Goal: Task Accomplishment & Management: Manage account settings

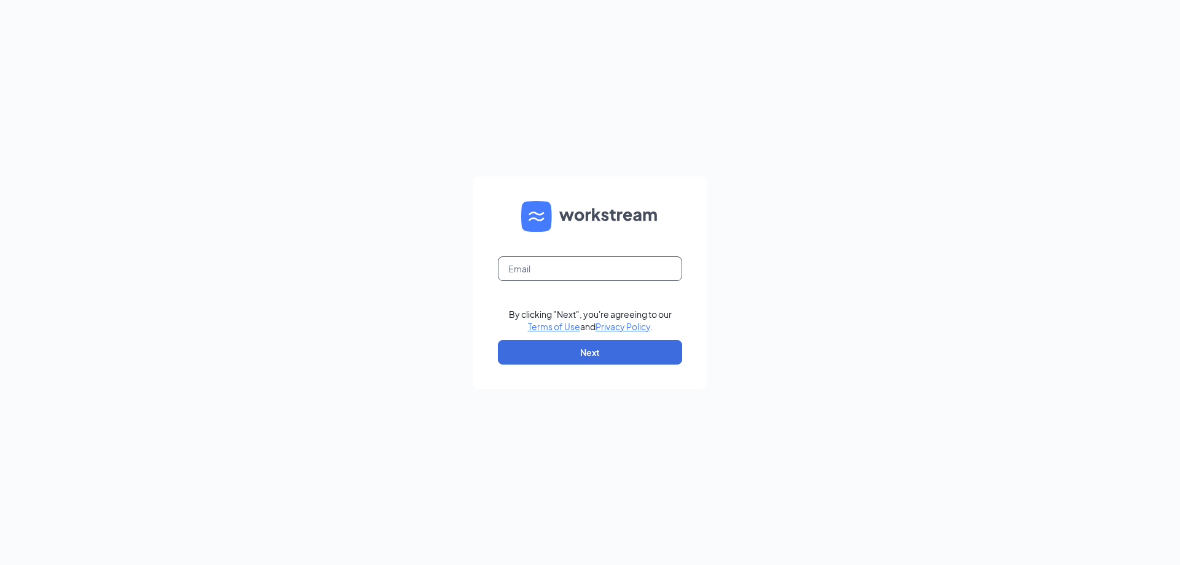
click at [576, 271] on input "text" at bounding box center [590, 268] width 184 height 25
type input "634@qsrgroup.ca"
click at [563, 350] on button "Next" at bounding box center [590, 352] width 184 height 25
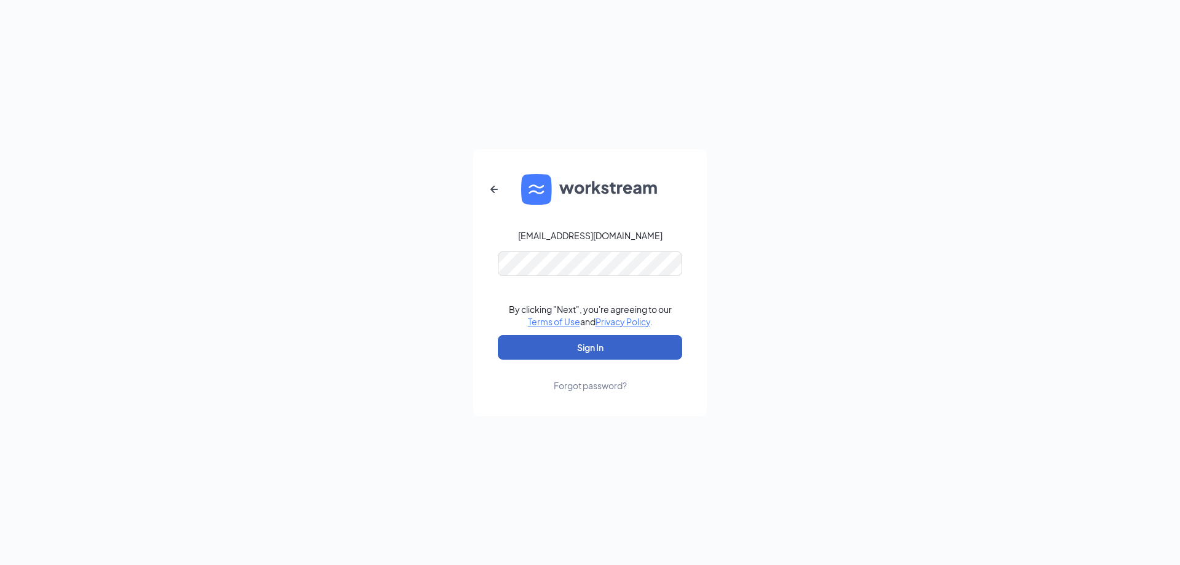
click at [536, 344] on button "Sign In" at bounding box center [590, 347] width 184 height 25
click at [425, 258] on div "634@qsrgroup.ca Credential mismatches. By clicking "Next", you're agreeing to o…" at bounding box center [590, 282] width 1180 height 565
click at [490, 183] on icon "ArrowLeftNew" at bounding box center [494, 189] width 15 height 15
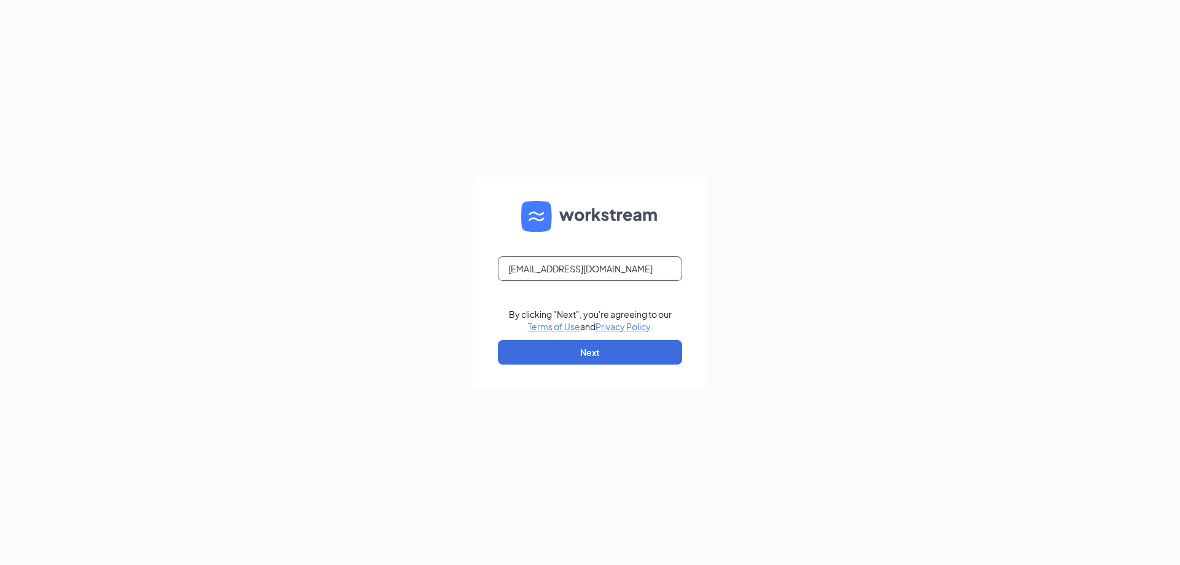
drag, startPoint x: 611, startPoint y: 272, endPoint x: 364, endPoint y: 254, distance: 248.2
click at [365, 254] on div "634@qsrgroup.ca By clicking "Next", you're agreeing to our Terms of Use and Pri…" at bounding box center [590, 282] width 1180 height 565
drag, startPoint x: 519, startPoint y: 262, endPoint x: 510, endPoint y: 270, distance: 12.2
click at [509, 271] on input "text" at bounding box center [590, 268] width 184 height 25
type input "n.white@qsrgroup.ca"
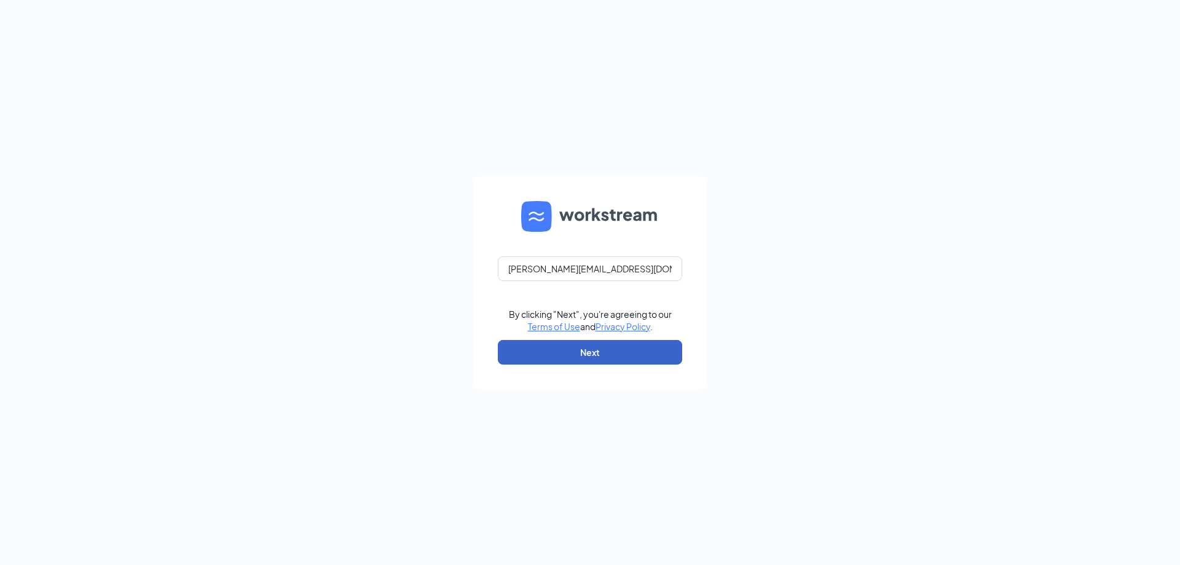
click at [622, 353] on button "Next" at bounding box center [590, 352] width 184 height 25
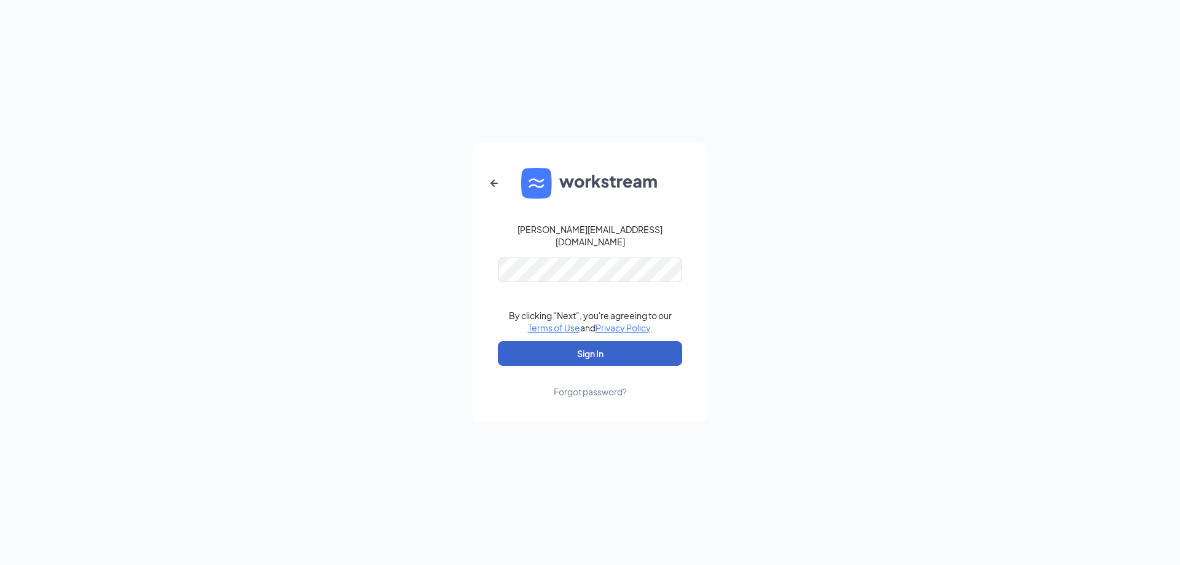
click at [560, 343] on button "Sign In" at bounding box center [590, 353] width 184 height 25
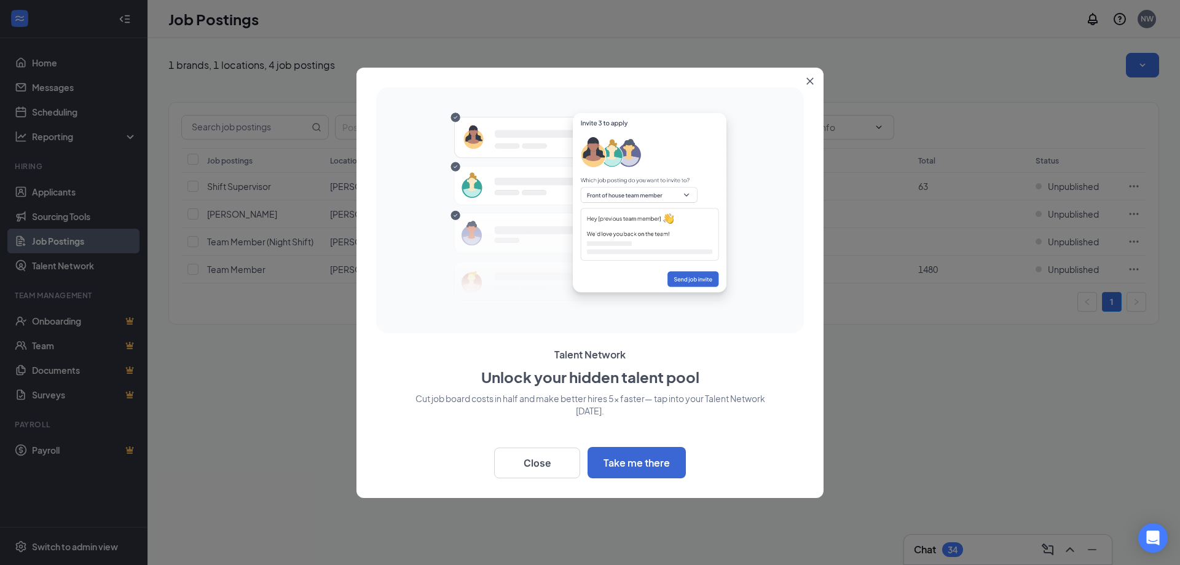
click at [810, 80] on icon "Close" at bounding box center [810, 80] width 7 height 7
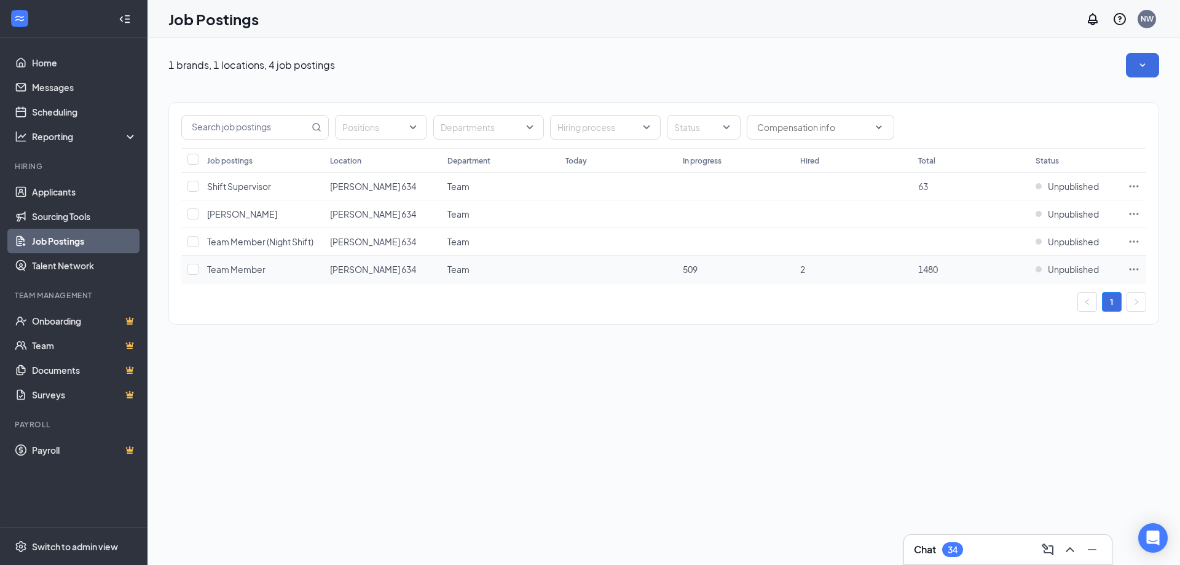
click at [800, 273] on span "2" at bounding box center [802, 269] width 5 height 11
click at [1059, 268] on span "Unpublished" at bounding box center [1073, 269] width 51 height 12
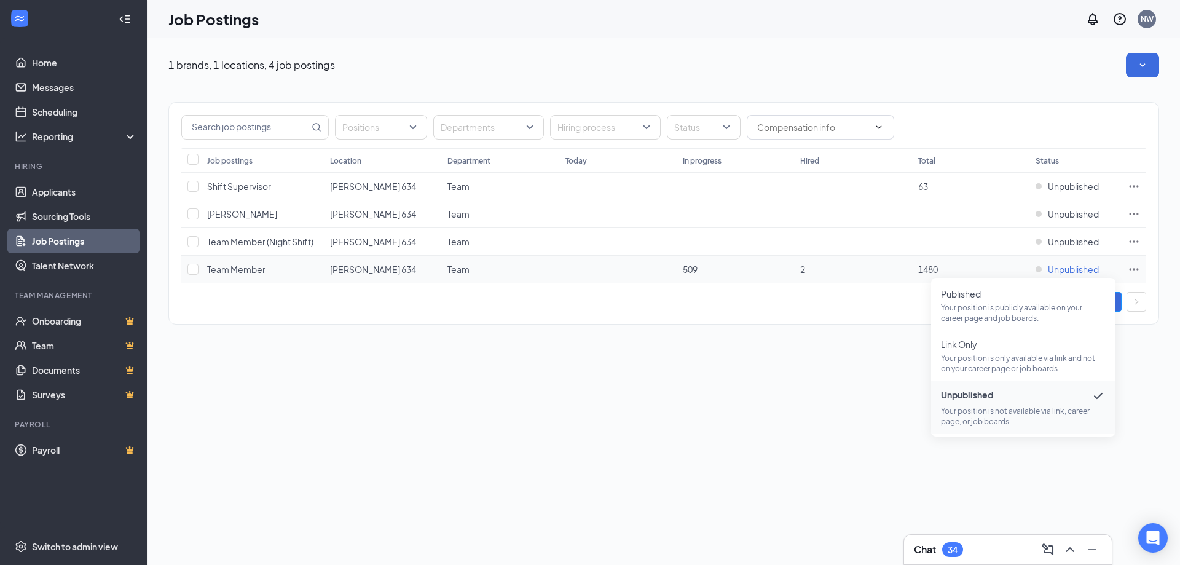
click at [1059, 268] on span "Unpublished" at bounding box center [1073, 269] width 51 height 12
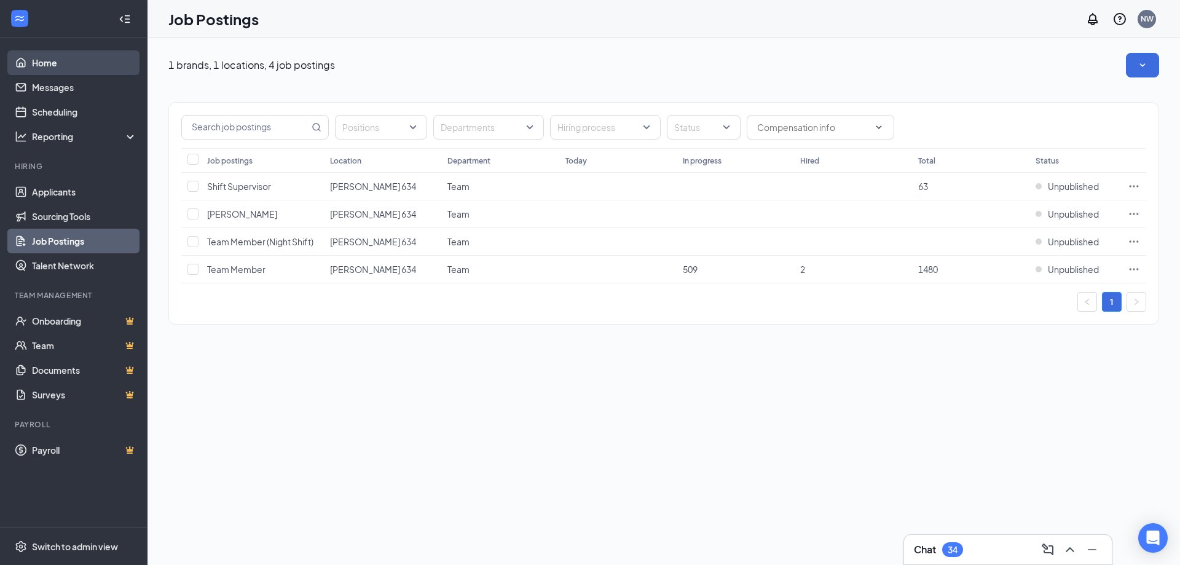
click at [88, 65] on link "Home" at bounding box center [84, 62] width 105 height 25
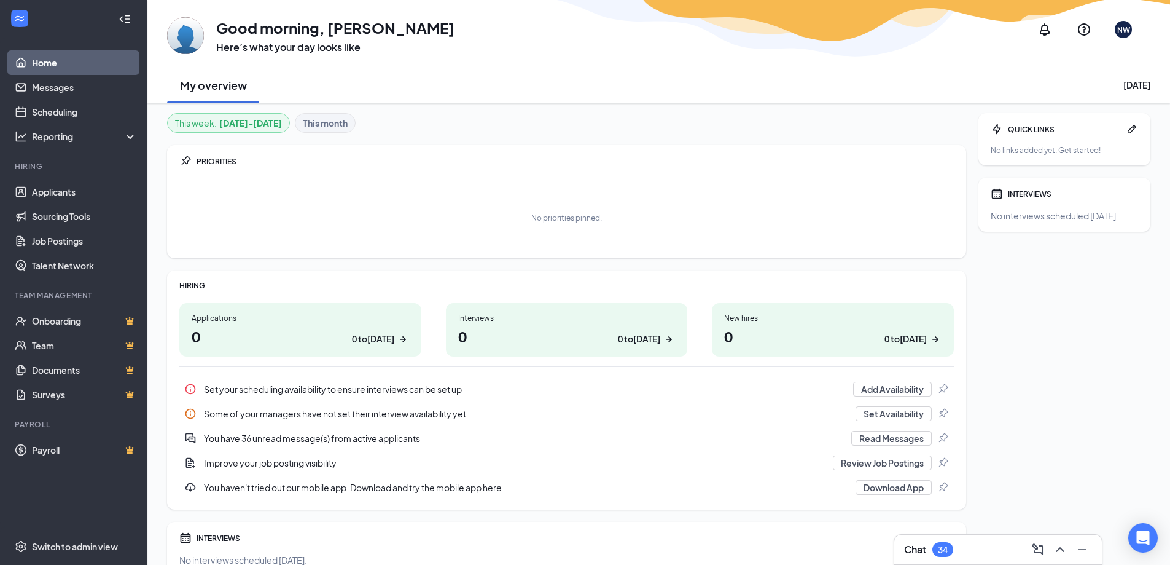
click at [121, 20] on icon "Collapse" at bounding box center [121, 19] width 3 height 6
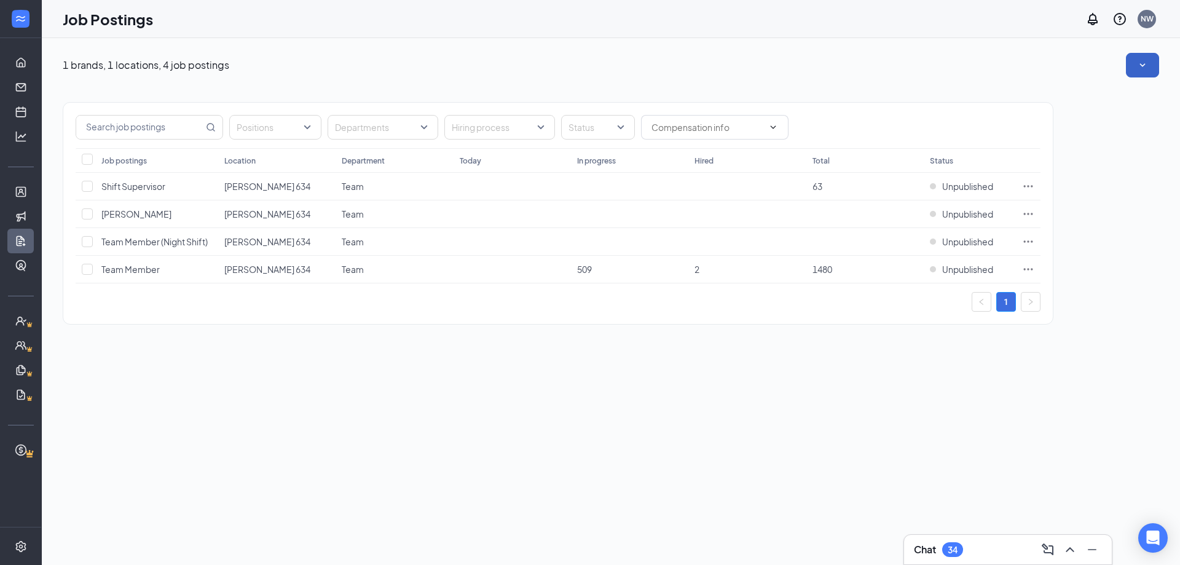
click at [1143, 63] on icon "SmallChevronDown" at bounding box center [1142, 65] width 12 height 12
click at [1143, 63] on icon "SmallChevronUp" at bounding box center [1142, 65] width 12 height 12
click at [1009, 558] on div "Chat 34" at bounding box center [1008, 549] width 188 height 20
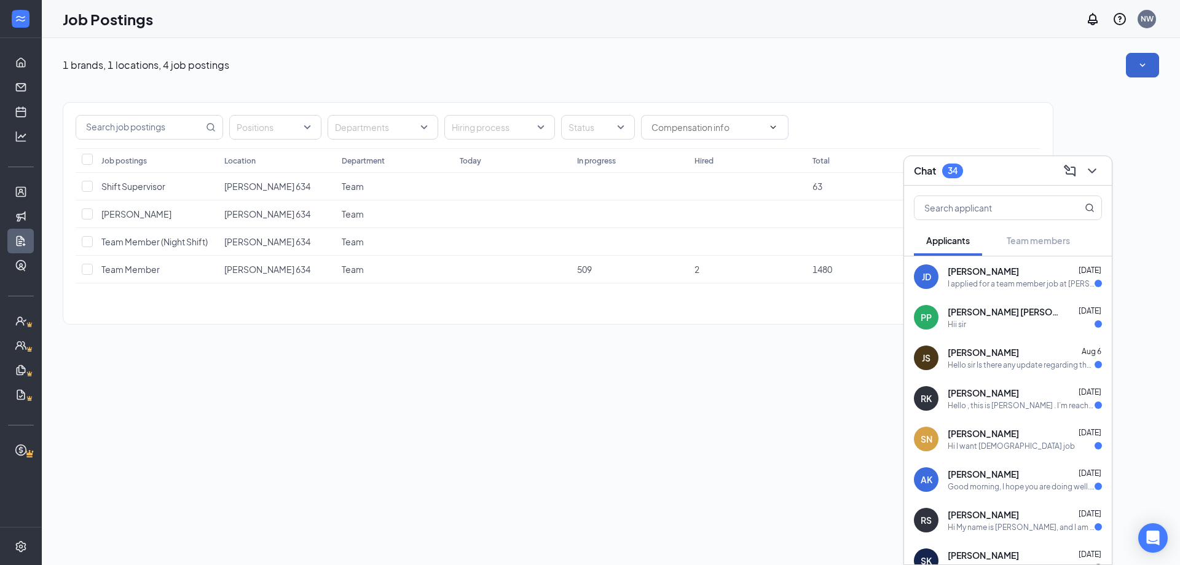
click at [1039, 286] on div "I applied for a team member job at [PERSON_NAME]. Are you hiring?" at bounding box center [1020, 283] width 147 height 10
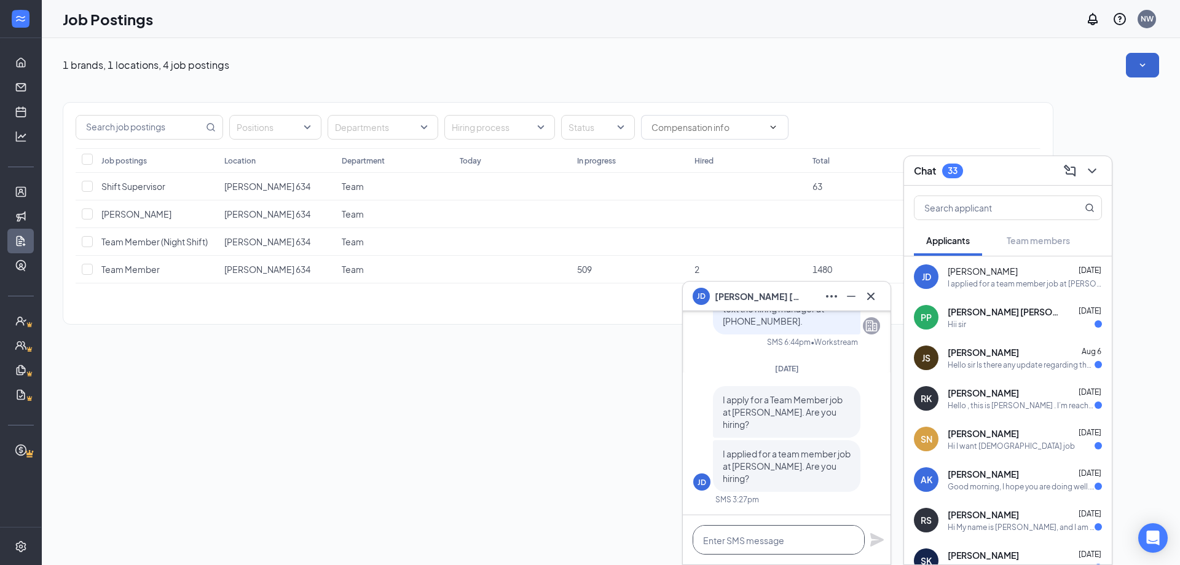
click at [786, 531] on textarea at bounding box center [778, 539] width 172 height 29
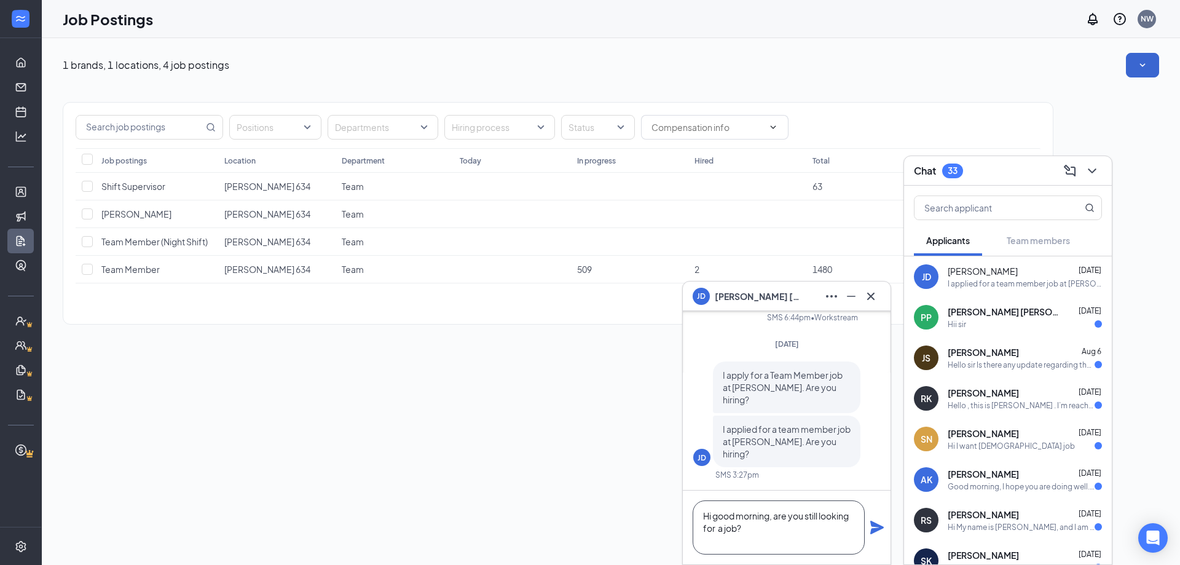
type textarea "Hi good morning, are you still looking for a job?"
click at [875, 525] on icon "Plane" at bounding box center [877, 527] width 14 height 14
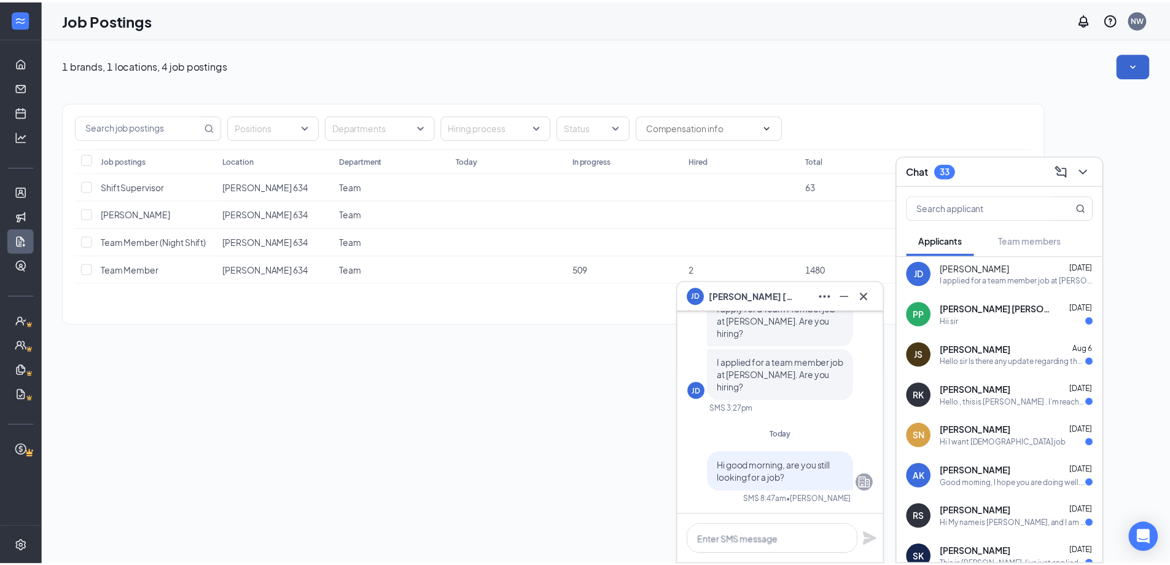
scroll to position [0, 0]
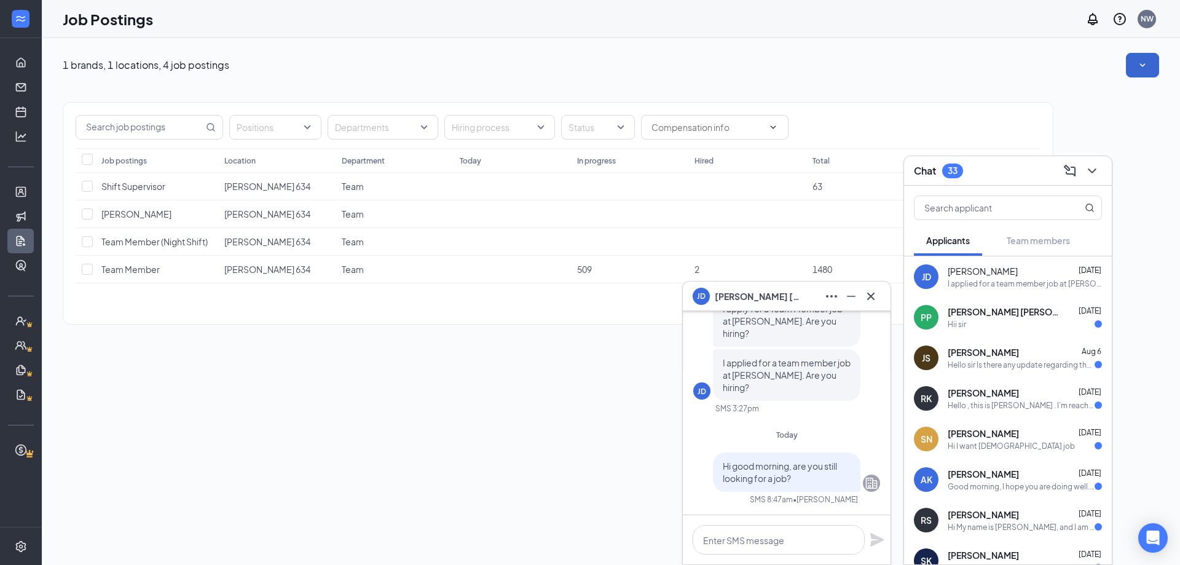
click at [864, 482] on icon "Company" at bounding box center [871, 483] width 15 height 15
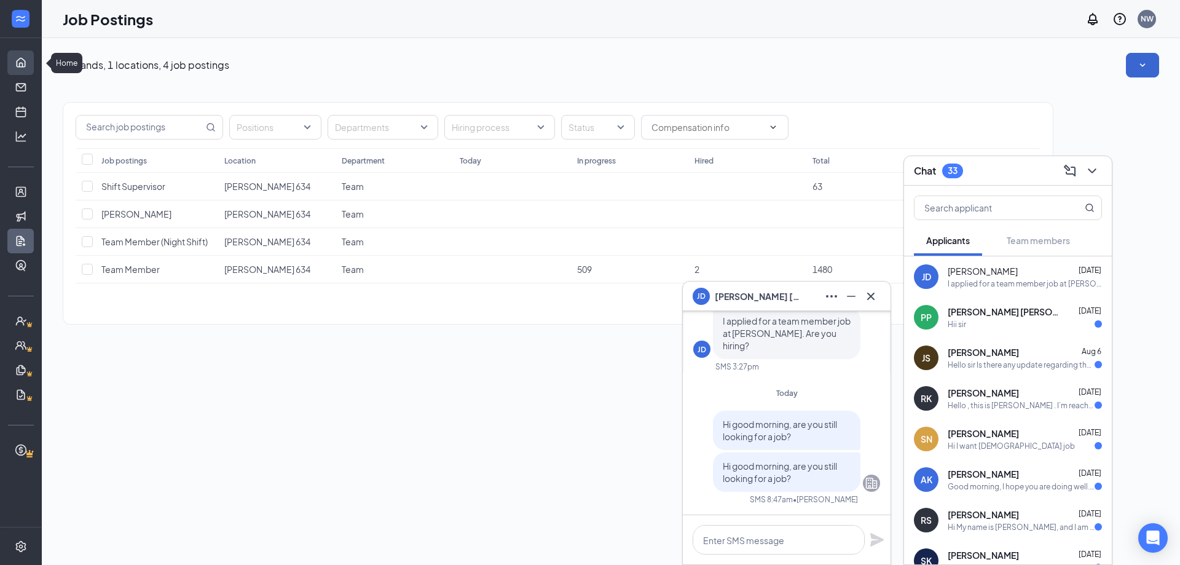
click at [32, 63] on link "Home" at bounding box center [38, 62] width 12 height 25
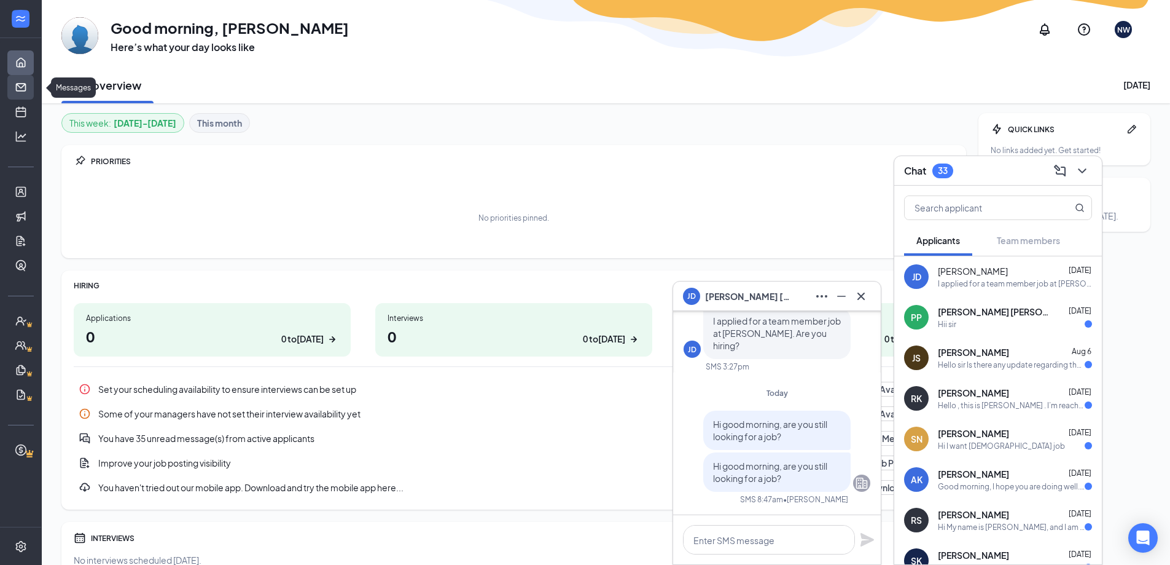
click at [32, 92] on link "Messages" at bounding box center [38, 87] width 12 height 25
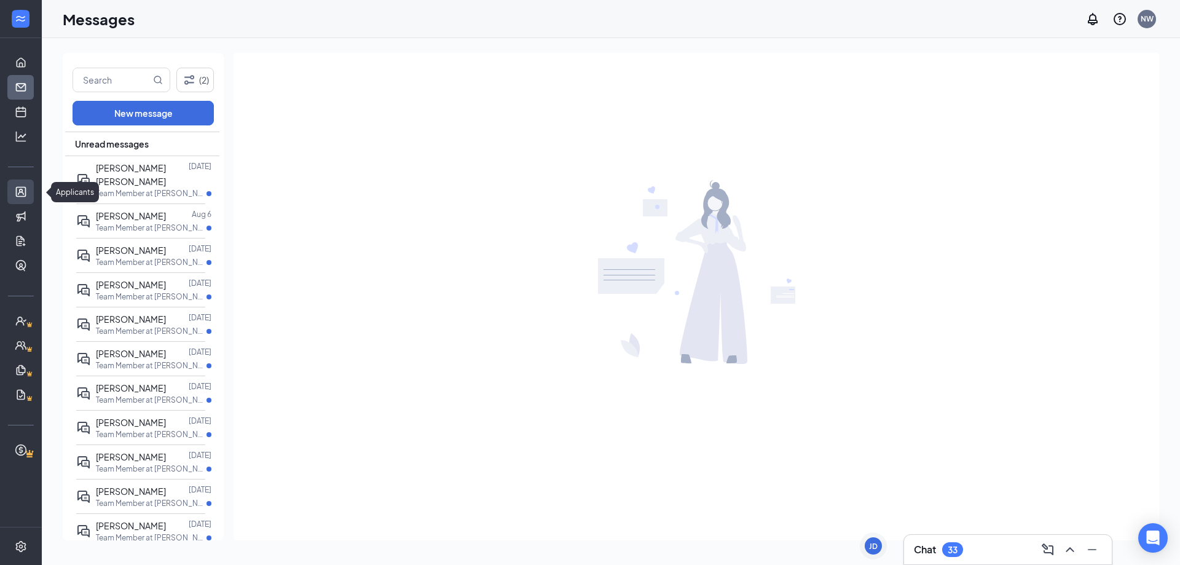
click at [32, 197] on link "Applicants" at bounding box center [38, 191] width 12 height 25
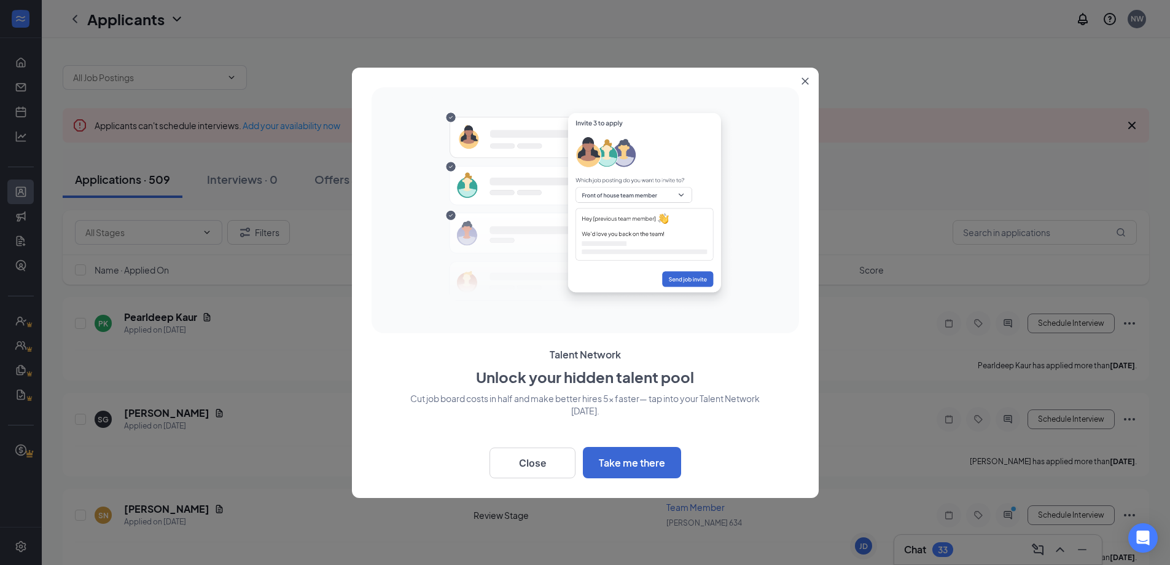
click at [805, 81] on icon "Close" at bounding box center [805, 80] width 7 height 7
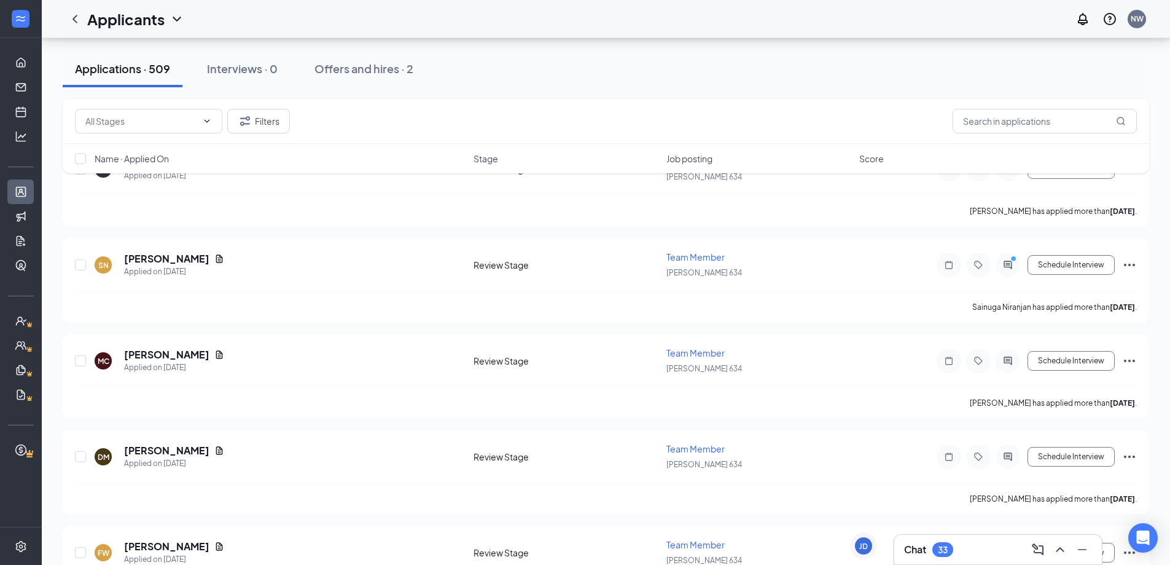
scroll to position [256, 0]
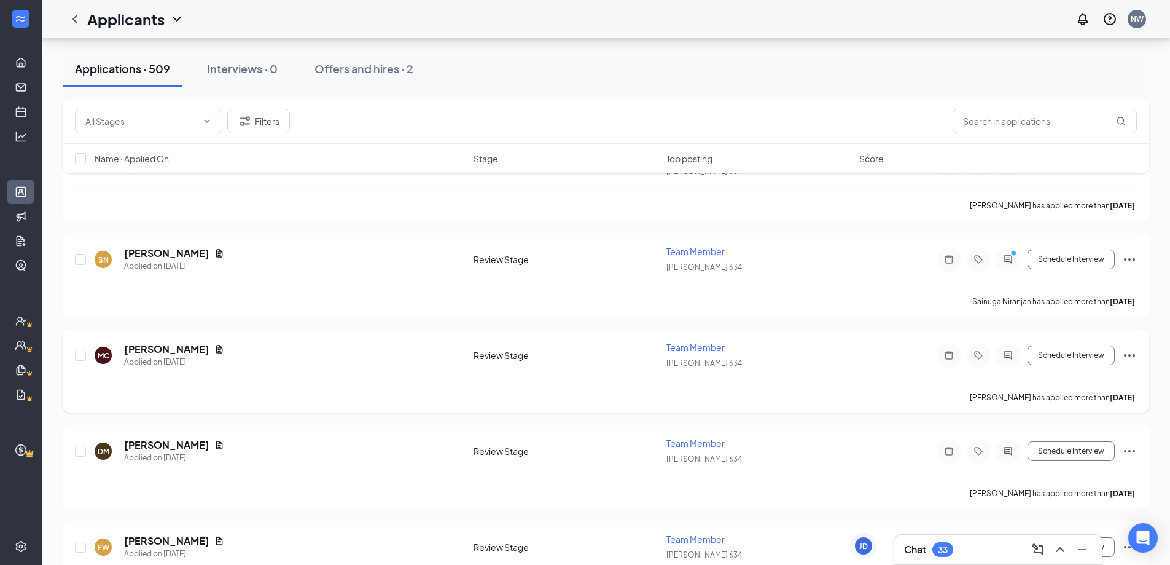
click at [692, 349] on span "Team Member" at bounding box center [696, 347] width 58 height 11
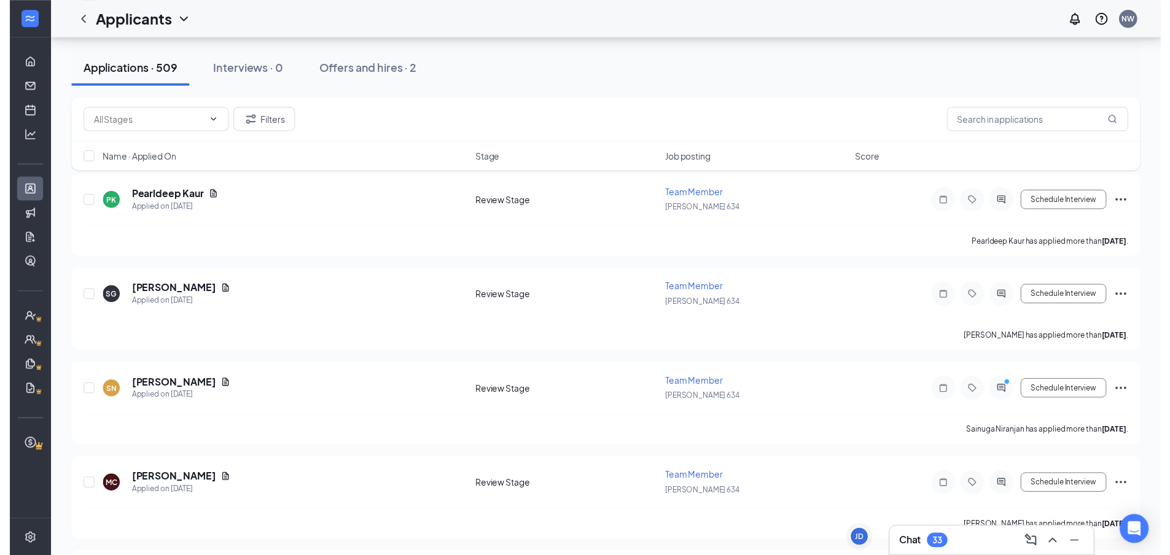
scroll to position [215, 0]
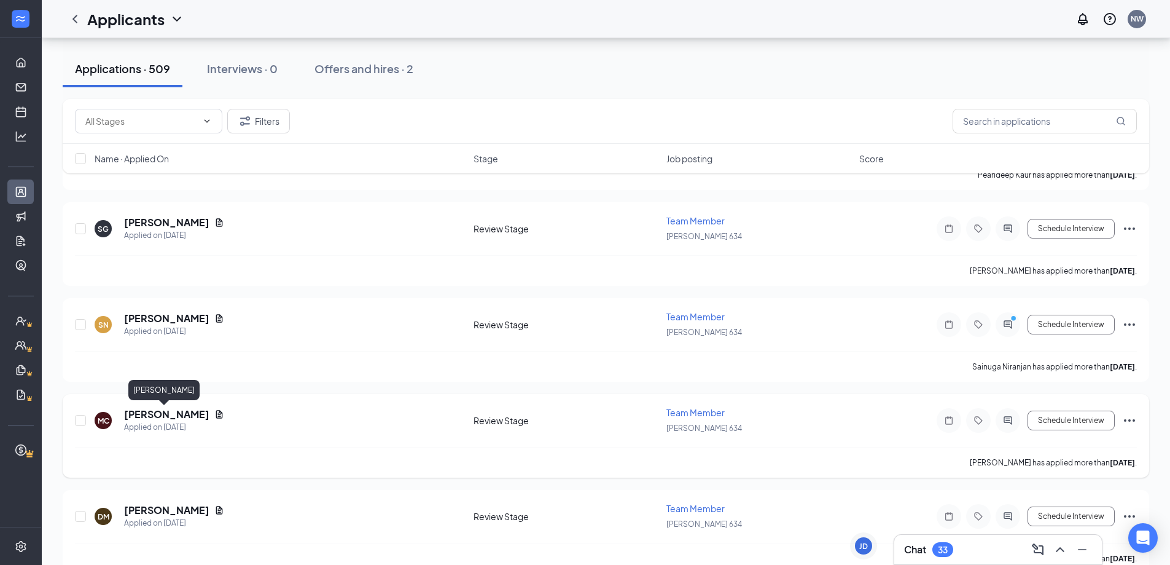
click at [149, 412] on h5 "[PERSON_NAME]" at bounding box center [166, 414] width 85 height 14
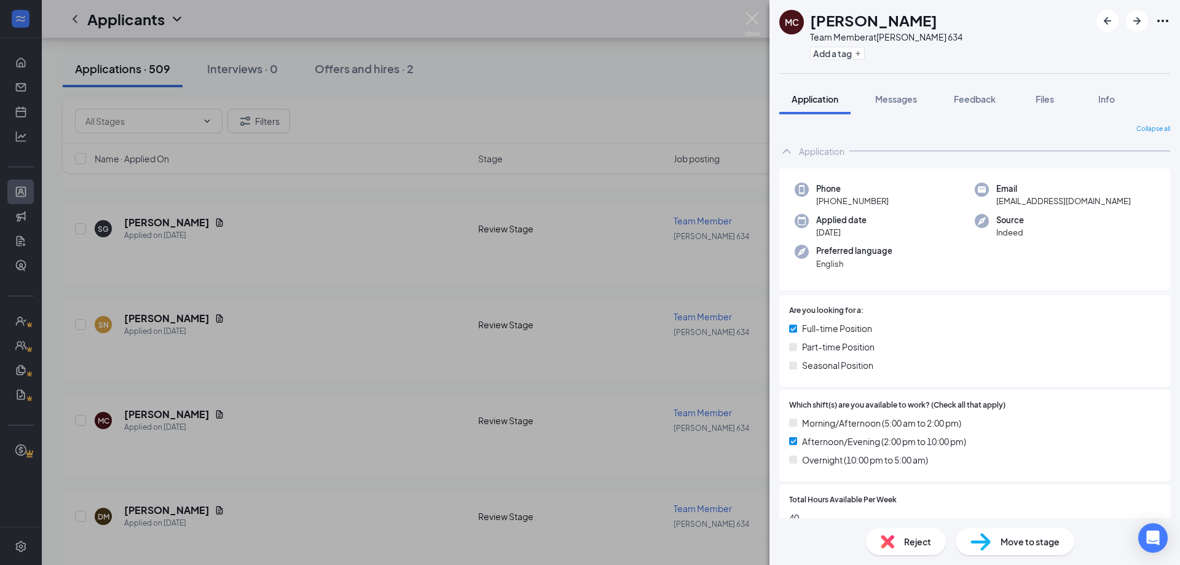
click at [1092, 18] on div "MC [PERSON_NAME] Team Member at [PERSON_NAME] 634 Add a tag" at bounding box center [974, 36] width 410 height 73
click at [1103, 19] on icon "ArrowLeftNew" at bounding box center [1107, 21] width 15 height 15
click at [652, 77] on div "SN Sainuga Niranjan Team Member at [PERSON_NAME] 634 Add a tag Application Mess…" at bounding box center [590, 282] width 1180 height 565
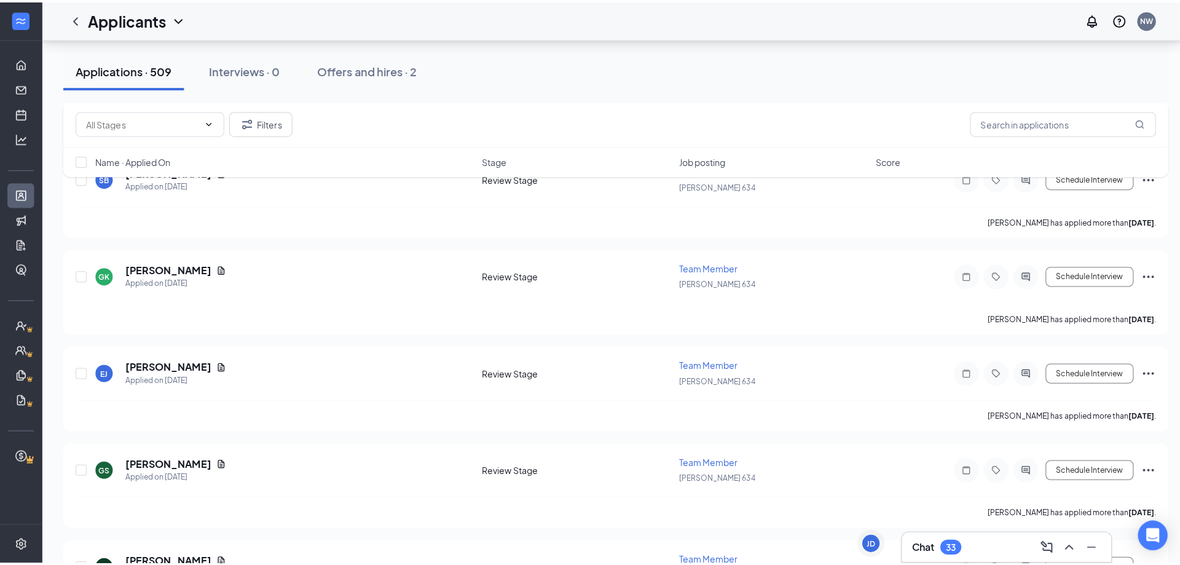
scroll to position [846, 0]
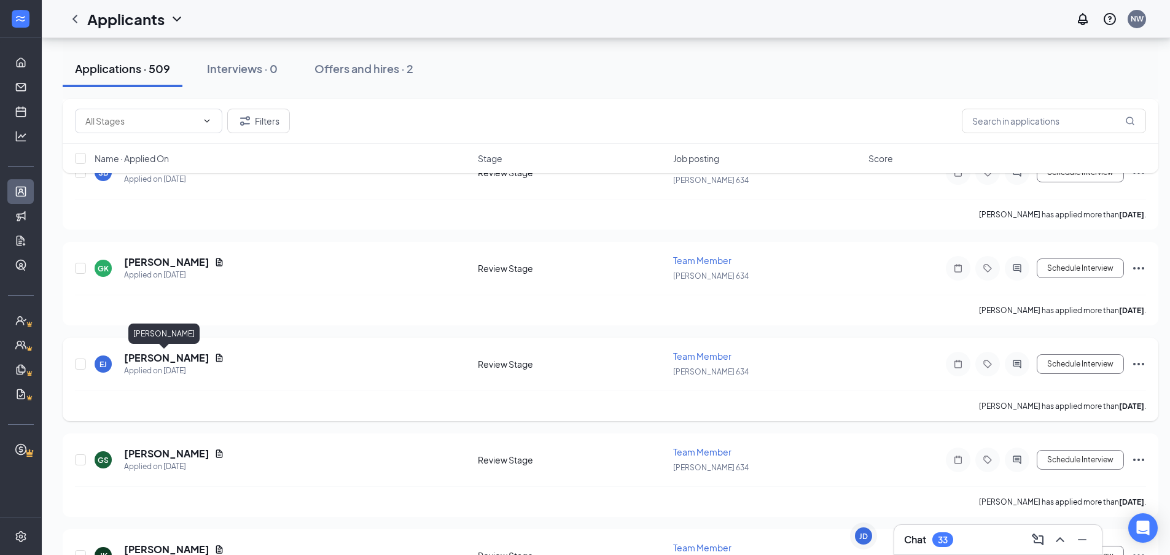
click at [152, 359] on h5 "[PERSON_NAME]" at bounding box center [166, 358] width 85 height 14
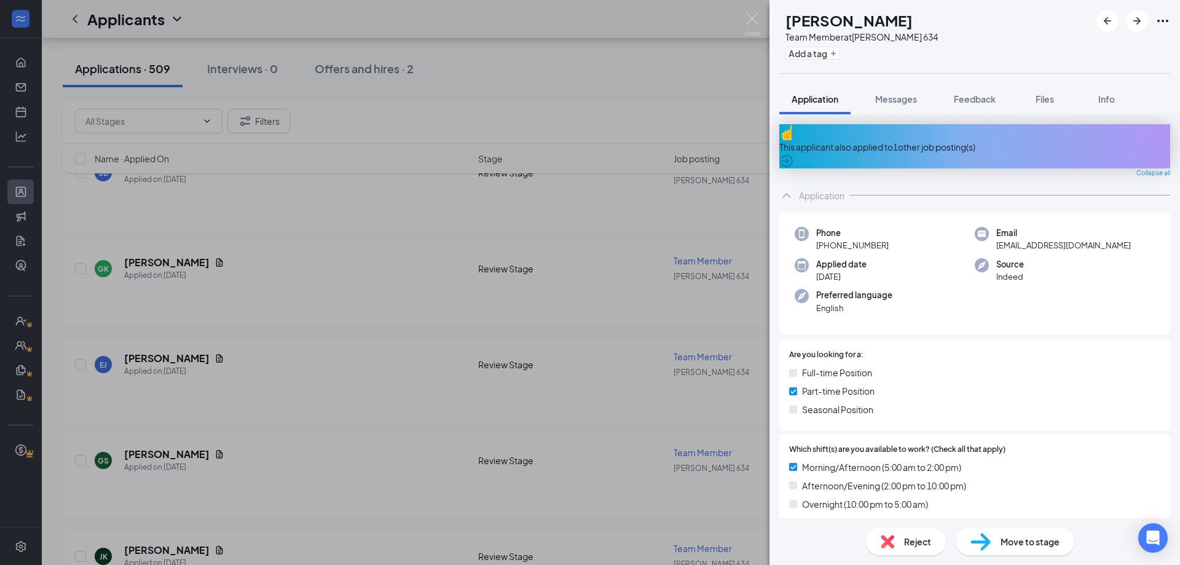
click at [1065, 145] on div "This applicant also applied to 1 other job posting(s)" at bounding box center [974, 146] width 391 height 44
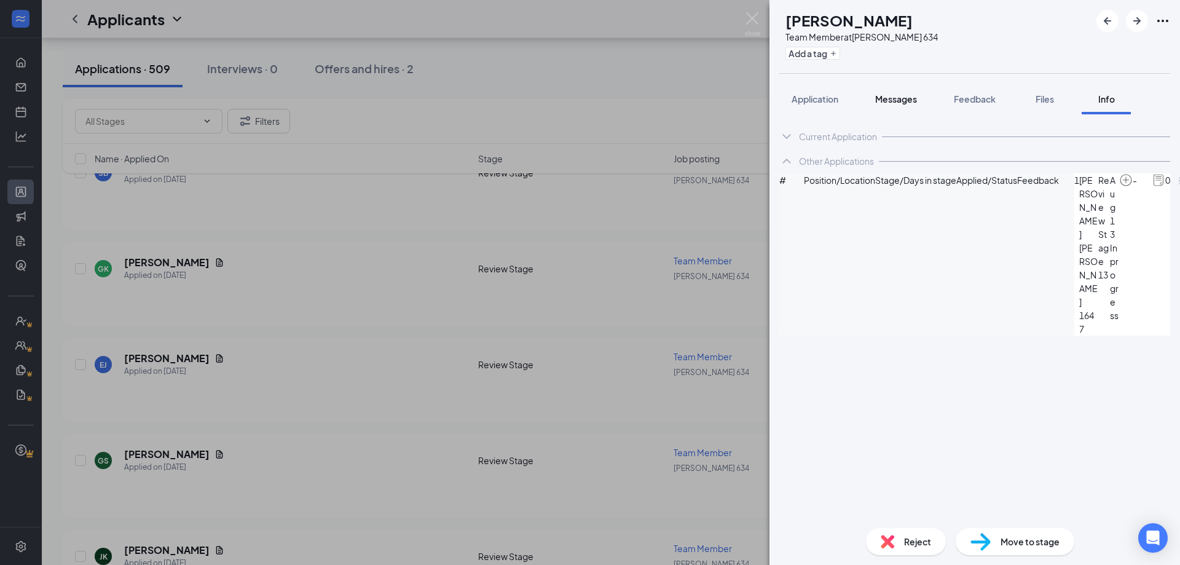
click at [890, 98] on span "Messages" at bounding box center [896, 98] width 42 height 11
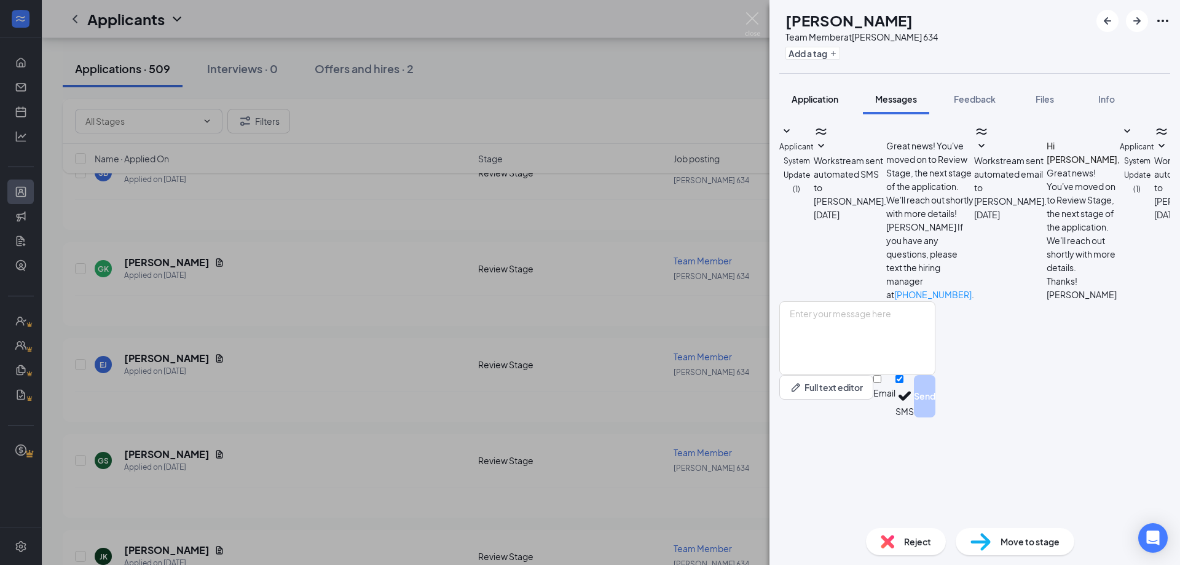
scroll to position [34, 0]
click at [818, 104] on span "Application" at bounding box center [814, 98] width 47 height 11
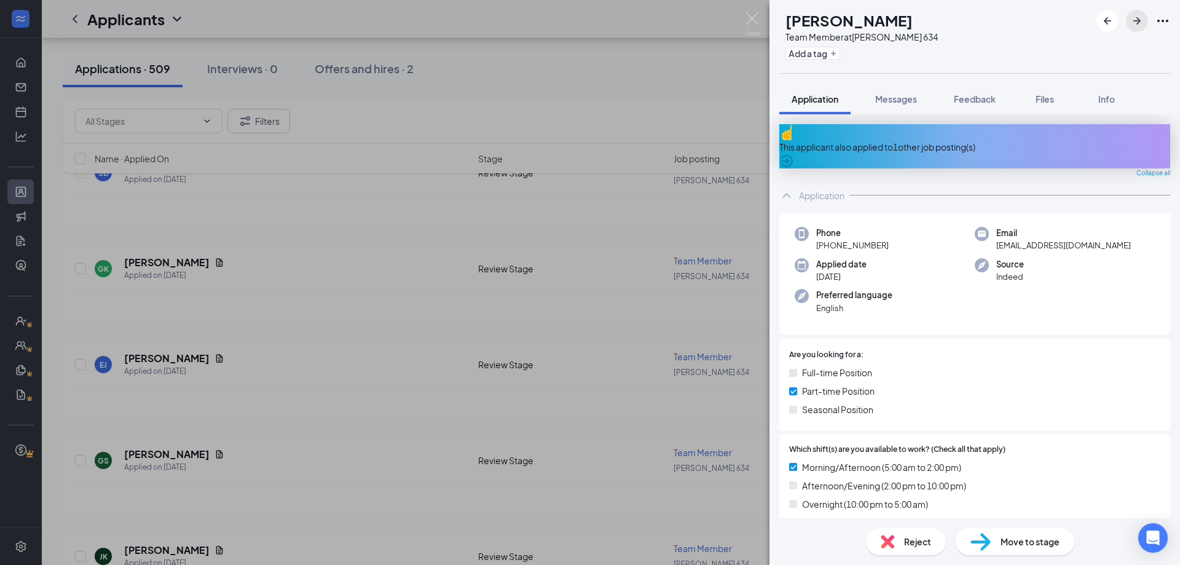
click at [1143, 22] on icon "ArrowRight" at bounding box center [1136, 21] width 15 height 15
click at [793, 155] on icon "ArrowCircle" at bounding box center [786, 161] width 12 height 12
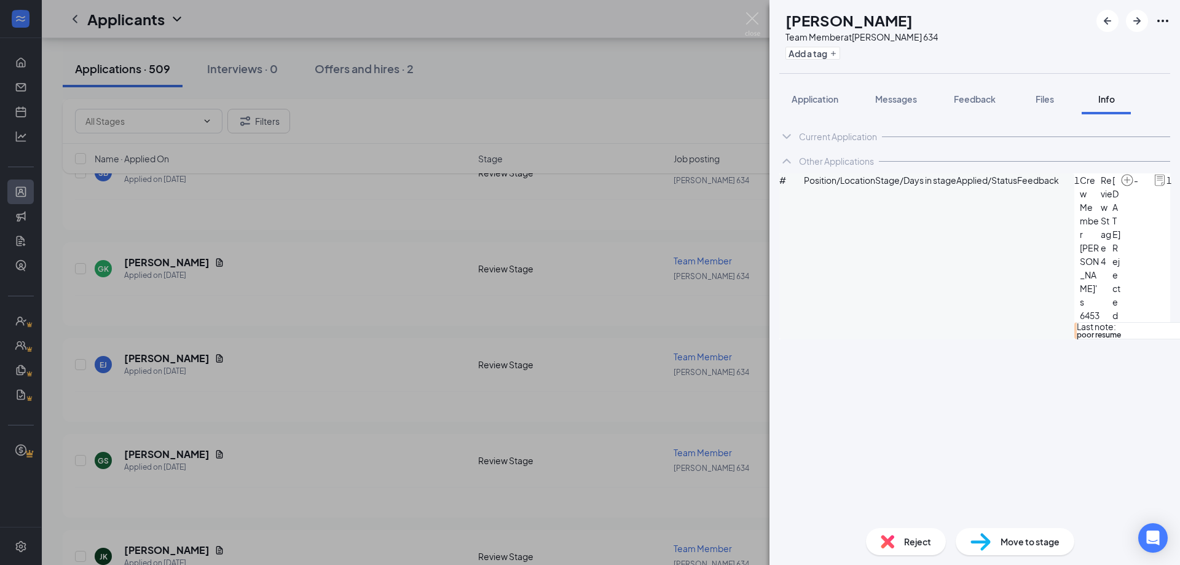
click at [835, 103] on span "Application" at bounding box center [814, 98] width 47 height 11
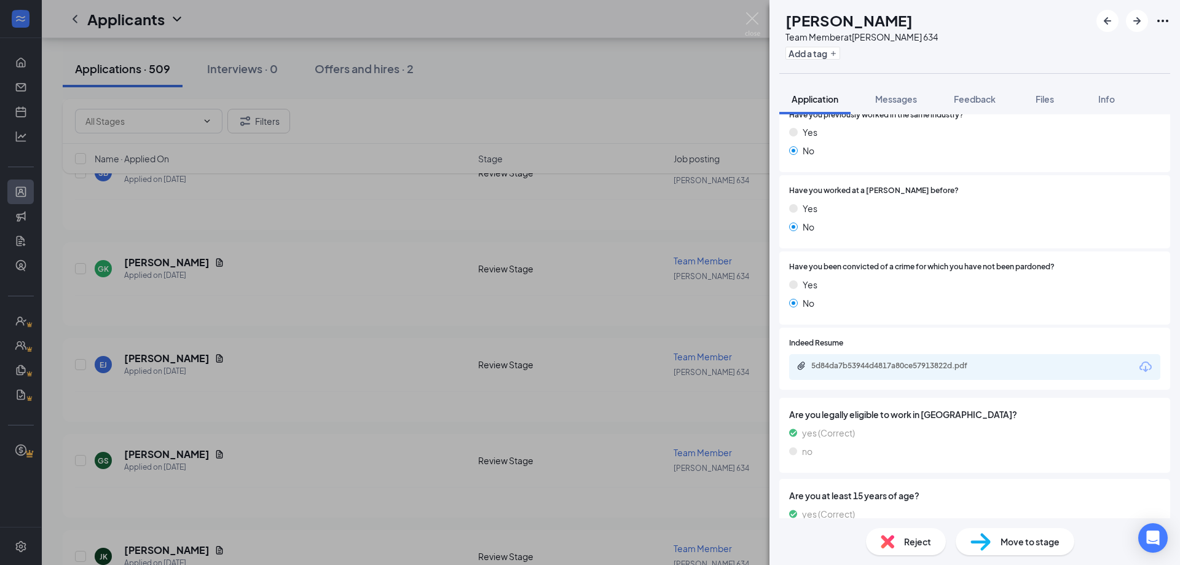
scroll to position [587, 0]
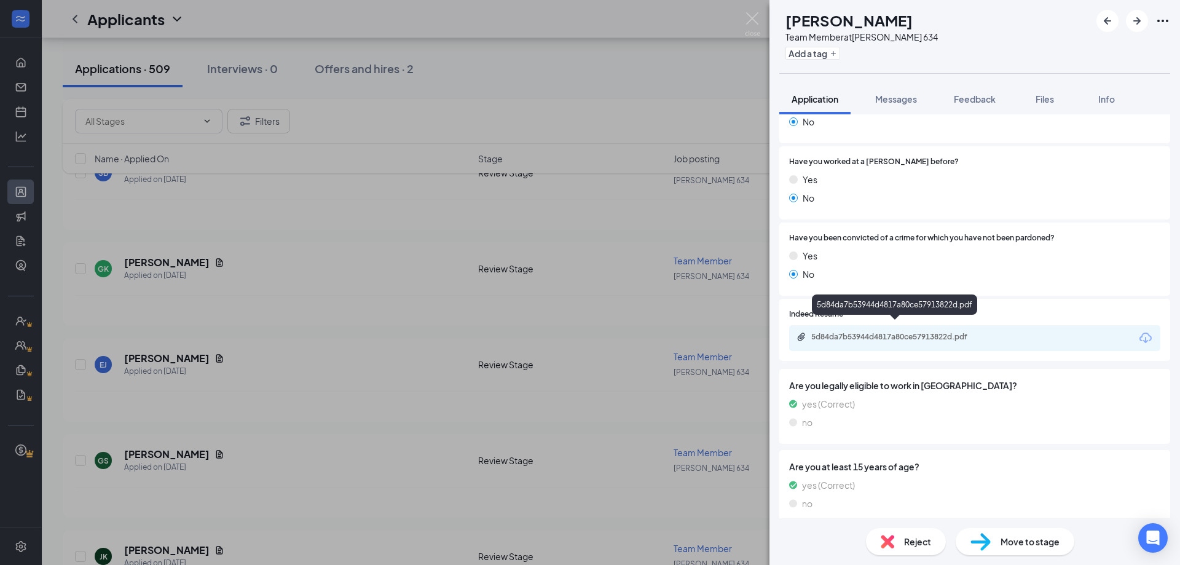
click at [877, 332] on div "5d84da7b53944d4817a80ce57913822d.pdf" at bounding box center [897, 337] width 172 height 10
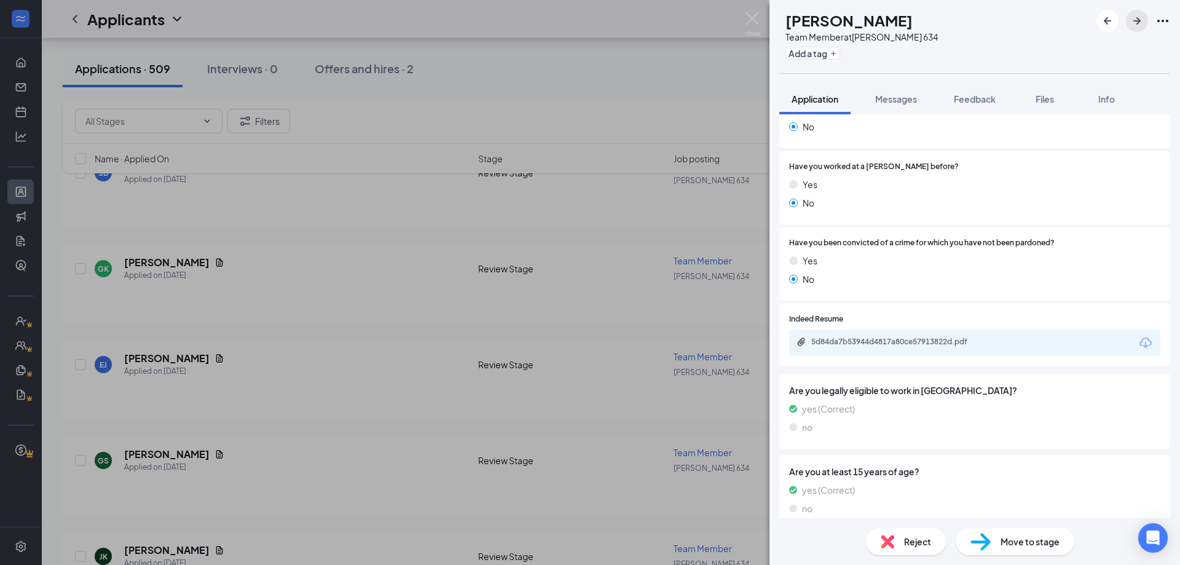
click at [1134, 23] on icon "ArrowRight" at bounding box center [1136, 21] width 15 height 15
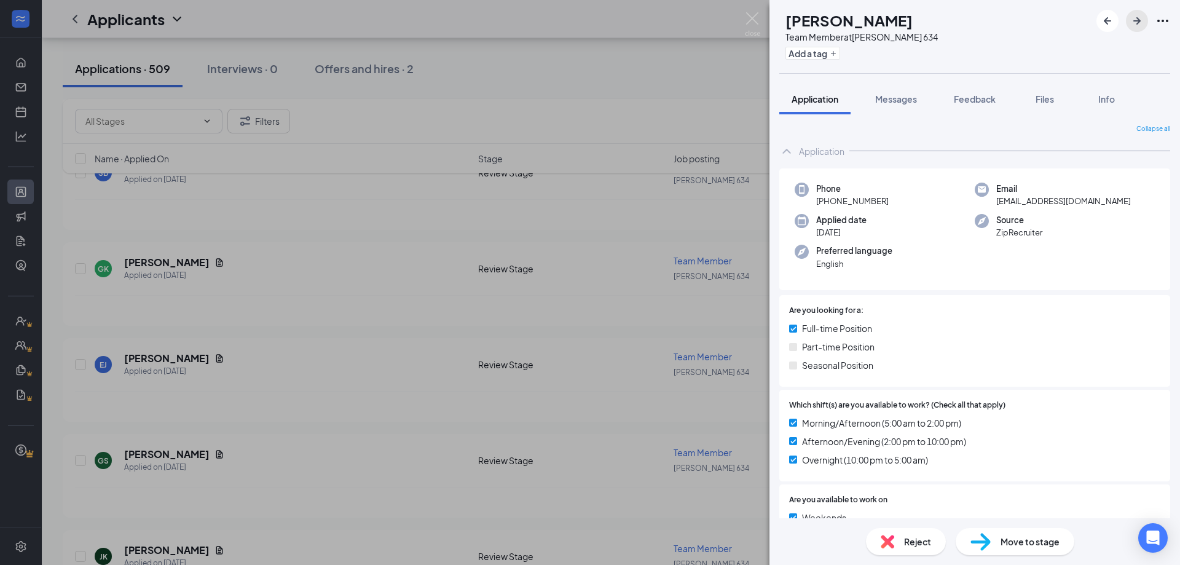
click at [1134, 23] on icon "ArrowRight" at bounding box center [1136, 21] width 15 height 15
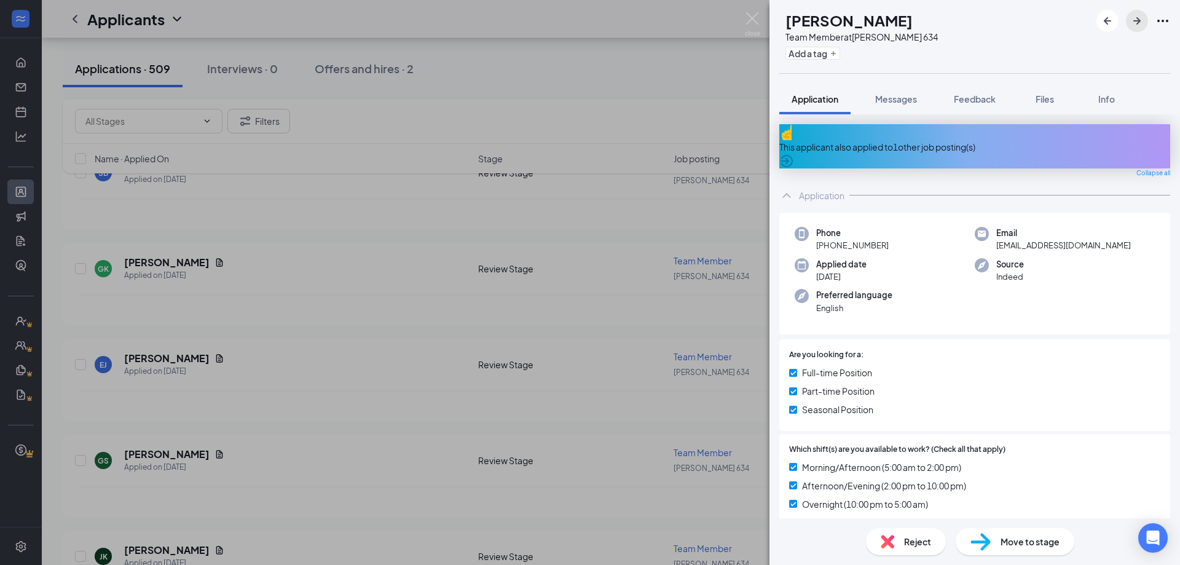
click at [1134, 23] on icon "ArrowRight" at bounding box center [1136, 21] width 15 height 15
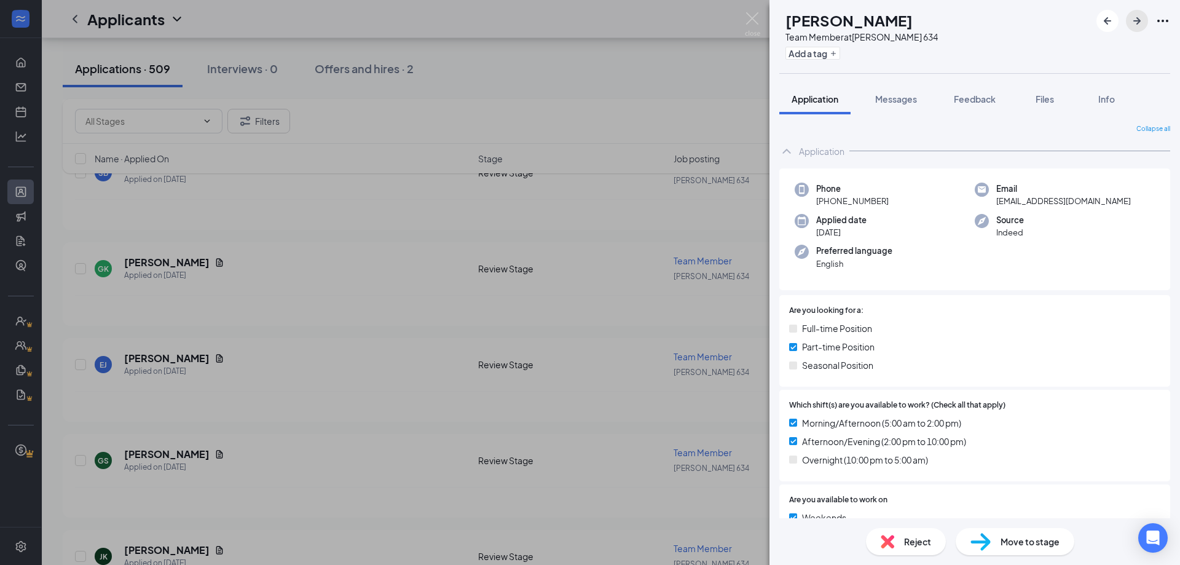
click at [1134, 23] on icon "ArrowRight" at bounding box center [1136, 21] width 15 height 15
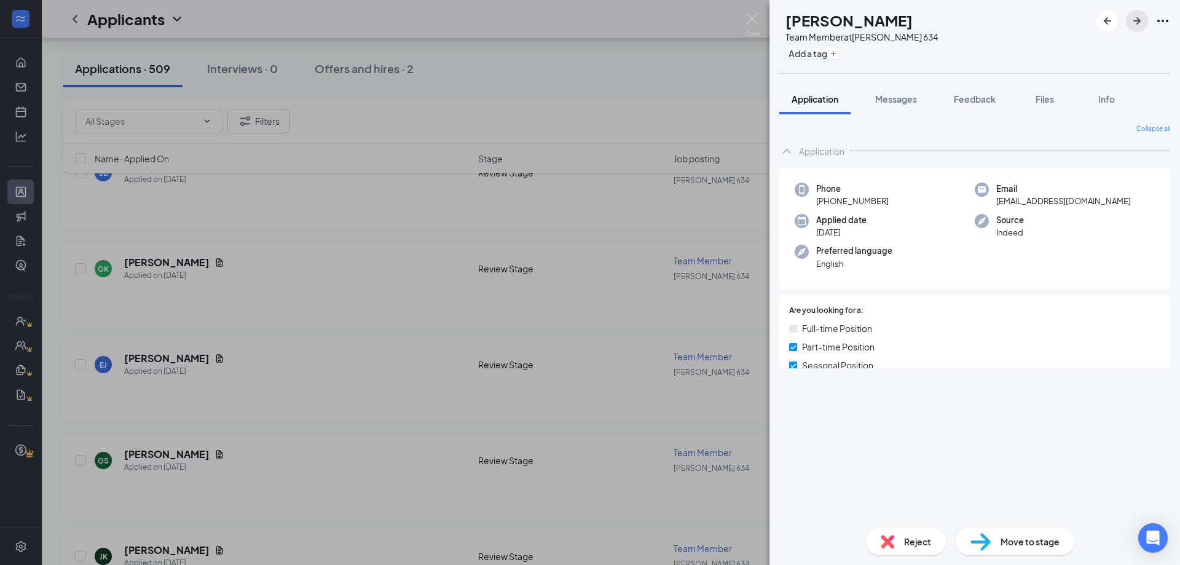
click at [1134, 23] on icon "ArrowRight" at bounding box center [1136, 21] width 15 height 15
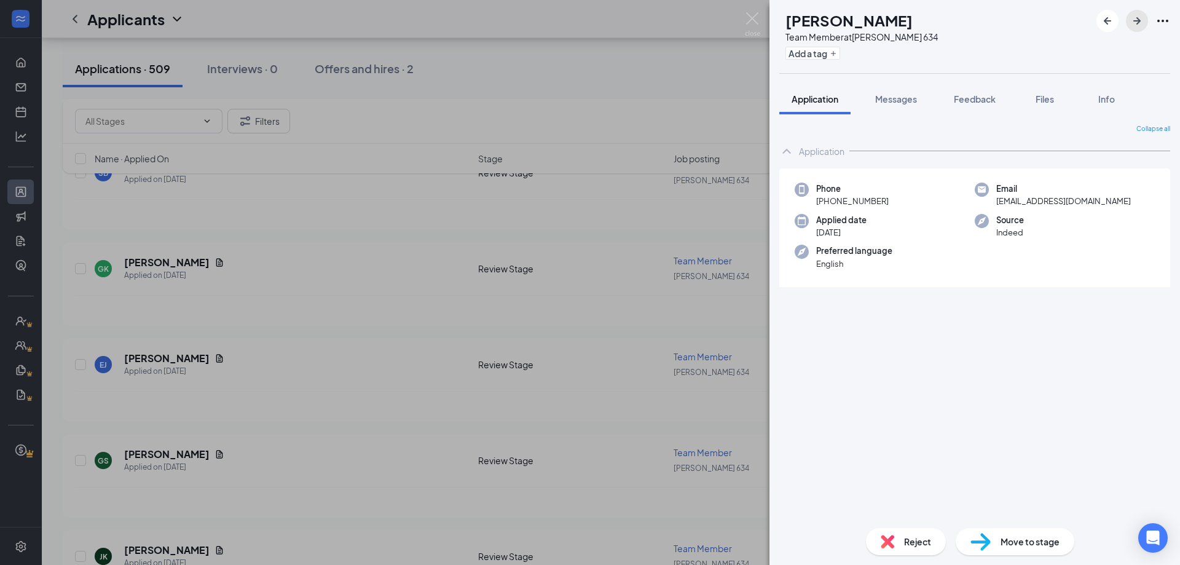
click at [1134, 23] on icon "ArrowRight" at bounding box center [1136, 21] width 15 height 15
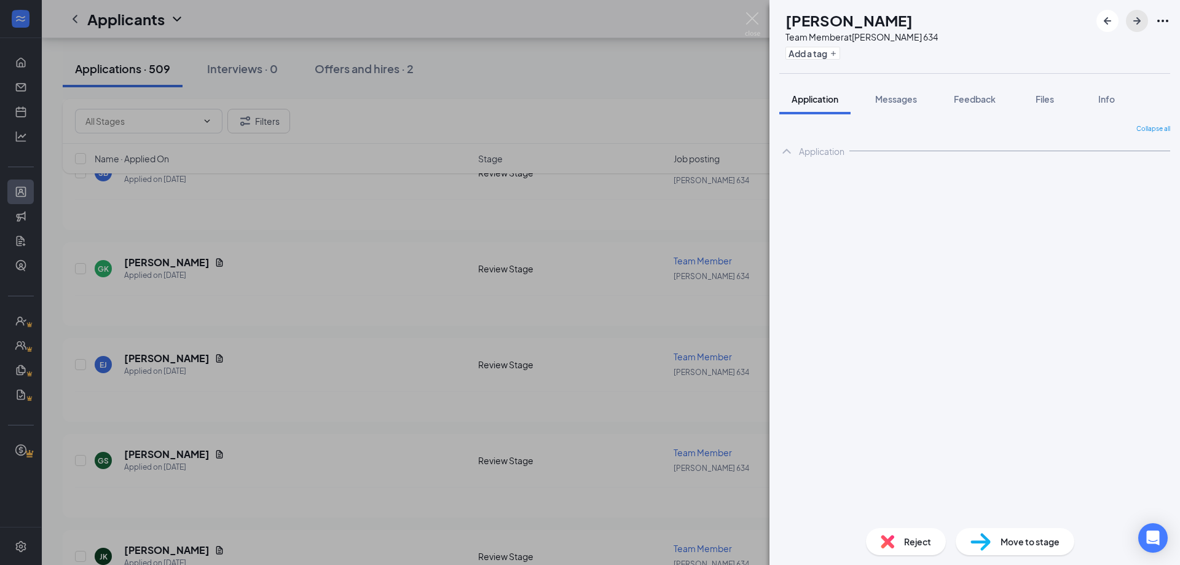
click at [1134, 23] on icon "ArrowRight" at bounding box center [1136, 21] width 15 height 15
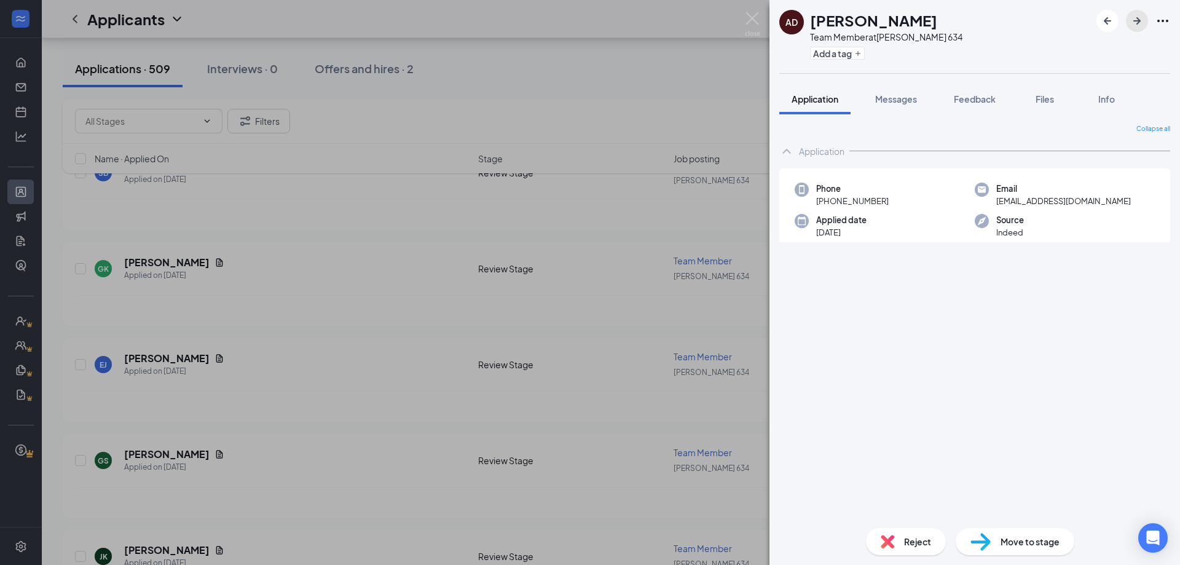
click at [1134, 23] on icon "ArrowRight" at bounding box center [1136, 21] width 15 height 15
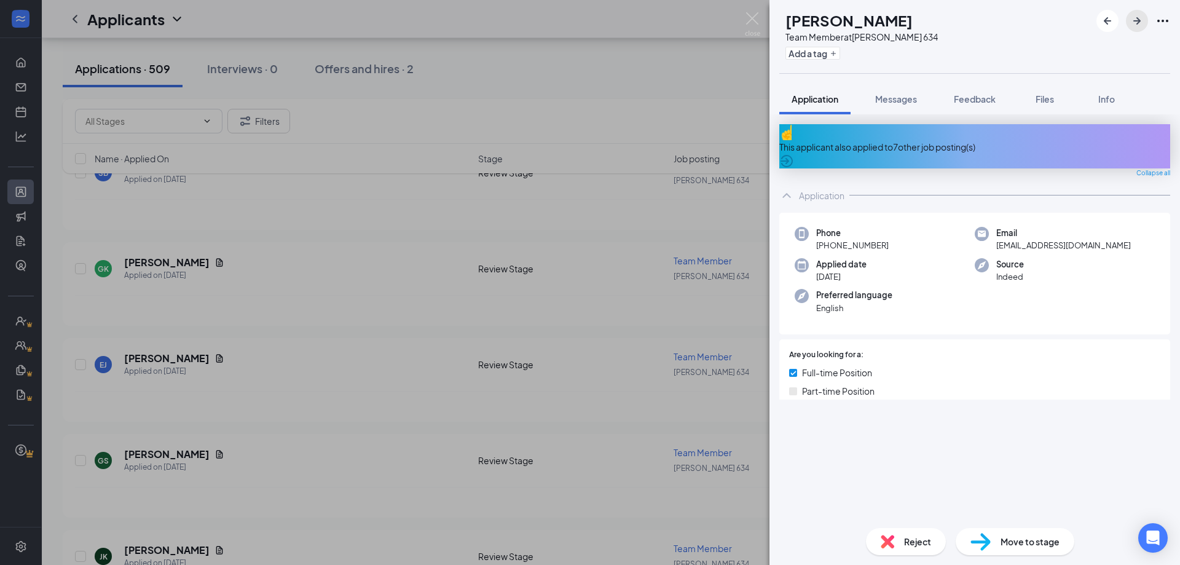
click at [1134, 23] on icon "ArrowRight" at bounding box center [1136, 21] width 15 height 15
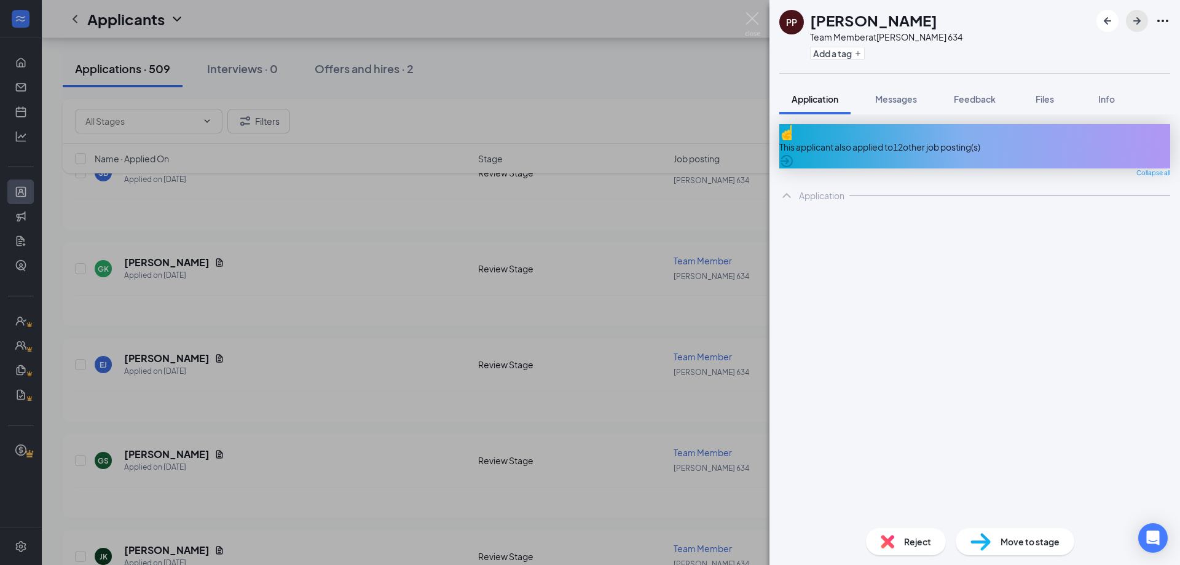
click at [1134, 23] on icon "ArrowRight" at bounding box center [1136, 21] width 15 height 15
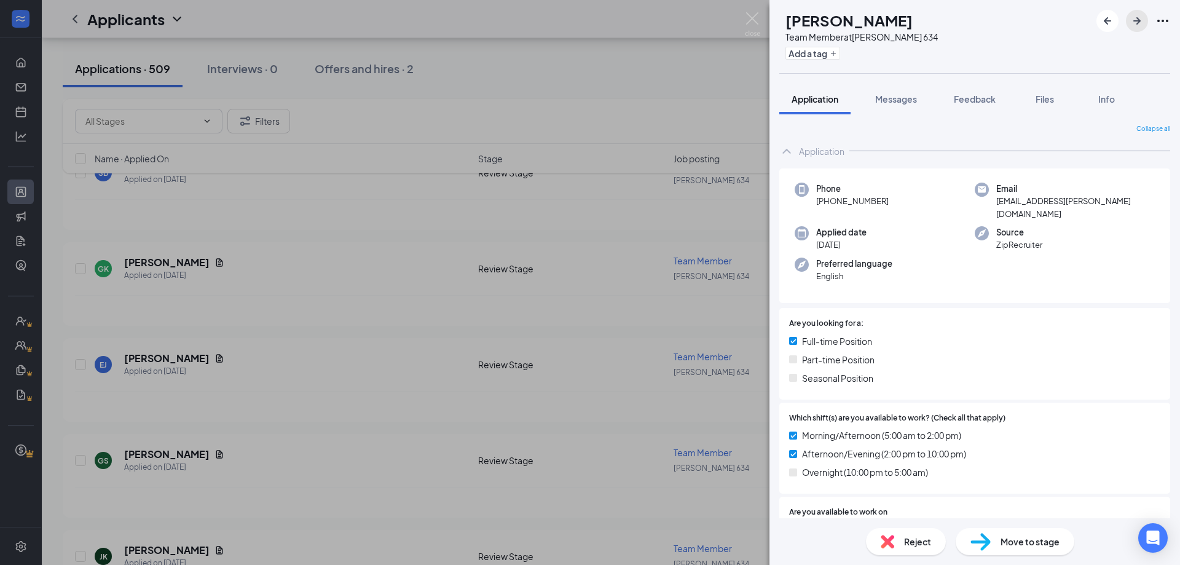
click at [1134, 23] on icon "ArrowRight" at bounding box center [1136, 21] width 15 height 15
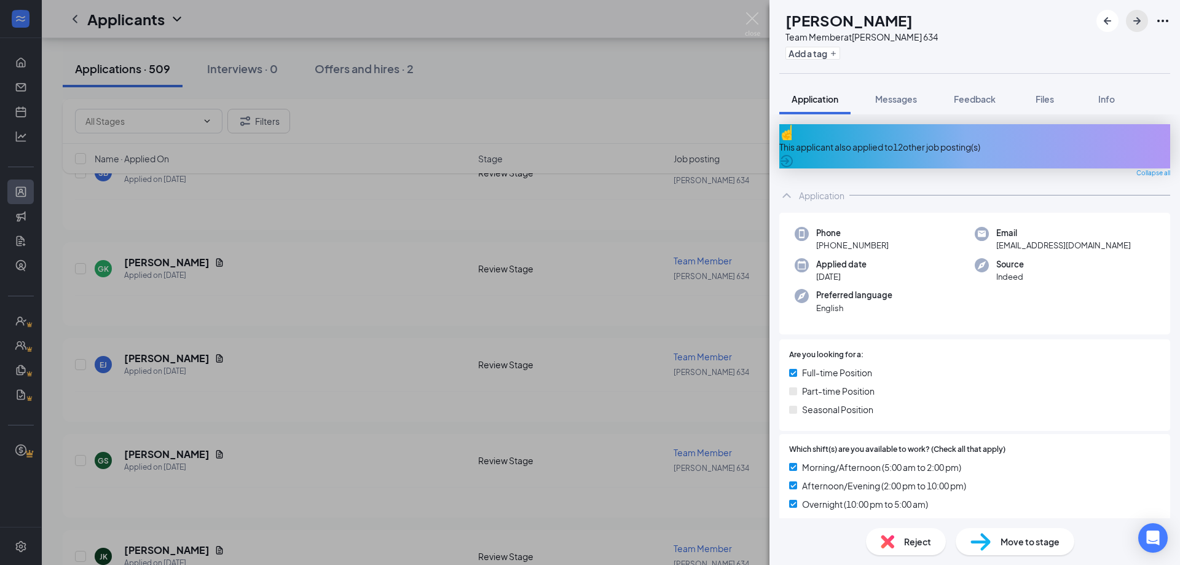
click at [1134, 23] on icon "ArrowRight" at bounding box center [1136, 21] width 15 height 15
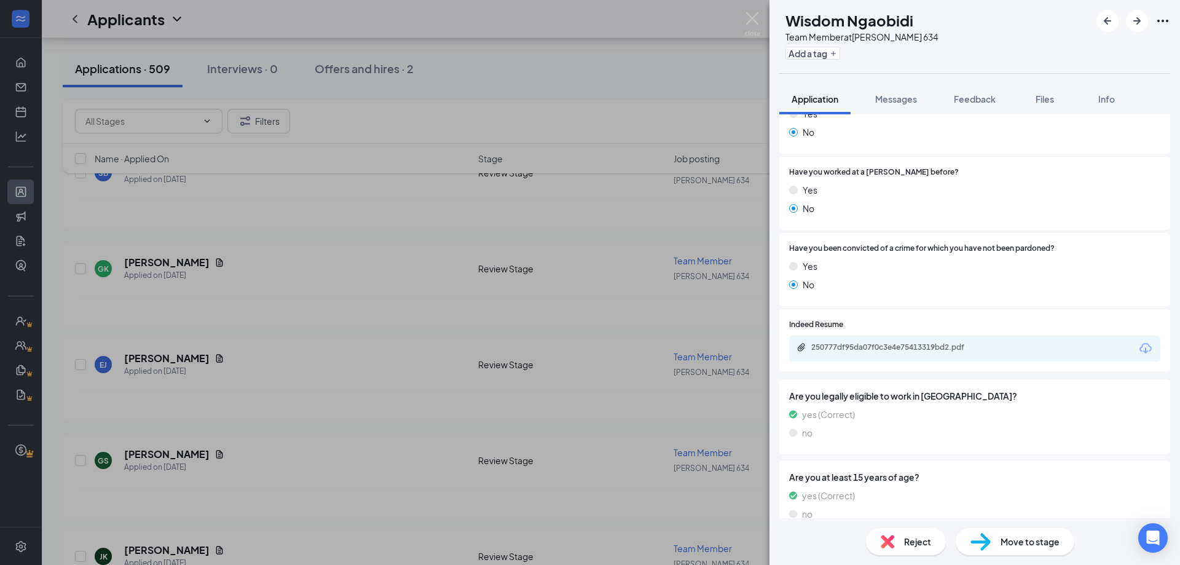
scroll to position [552, 0]
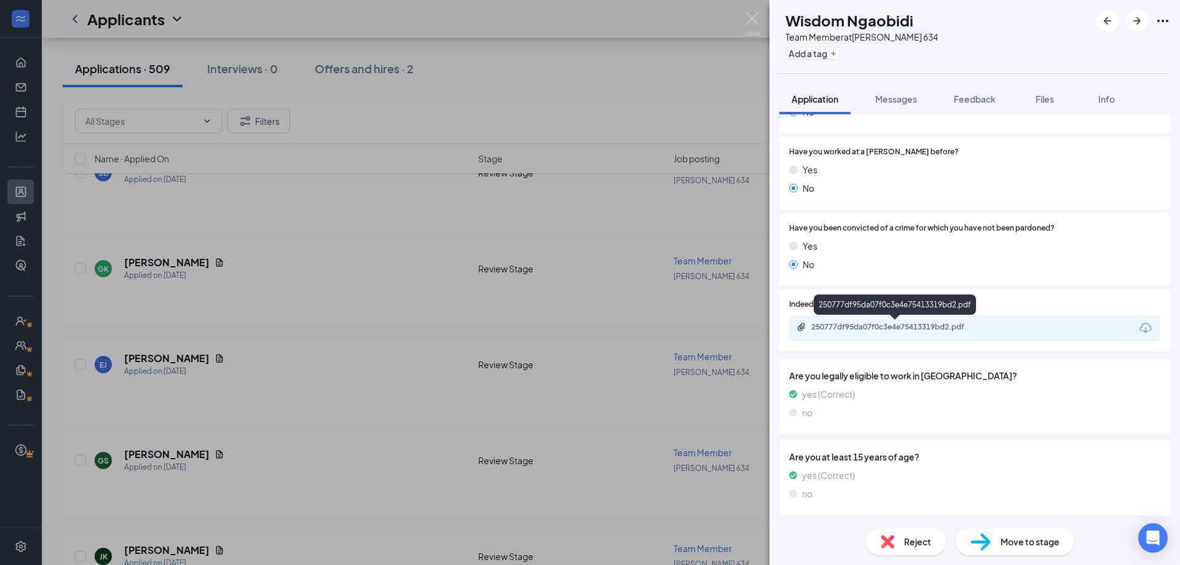
click at [885, 329] on div "250777df95da07f0c3e4e75413319bd2.pdf" at bounding box center [897, 327] width 172 height 10
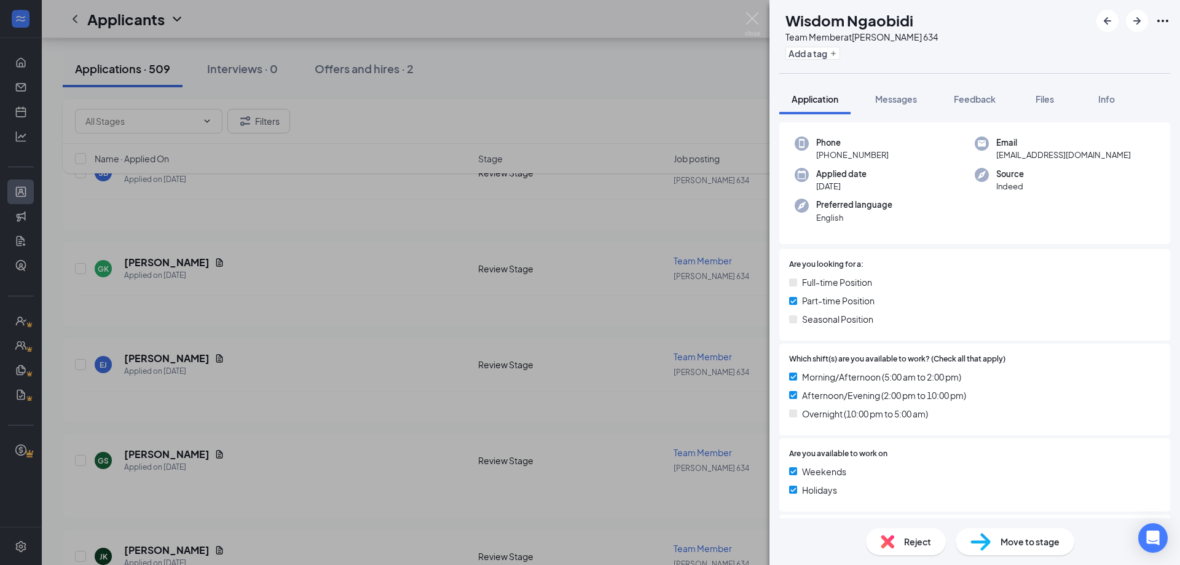
scroll to position [0, 0]
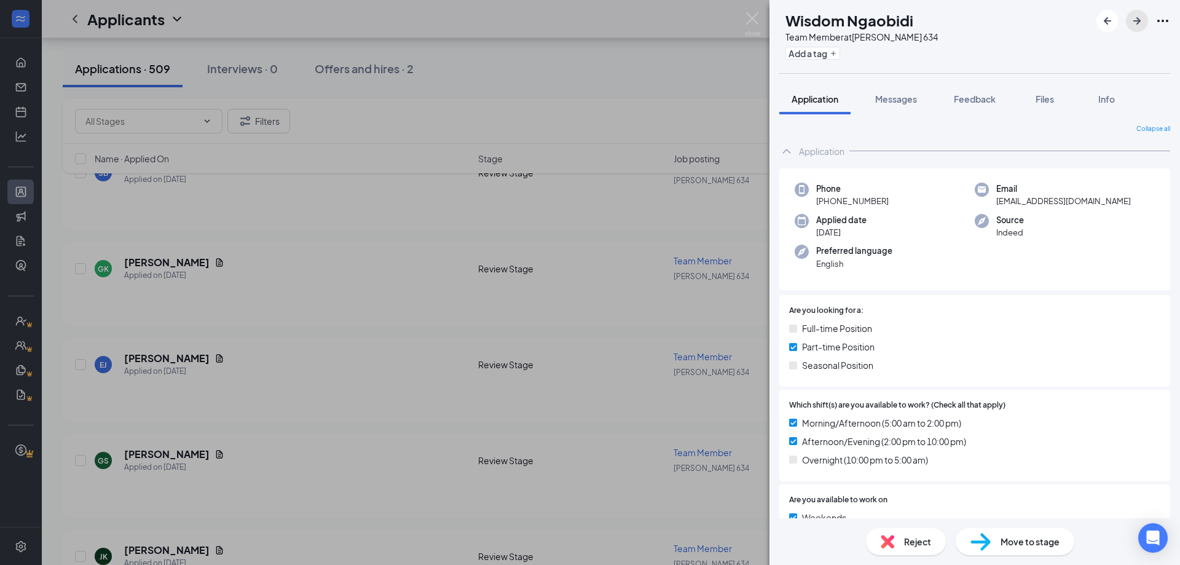
click at [1140, 18] on icon "ArrowRight" at bounding box center [1136, 21] width 15 height 15
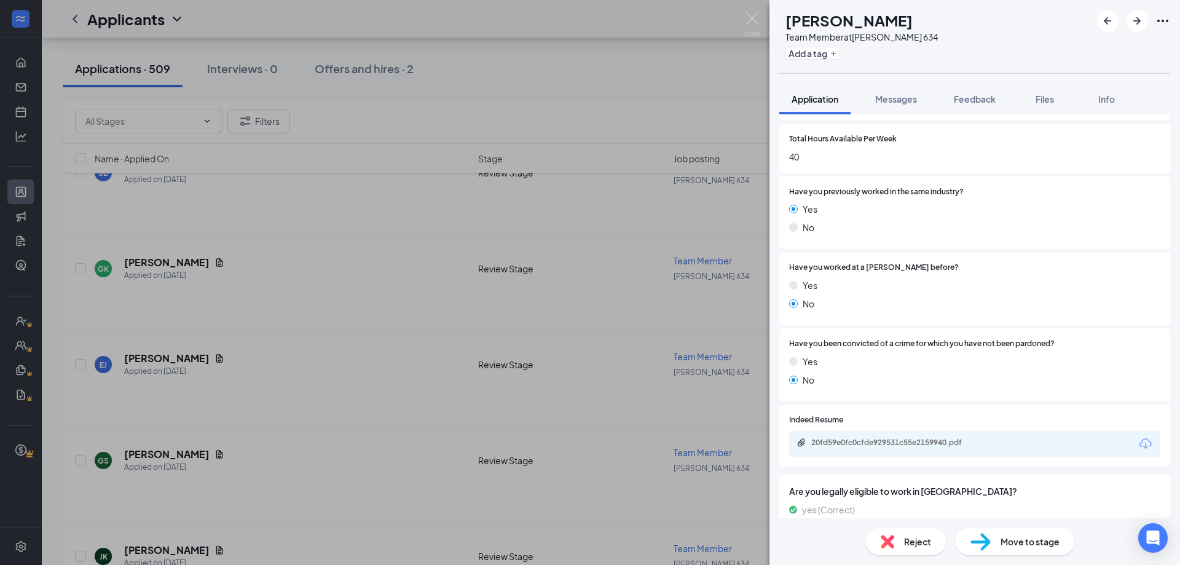
scroll to position [552, 0]
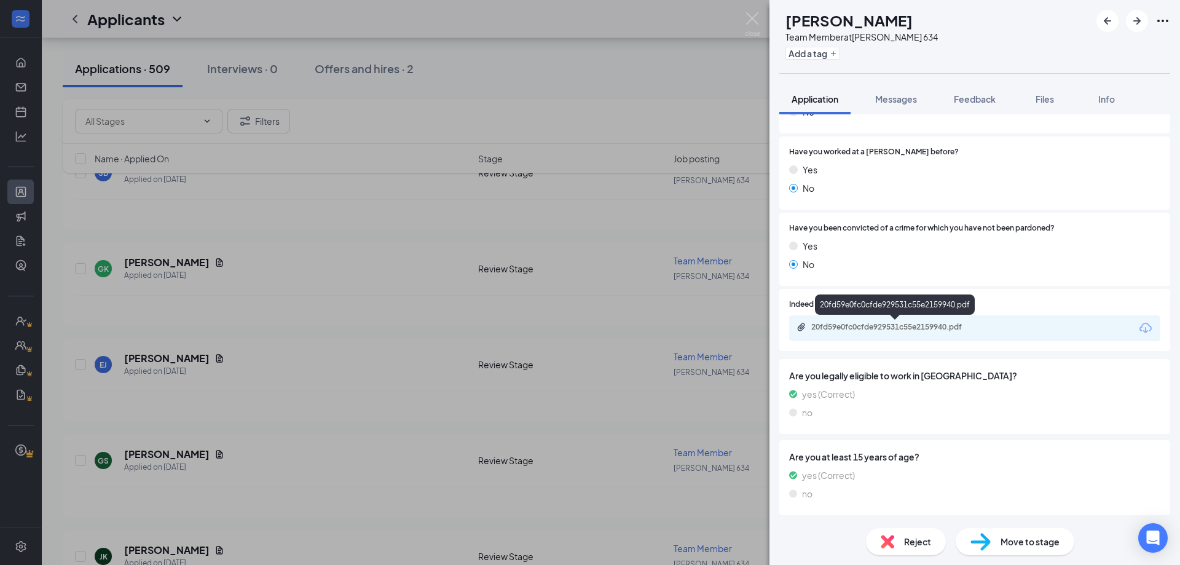
click at [874, 329] on div "20fd59e0fc0cfde929531c55e2159940.pdf" at bounding box center [897, 327] width 172 height 10
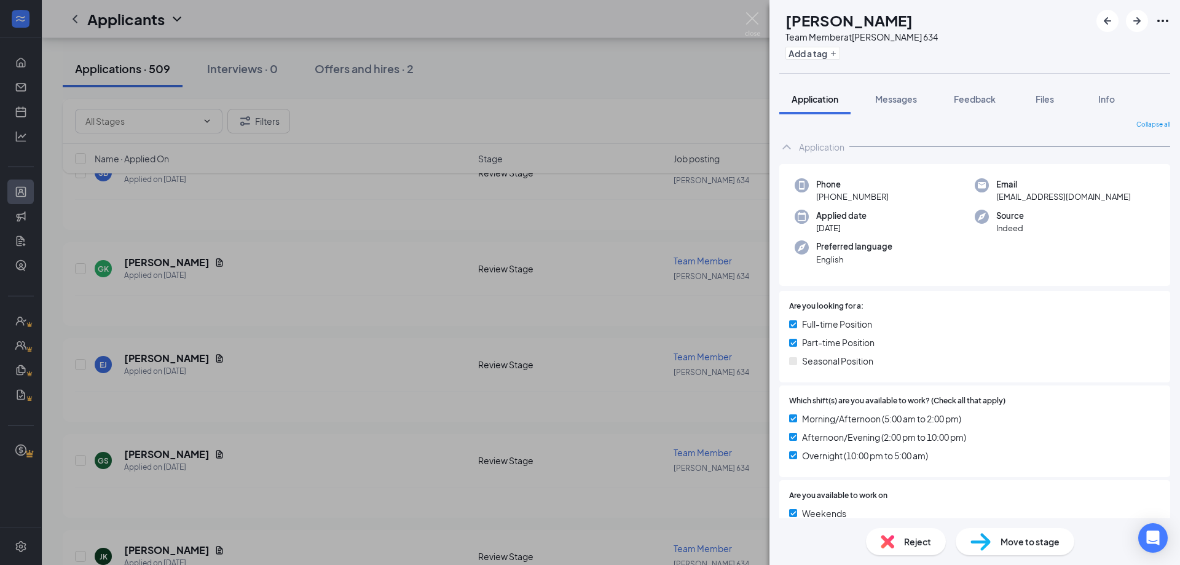
scroll to position [0, 0]
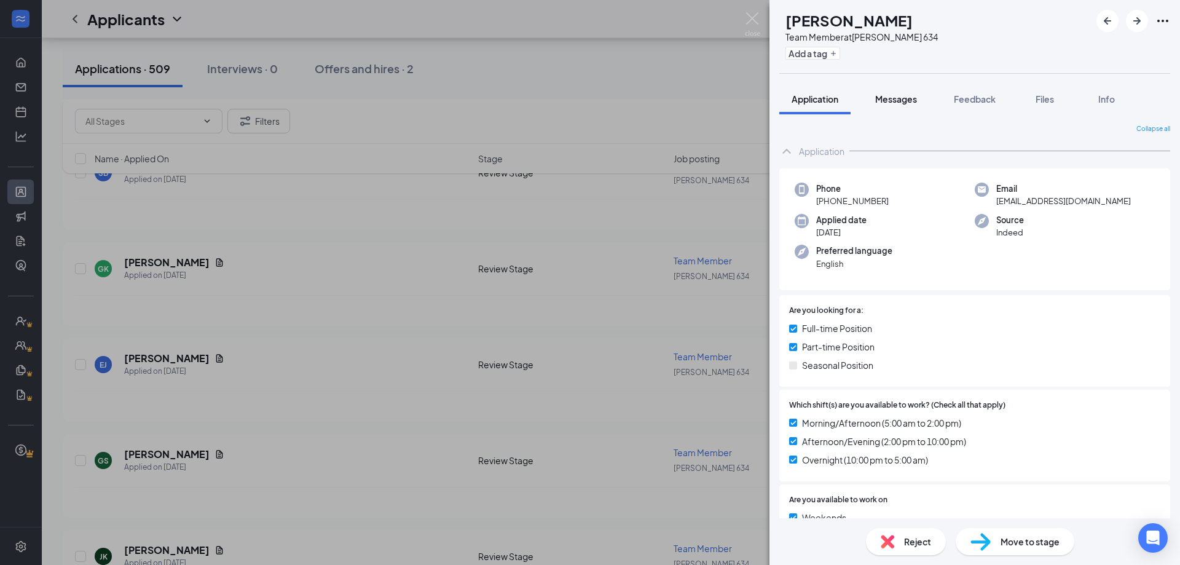
click at [890, 103] on span "Messages" at bounding box center [896, 98] width 42 height 11
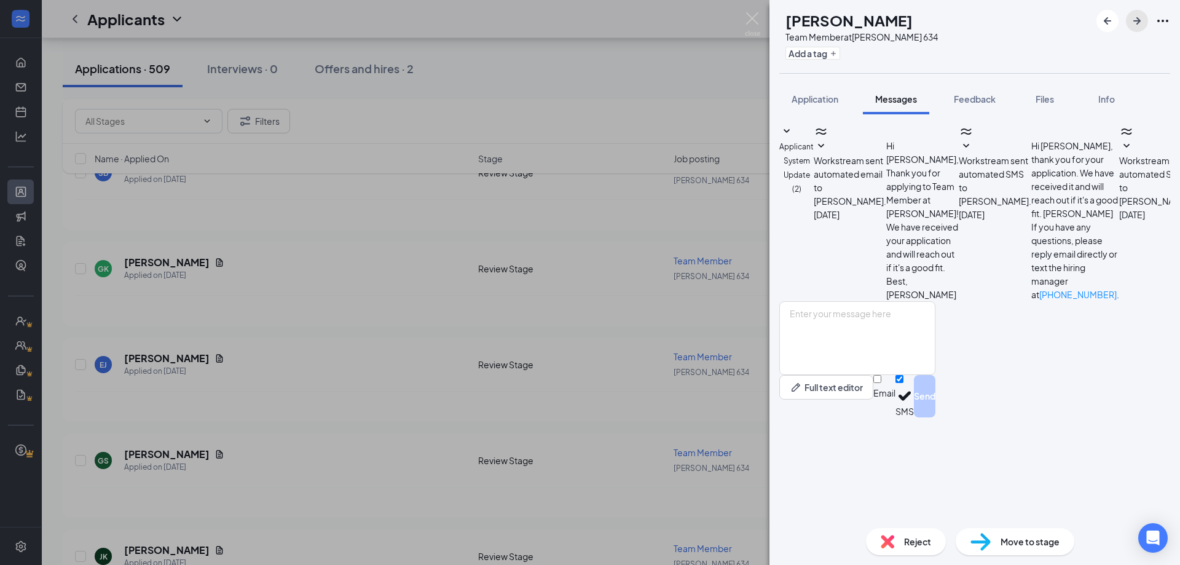
click at [1133, 26] on icon "ArrowRight" at bounding box center [1136, 21] width 15 height 15
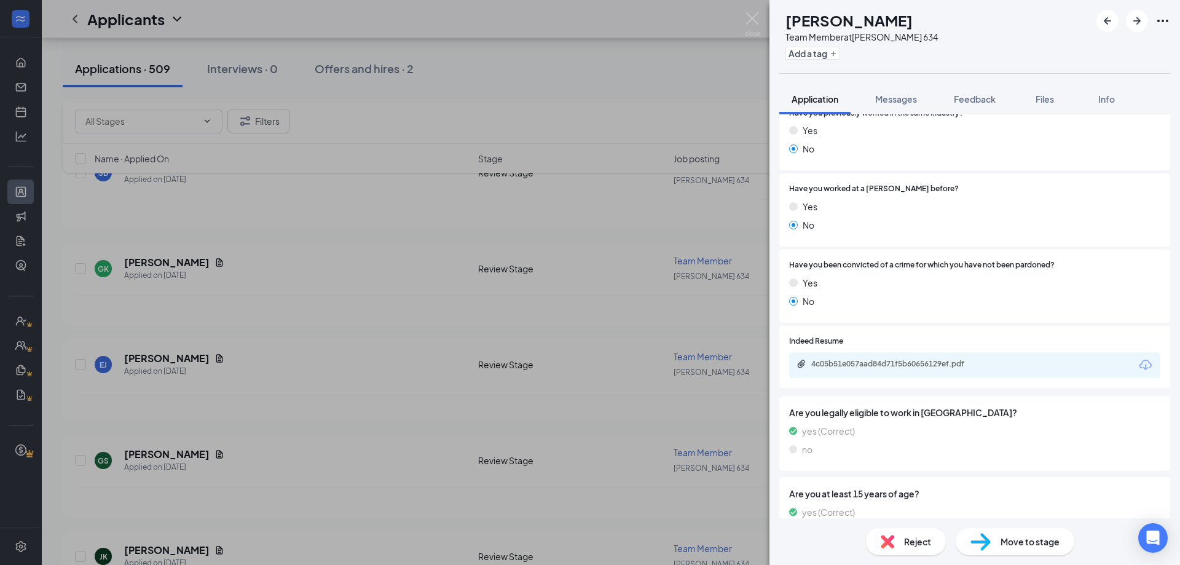
scroll to position [587, 0]
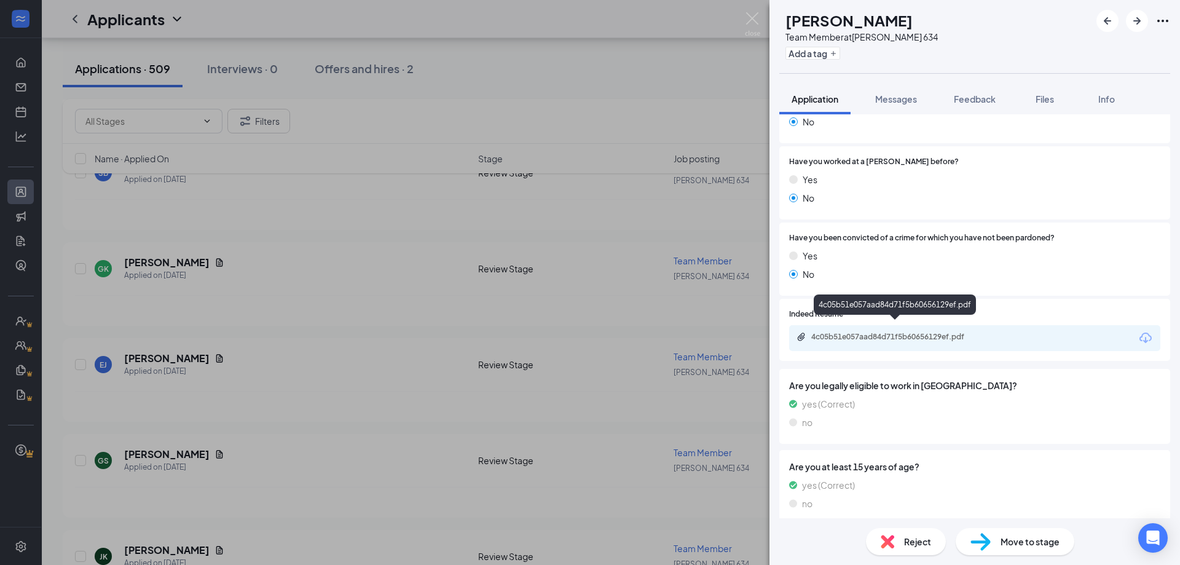
click at [938, 332] on div "4c05b51e057aad84d71f5b60656129ef.pdf" at bounding box center [897, 337] width 172 height 10
click at [1137, 22] on icon "ArrowRight" at bounding box center [1136, 20] width 7 height 7
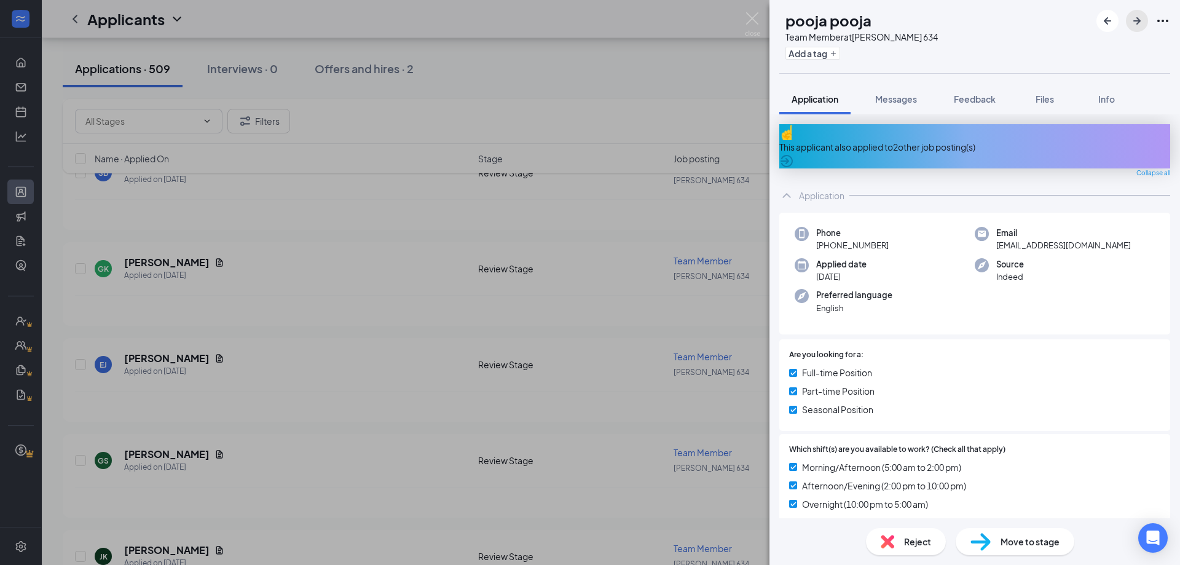
click at [1137, 22] on icon "ArrowRight" at bounding box center [1136, 20] width 7 height 7
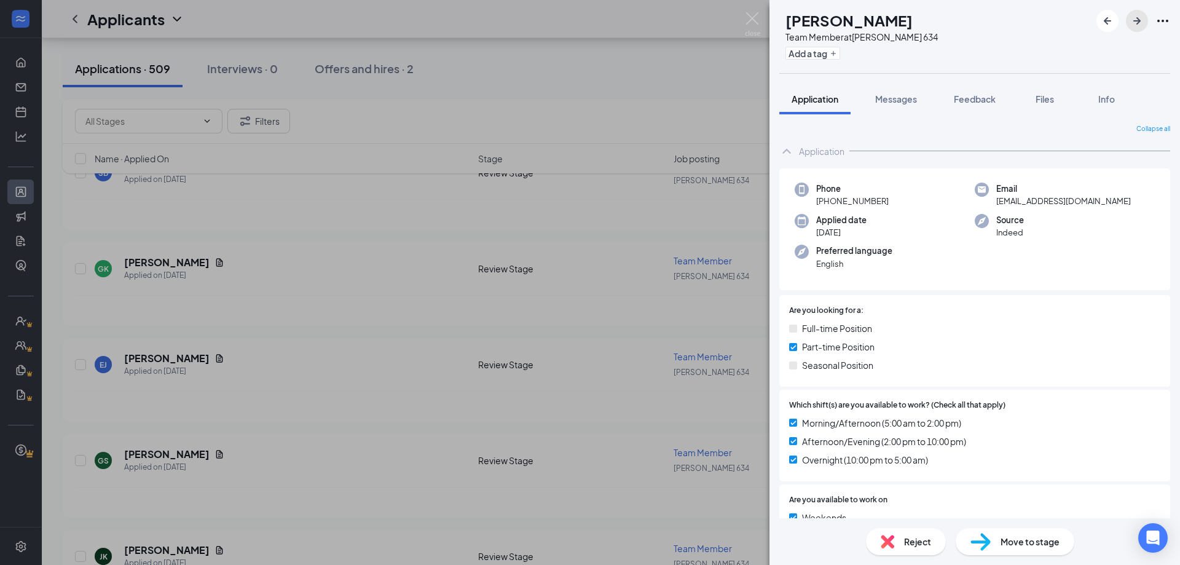
click at [1137, 22] on icon "ArrowRight" at bounding box center [1136, 20] width 7 height 7
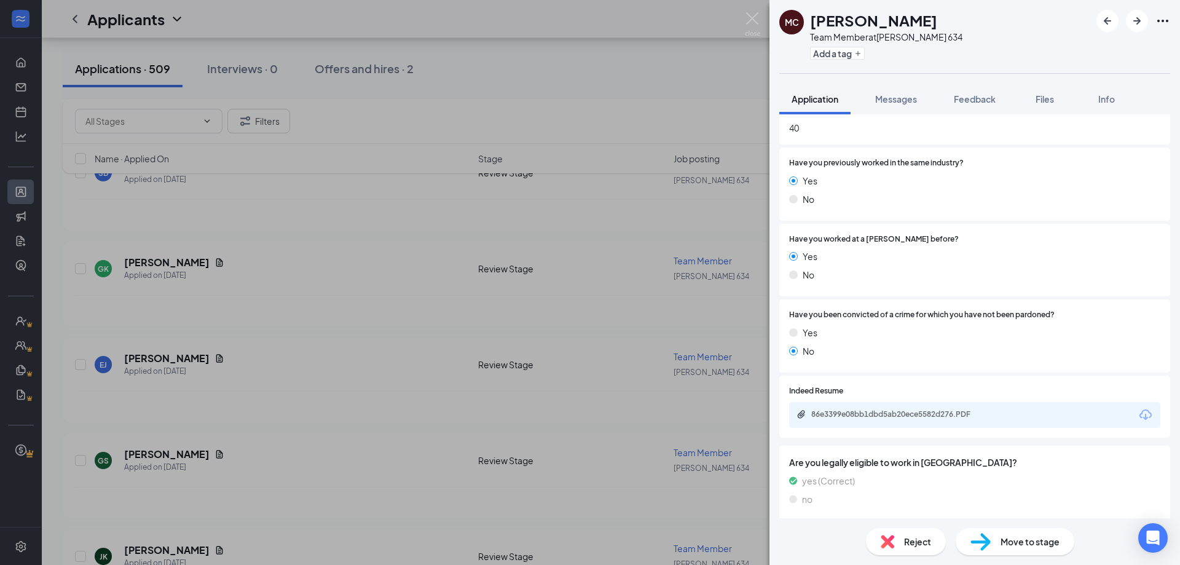
scroll to position [476, 0]
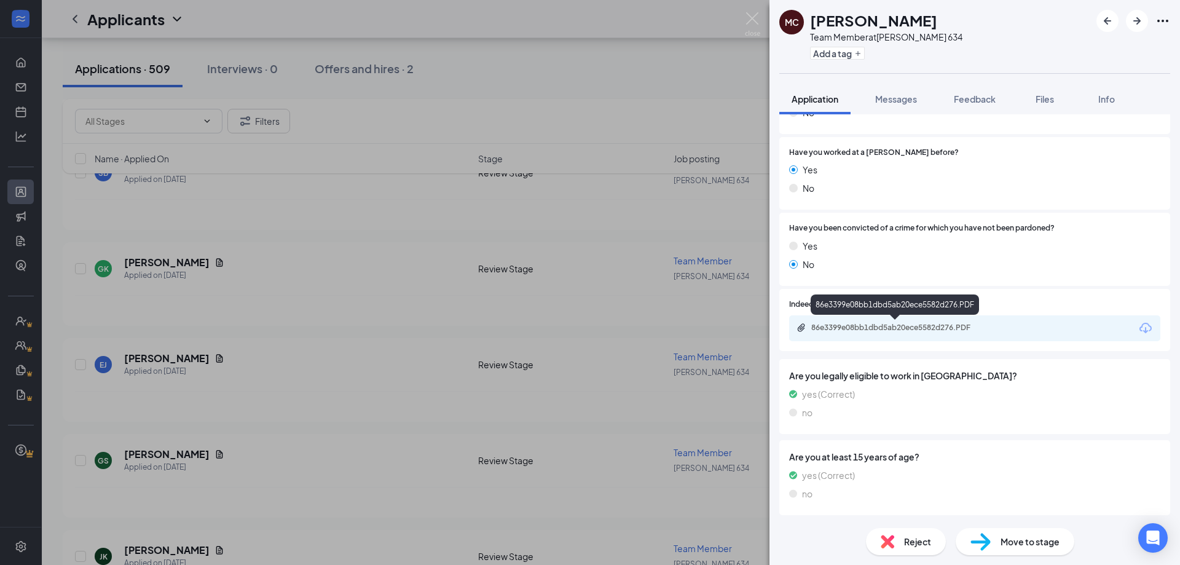
click at [888, 323] on div "86e3399e08bb1dbd5ab20ece5582d276.PDF" at bounding box center [897, 328] width 172 height 10
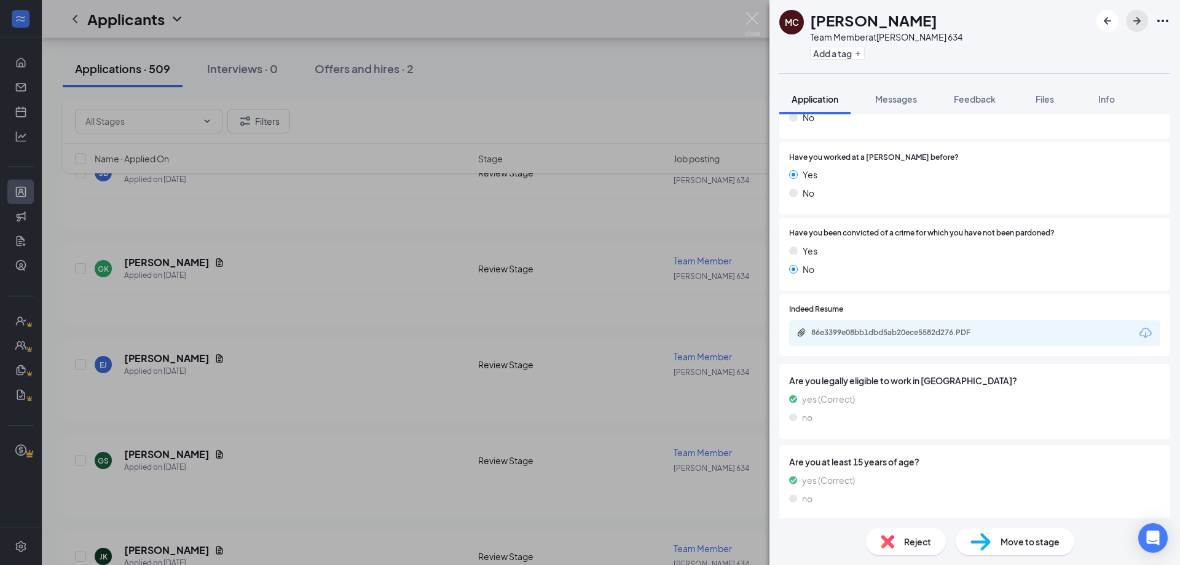
click at [1136, 17] on icon "ArrowRight" at bounding box center [1136, 21] width 15 height 15
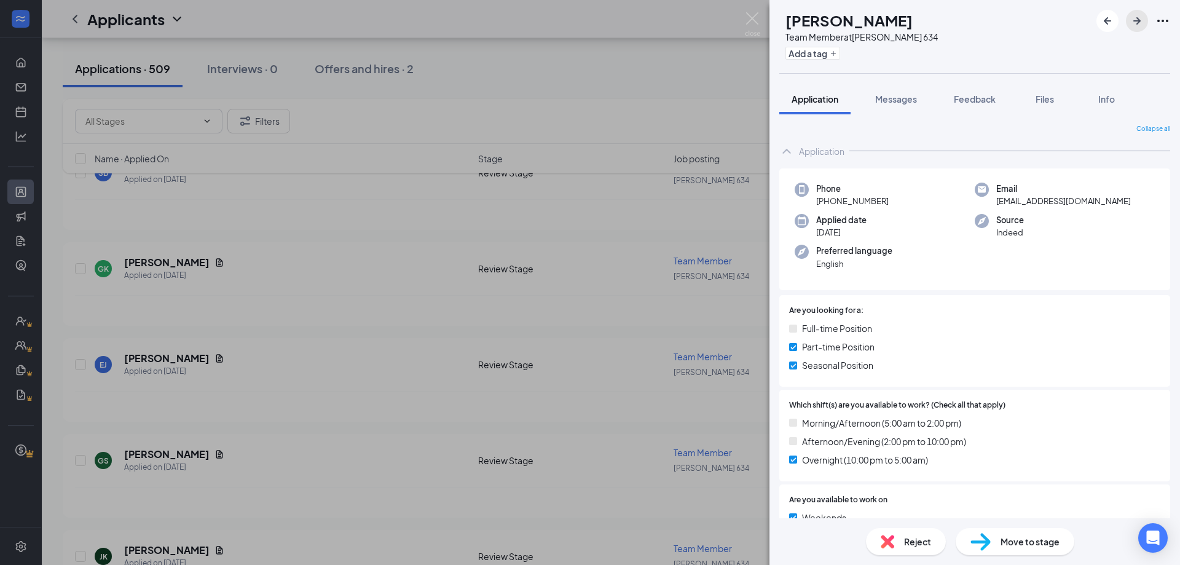
click at [1132, 19] on icon "ArrowRight" at bounding box center [1136, 21] width 15 height 15
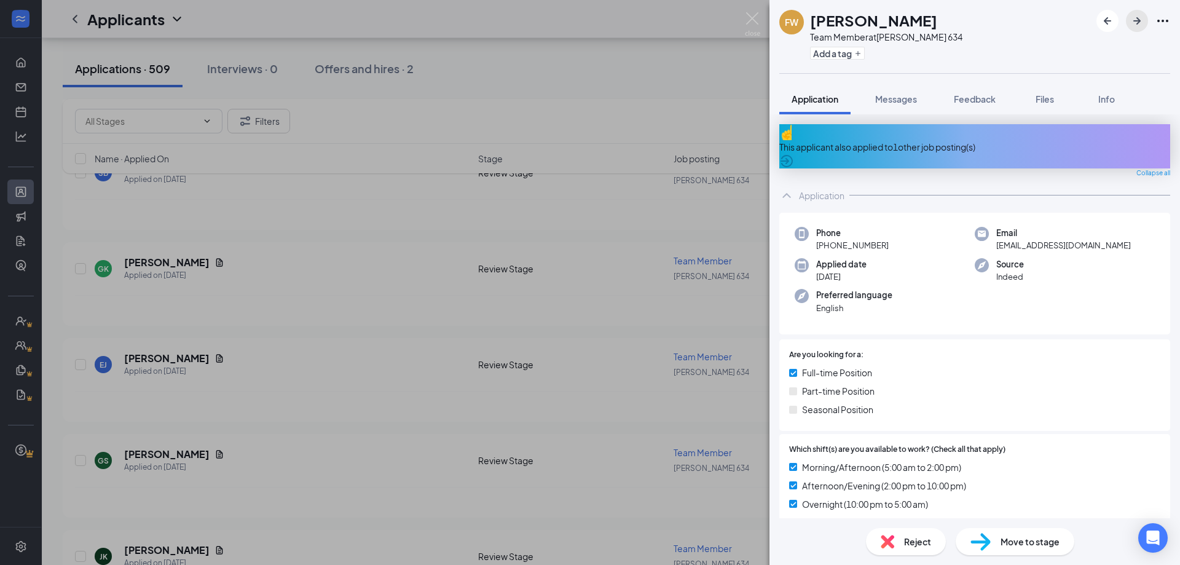
click at [1132, 19] on icon "ArrowRight" at bounding box center [1136, 21] width 15 height 15
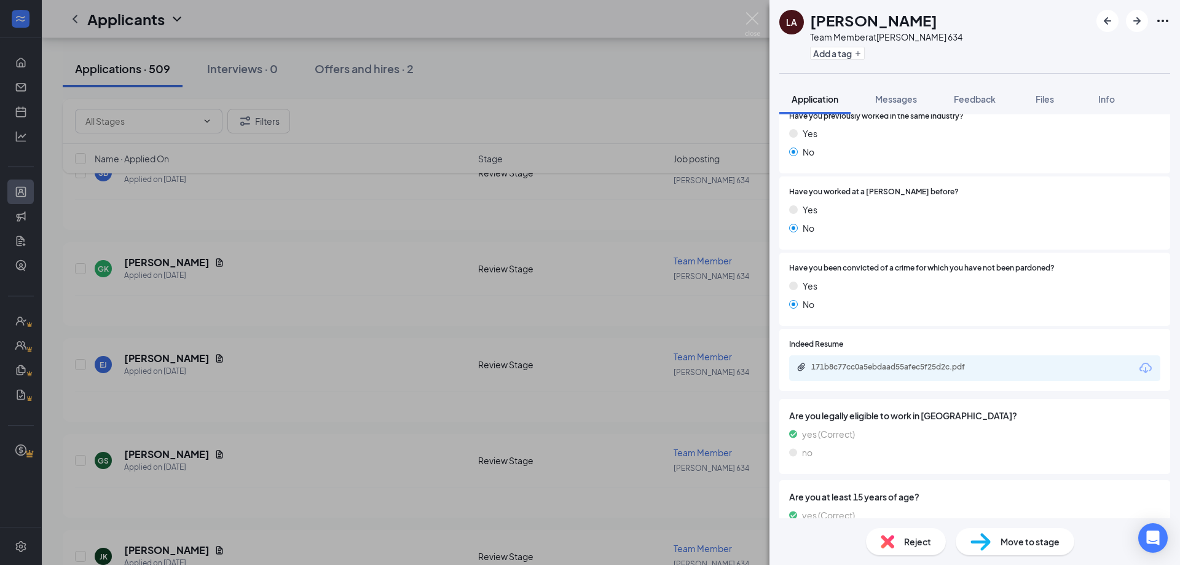
scroll to position [534, 0]
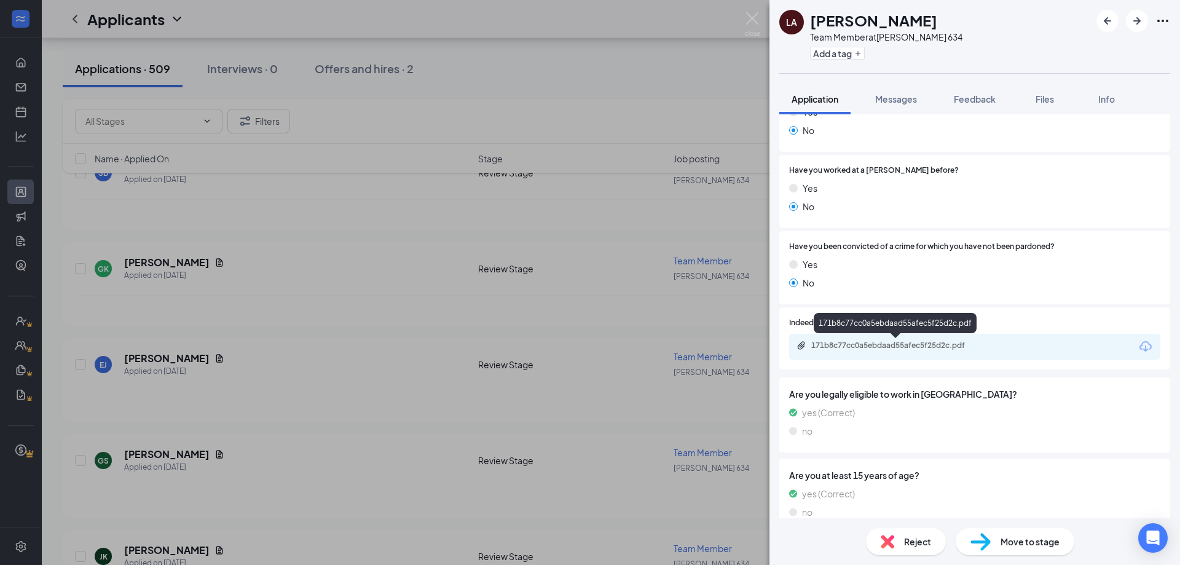
click at [899, 348] on div "171b8c77cc0a5ebdaad55afec5f25d2c.pdf" at bounding box center [897, 345] width 172 height 10
click at [1132, 22] on icon "ArrowRight" at bounding box center [1136, 21] width 15 height 15
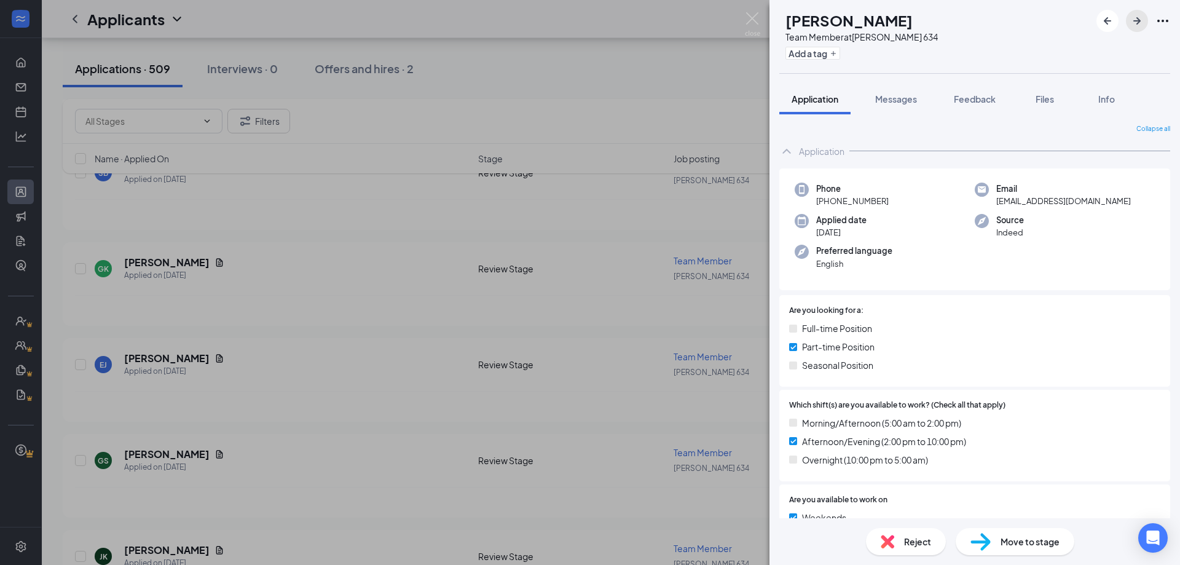
click at [1132, 22] on icon "ArrowRight" at bounding box center [1136, 21] width 15 height 15
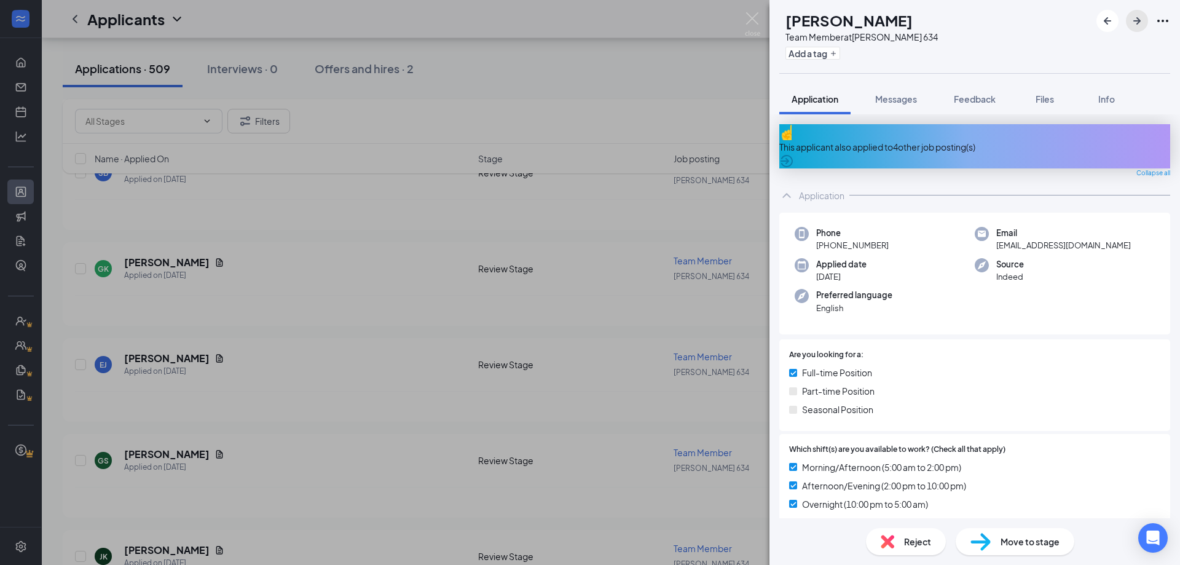
click at [1132, 22] on icon "ArrowRight" at bounding box center [1136, 21] width 15 height 15
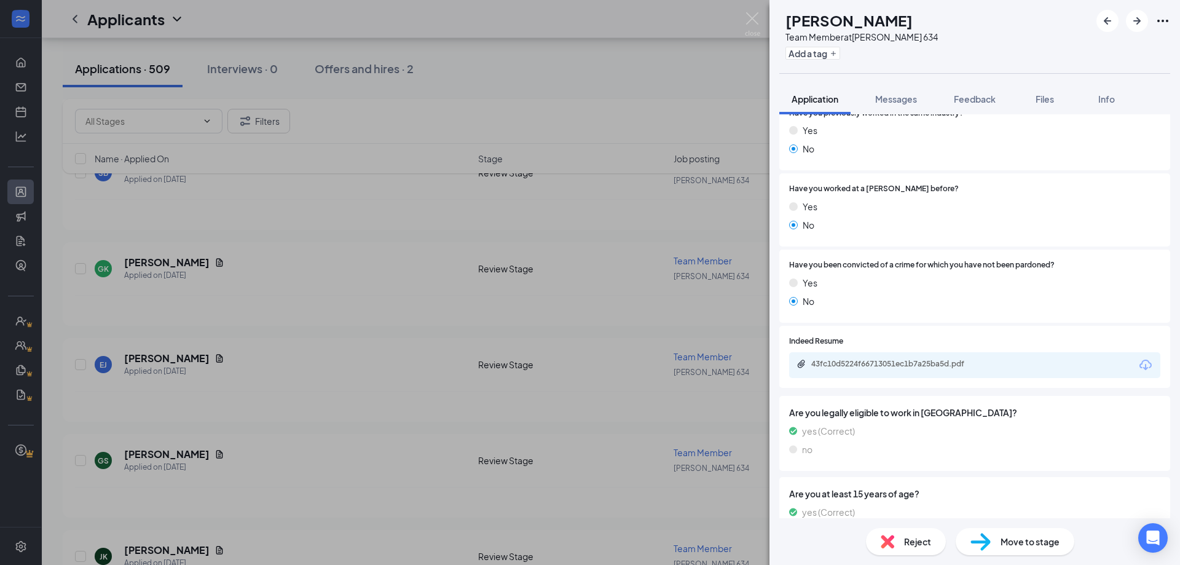
scroll to position [557, 0]
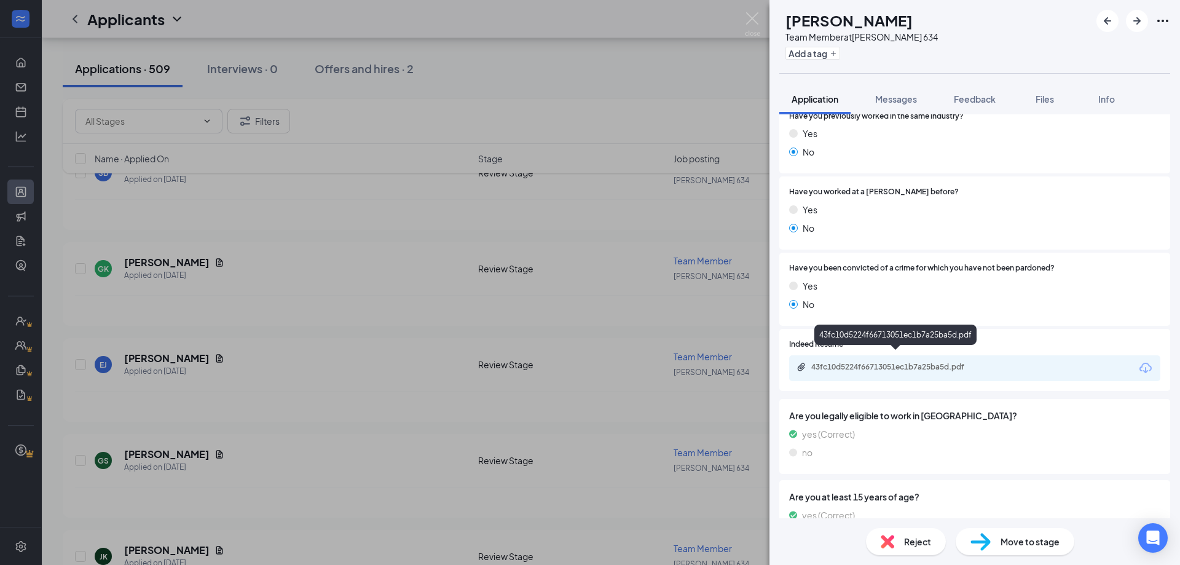
click at [987, 362] on div "43fc10d5224f66713051ec1b7a25ba5d.pdf" at bounding box center [895, 367] width 199 height 10
click at [1144, 26] on button "button" at bounding box center [1137, 21] width 22 height 22
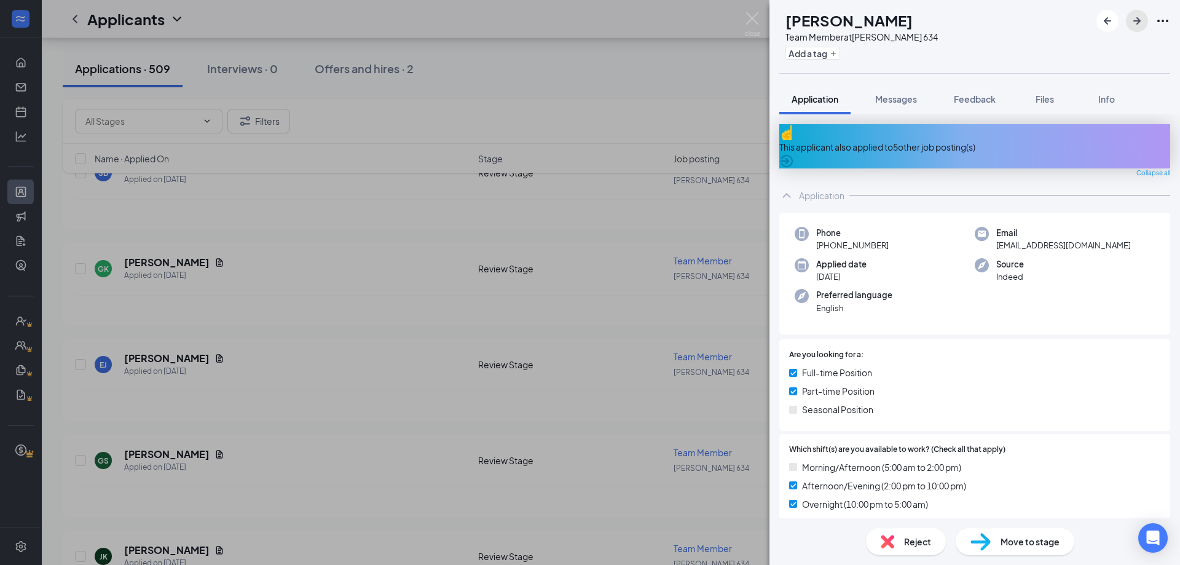
click at [1142, 26] on icon "ArrowRight" at bounding box center [1136, 21] width 15 height 15
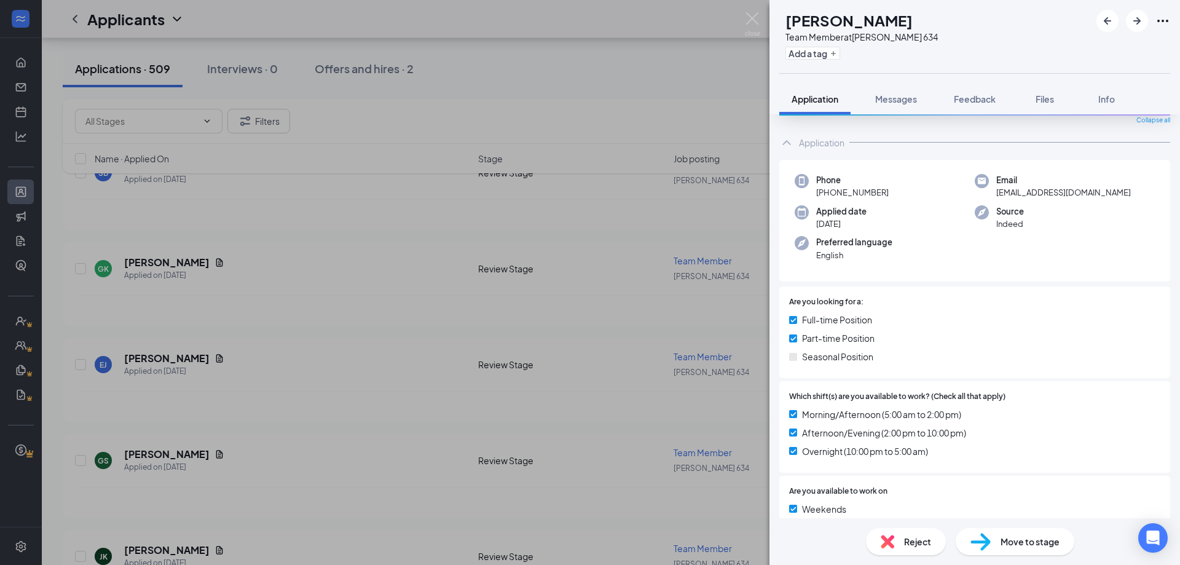
scroll to position [11, 0]
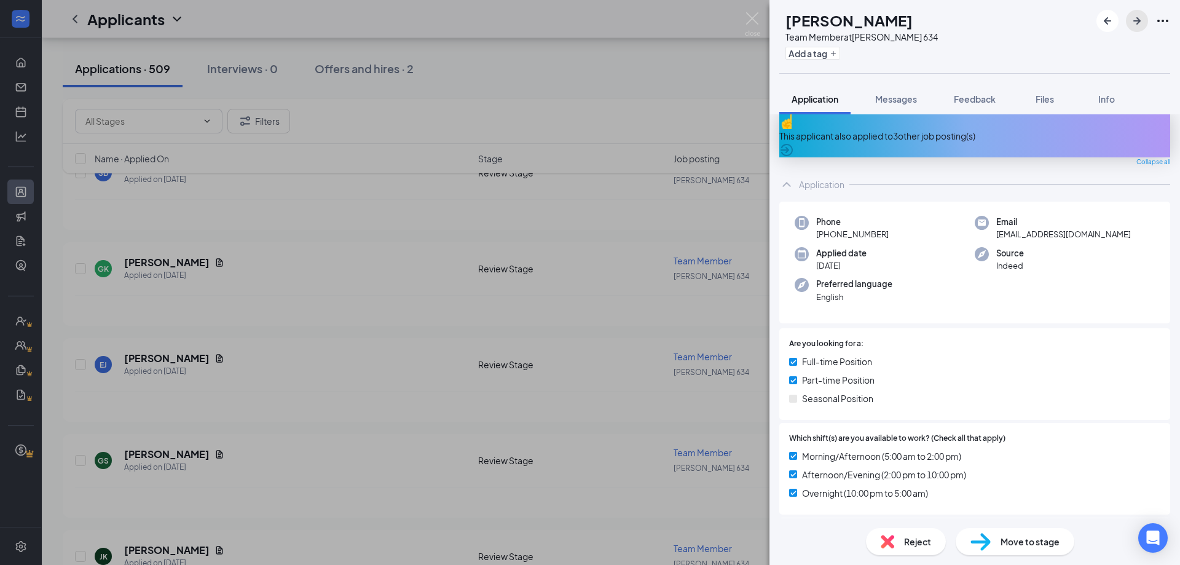
click at [1137, 22] on icon "ArrowRight" at bounding box center [1136, 20] width 7 height 7
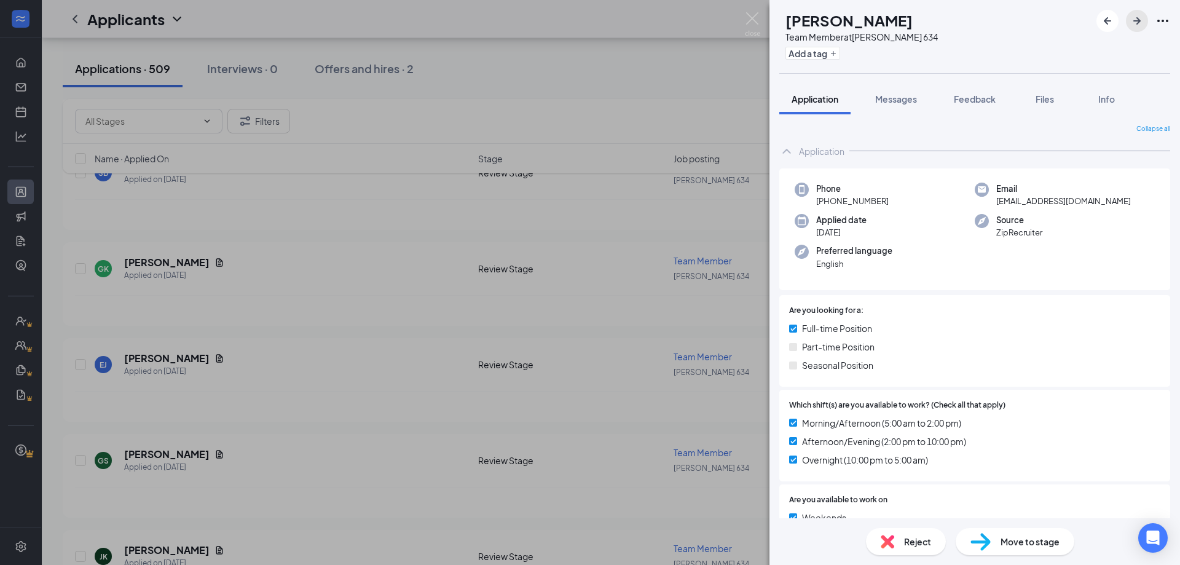
click at [1137, 22] on icon "ArrowRight" at bounding box center [1136, 20] width 7 height 7
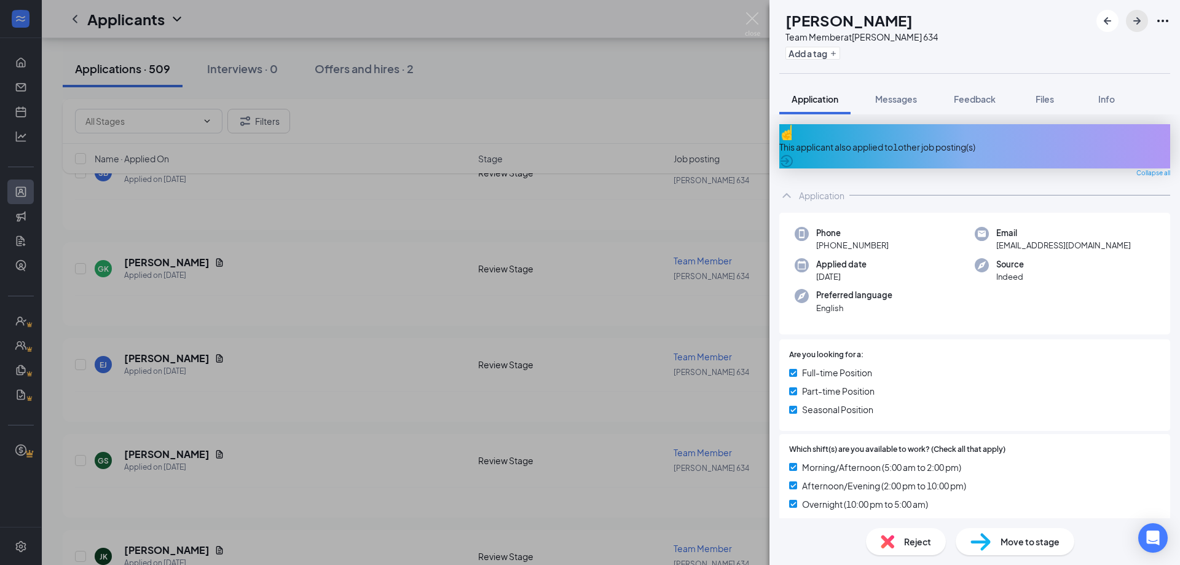
click at [1137, 22] on icon "ArrowRight" at bounding box center [1136, 20] width 7 height 7
click at [1135, 21] on icon "ArrowRight" at bounding box center [1136, 20] width 7 height 7
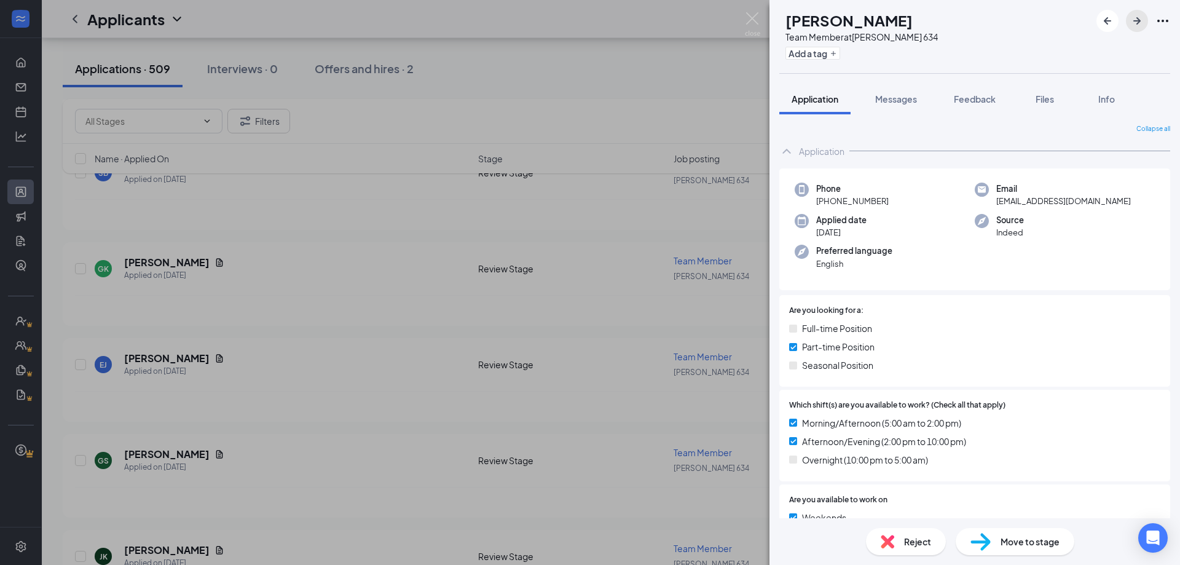
click at [1135, 21] on icon "ArrowRight" at bounding box center [1136, 20] width 7 height 7
click at [729, 36] on div "KD [PERSON_NAME] Team Member at [PERSON_NAME] 634 Add a tag Application Message…" at bounding box center [590, 282] width 1180 height 565
click at [755, 19] on div "Applicants NW" at bounding box center [611, 19] width 1138 height 38
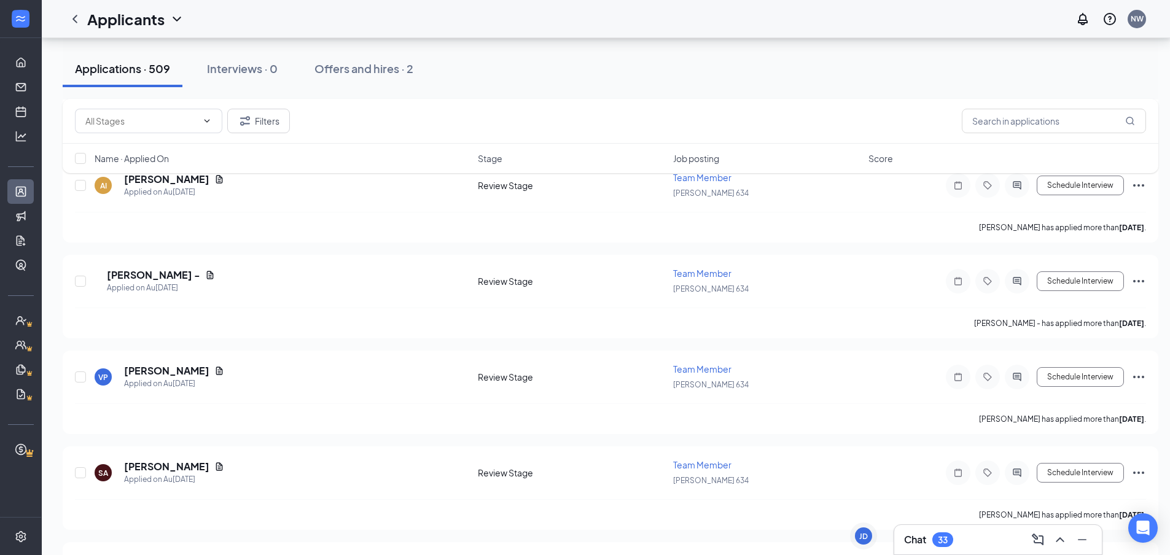
scroll to position [4169, 0]
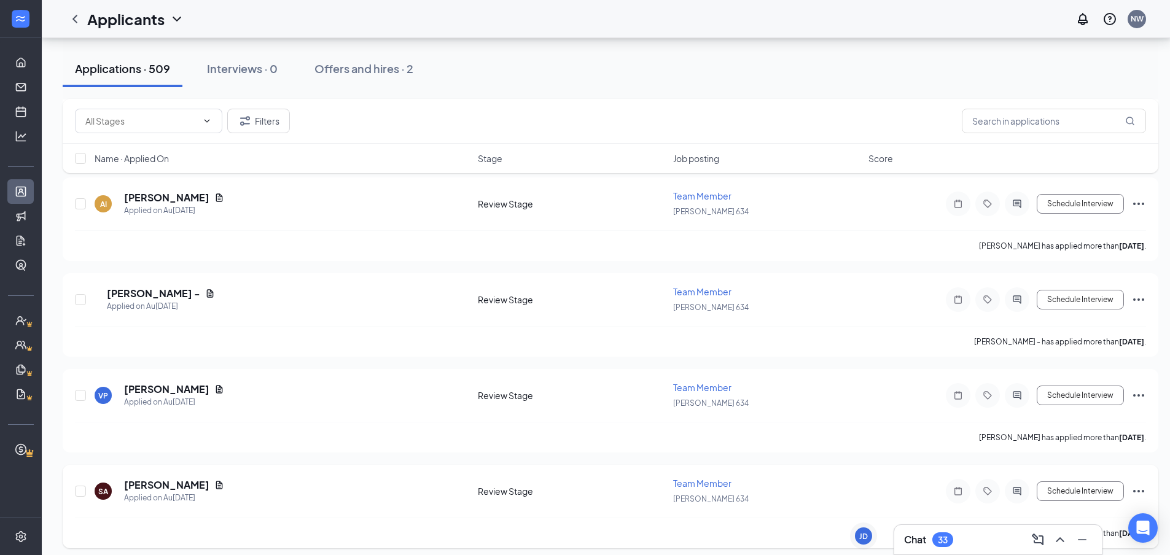
click at [1115, 544] on div "[PERSON_NAME] has applied more than [DATE] ." at bounding box center [611, 533] width 1072 height 31
click at [120, 75] on div "Applications · 509" at bounding box center [122, 68] width 95 height 15
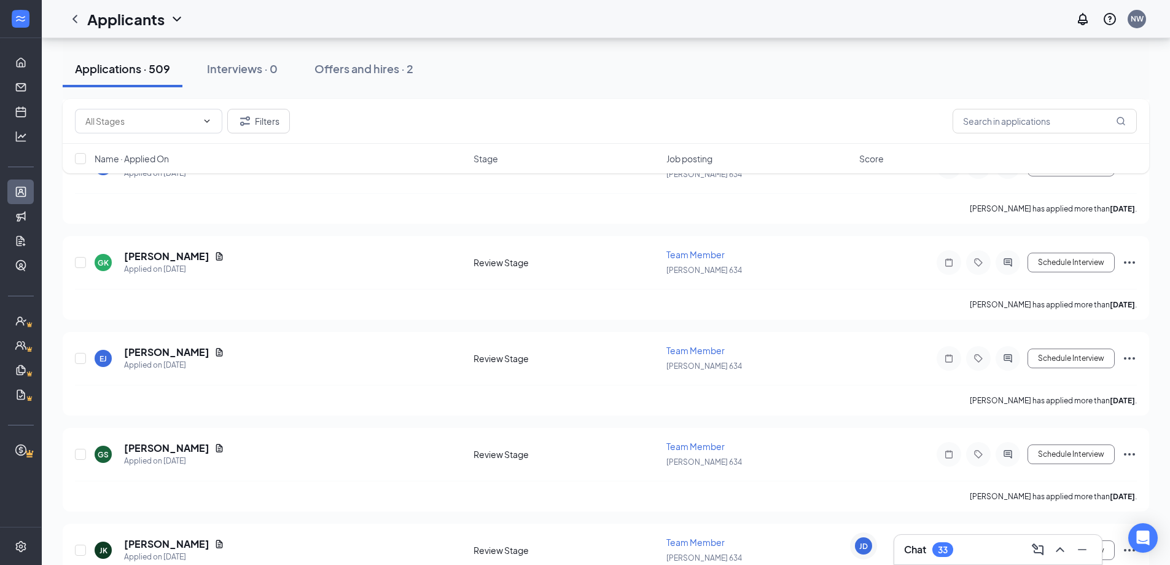
scroll to position [949, 0]
click at [165, 123] on input "text" at bounding box center [141, 121] width 112 height 14
click at [151, 149] on div "Review Stage (509)" at bounding box center [113, 143] width 76 height 14
type input "Review Stage (509)"
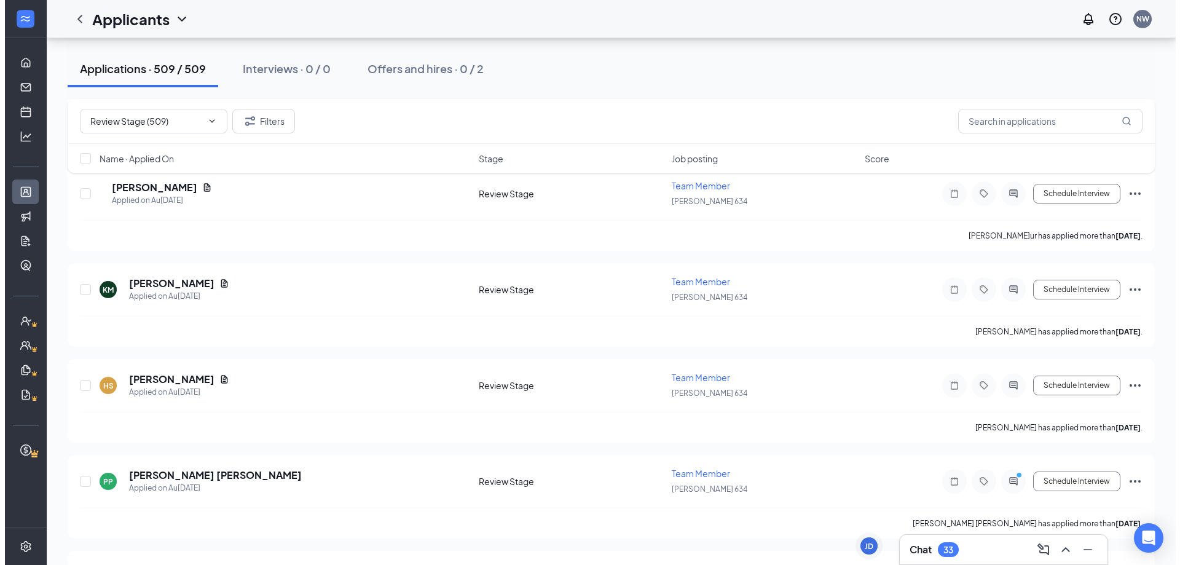
scroll to position [3669, 0]
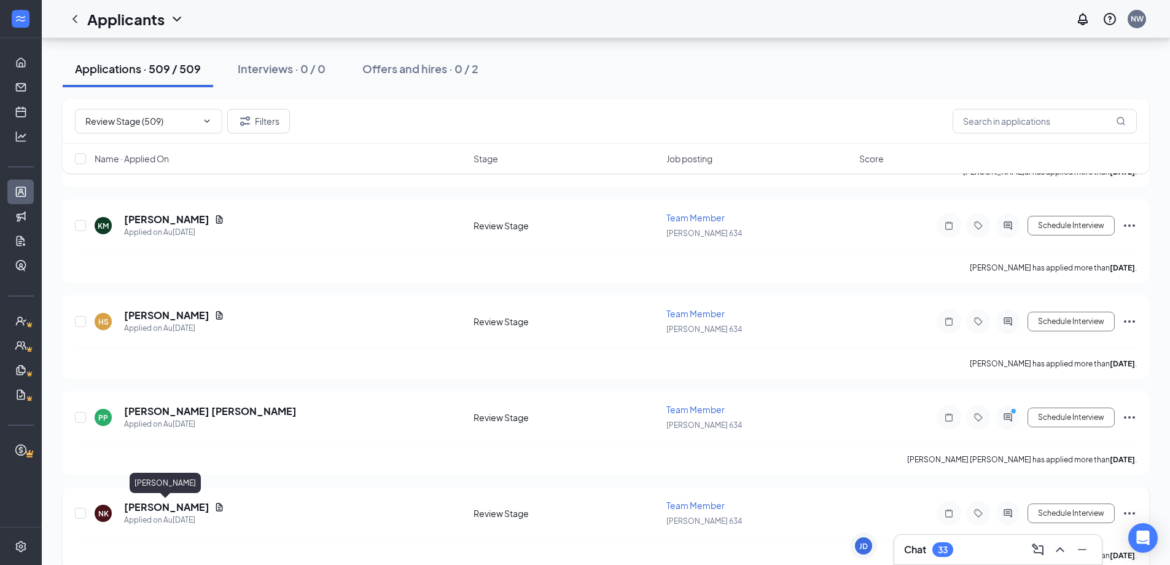
click at [141, 509] on h5 "[PERSON_NAME]" at bounding box center [166, 507] width 85 height 14
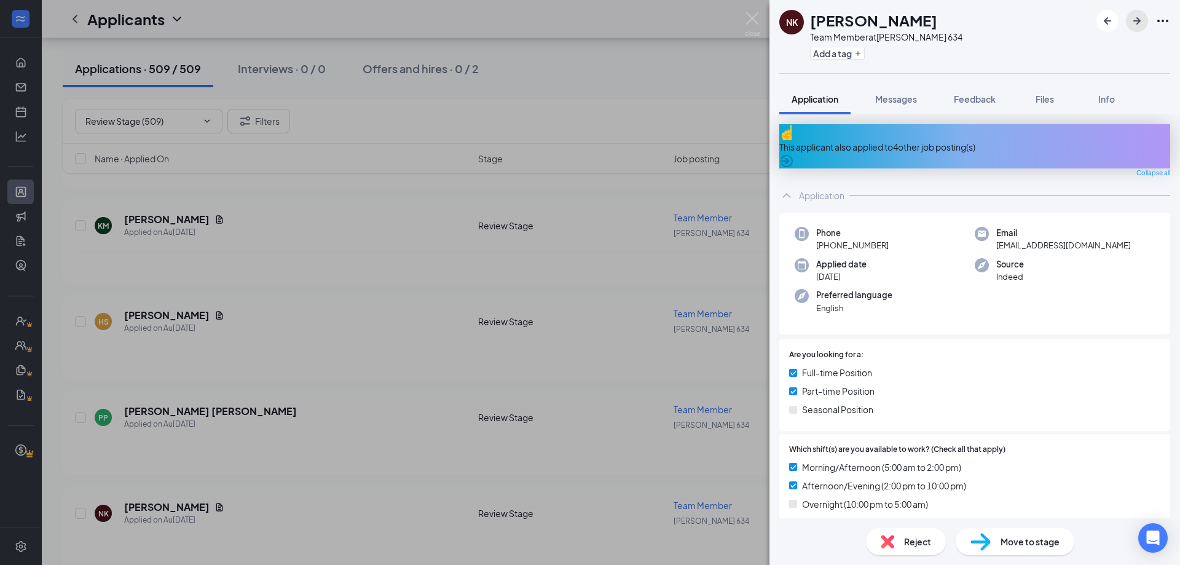
click at [1138, 29] on button "button" at bounding box center [1137, 21] width 22 height 22
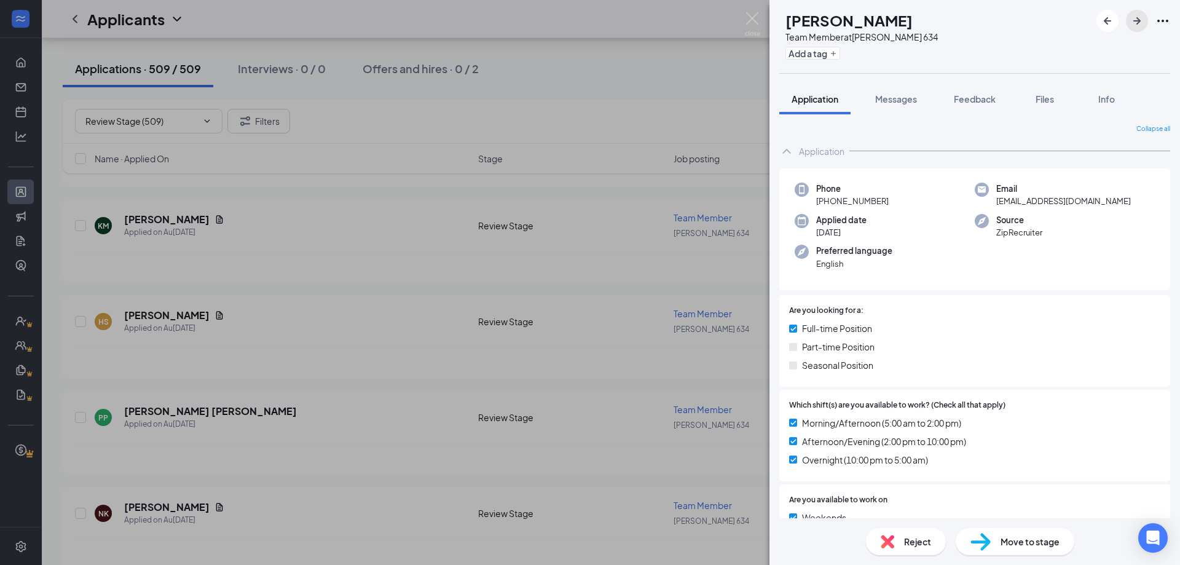
click at [1138, 29] on button "button" at bounding box center [1137, 21] width 22 height 22
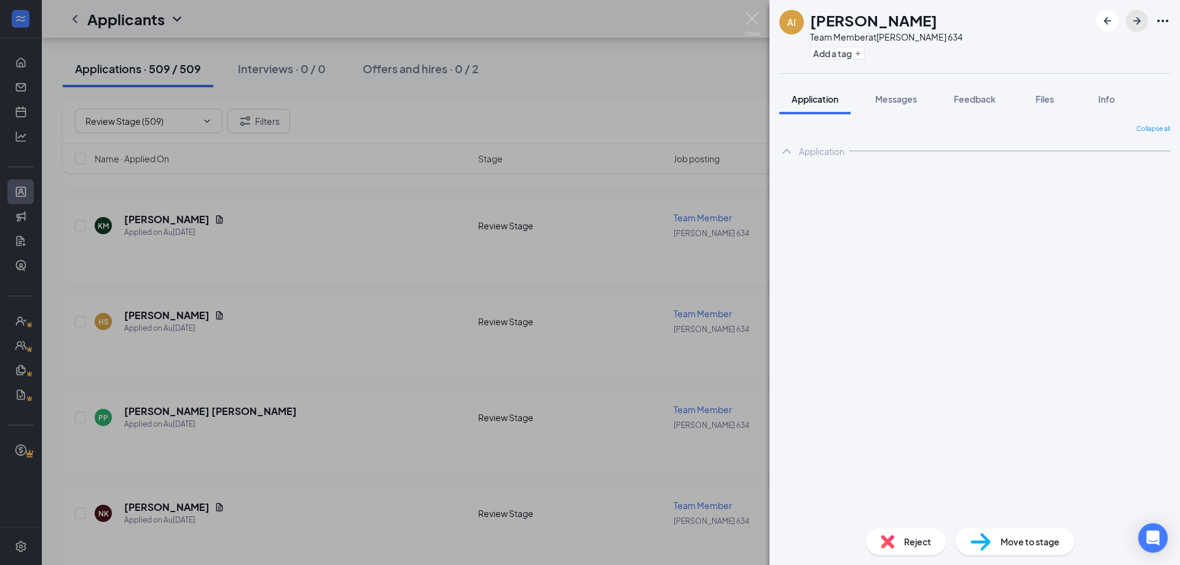
click at [1138, 29] on button "button" at bounding box center [1137, 21] width 22 height 22
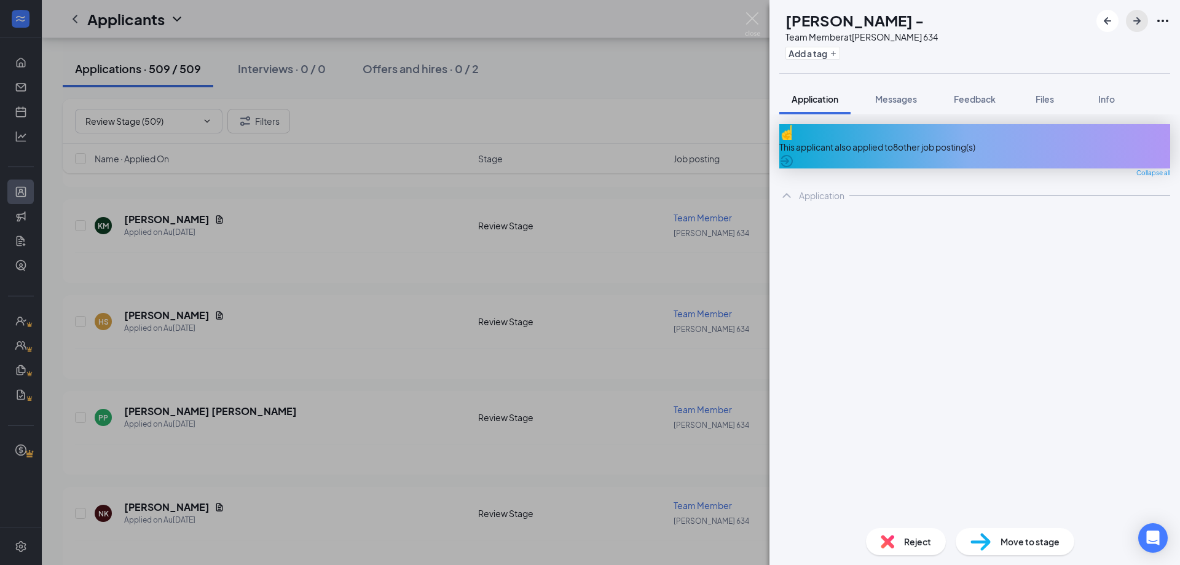
click at [1138, 29] on button "button" at bounding box center [1137, 21] width 22 height 22
click at [1109, 23] on icon "ArrowLeftNew" at bounding box center [1107, 21] width 15 height 15
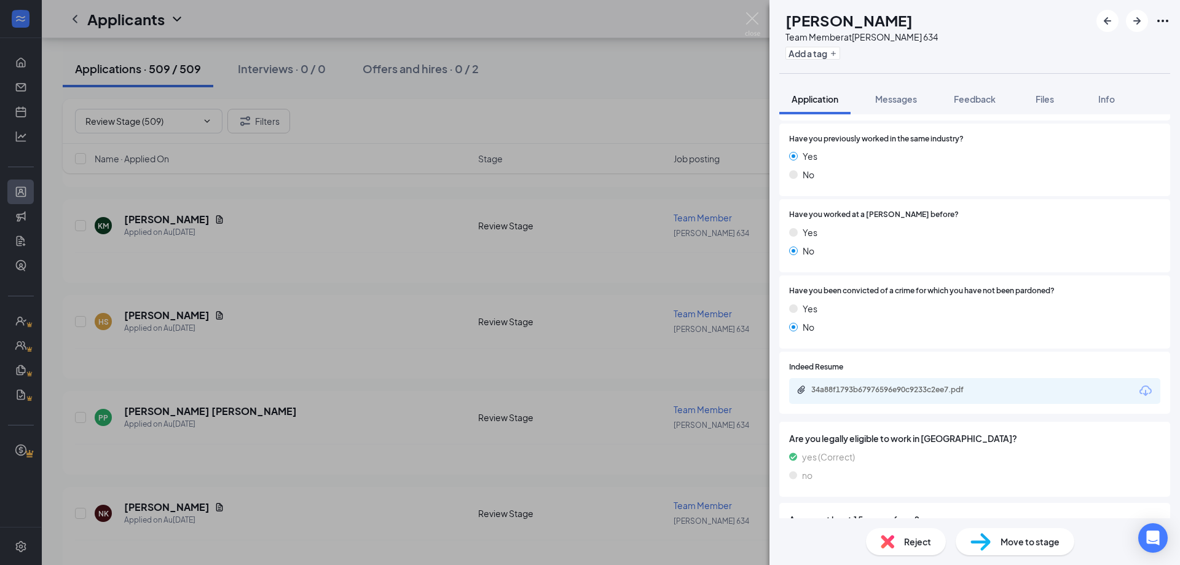
scroll to position [587, 0]
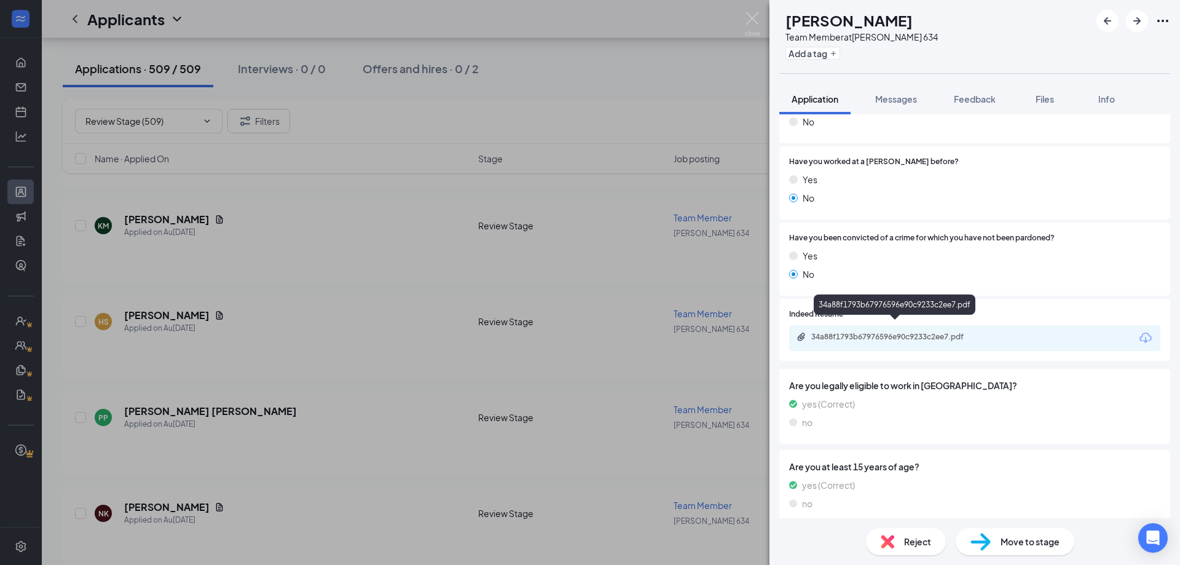
click at [836, 332] on div "34a88f1793b67976596e90c9233c2ee7.pdf" at bounding box center [897, 337] width 172 height 10
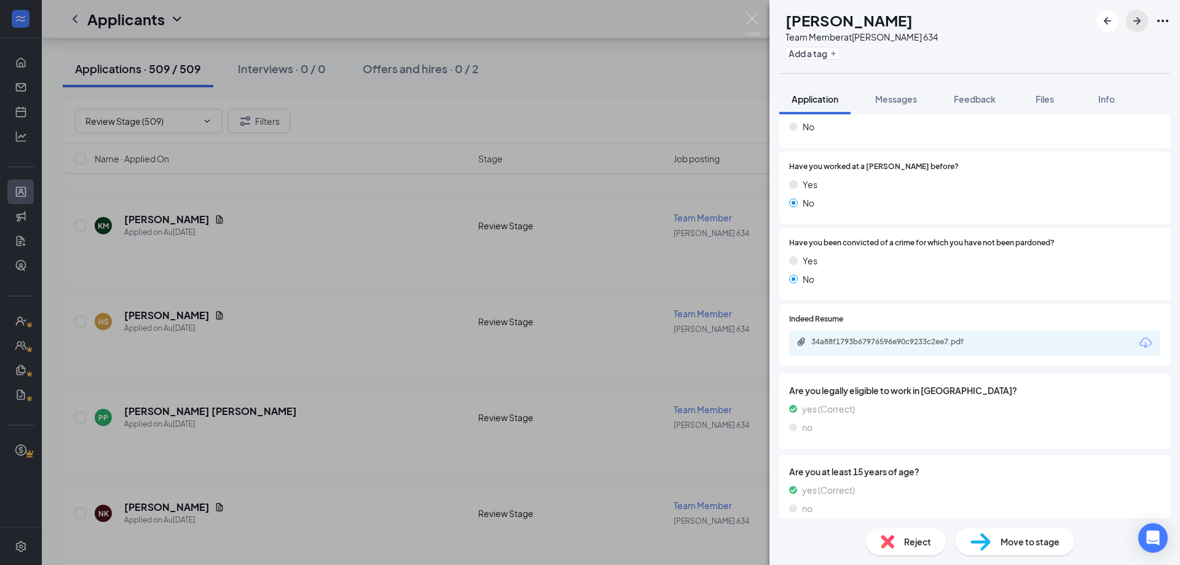
click at [1136, 23] on icon "ArrowRight" at bounding box center [1136, 21] width 15 height 15
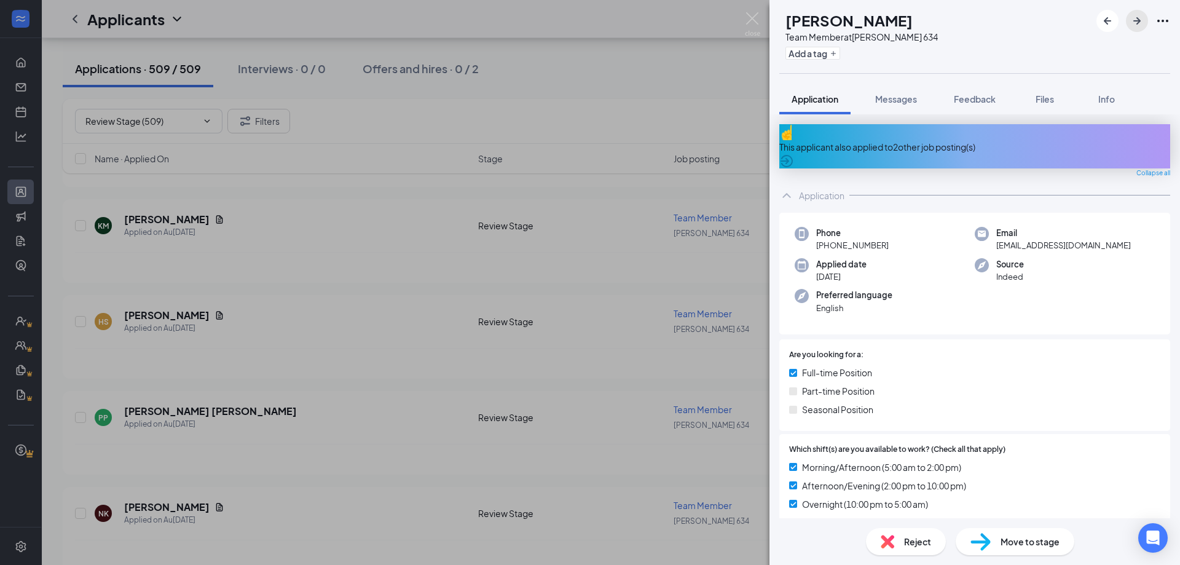
click at [1136, 23] on icon "ArrowRight" at bounding box center [1136, 21] width 15 height 15
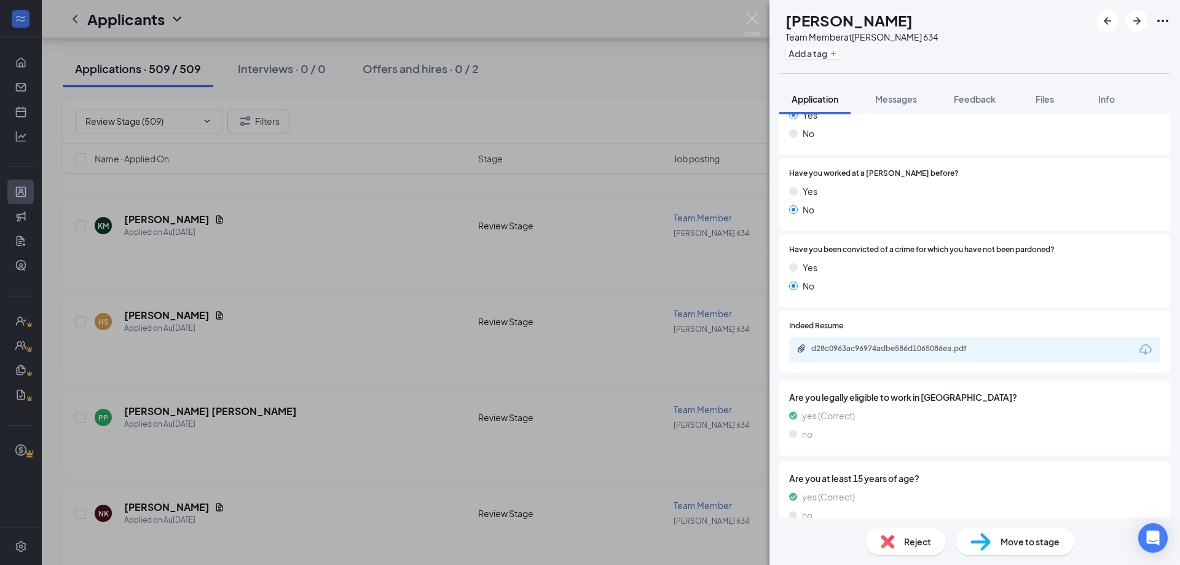
scroll to position [552, 0]
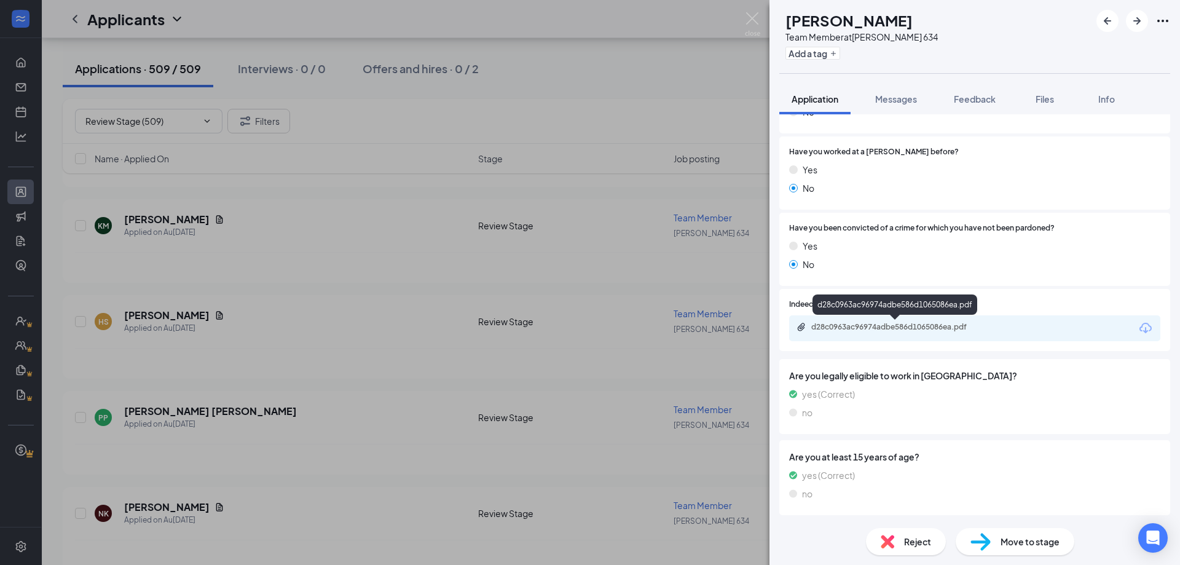
click at [917, 331] on div "d28c0963ac96974adbe586d1065086ea.pdf" at bounding box center [897, 327] width 172 height 10
click at [1134, 23] on icon "ArrowRight" at bounding box center [1136, 21] width 15 height 15
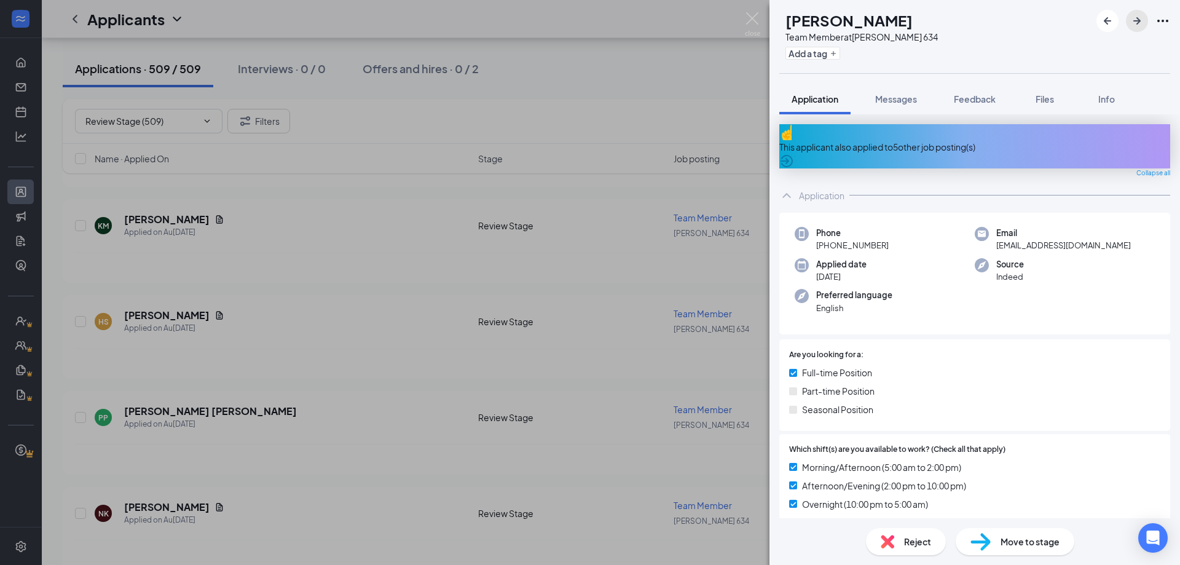
click at [1134, 23] on icon "ArrowRight" at bounding box center [1136, 21] width 15 height 15
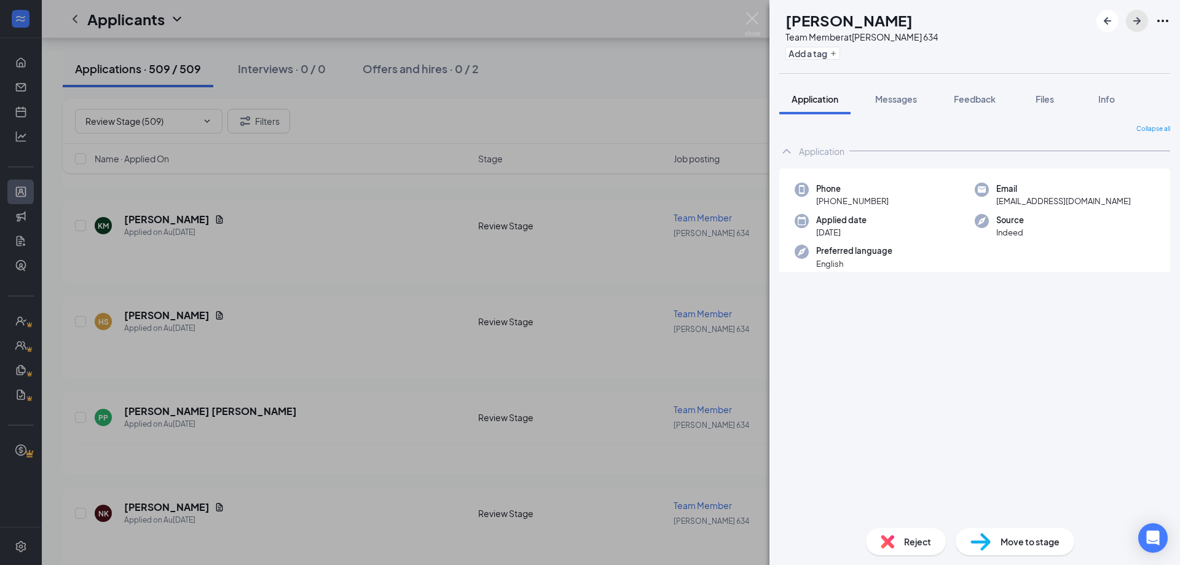
click at [1134, 23] on icon "ArrowRight" at bounding box center [1136, 21] width 15 height 15
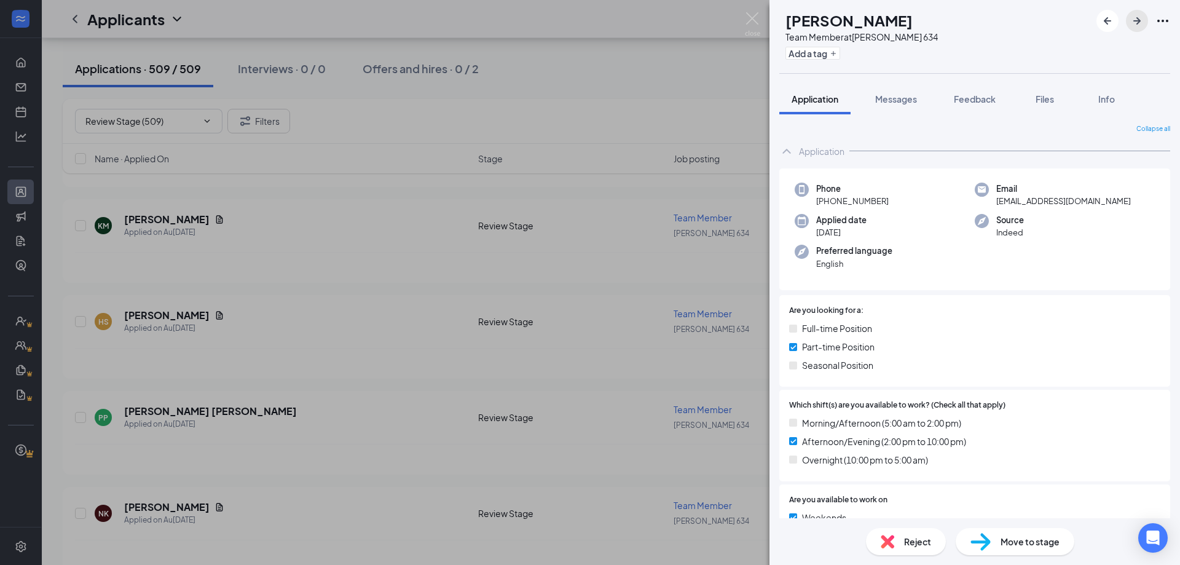
click at [1134, 23] on icon "ArrowRight" at bounding box center [1136, 21] width 15 height 15
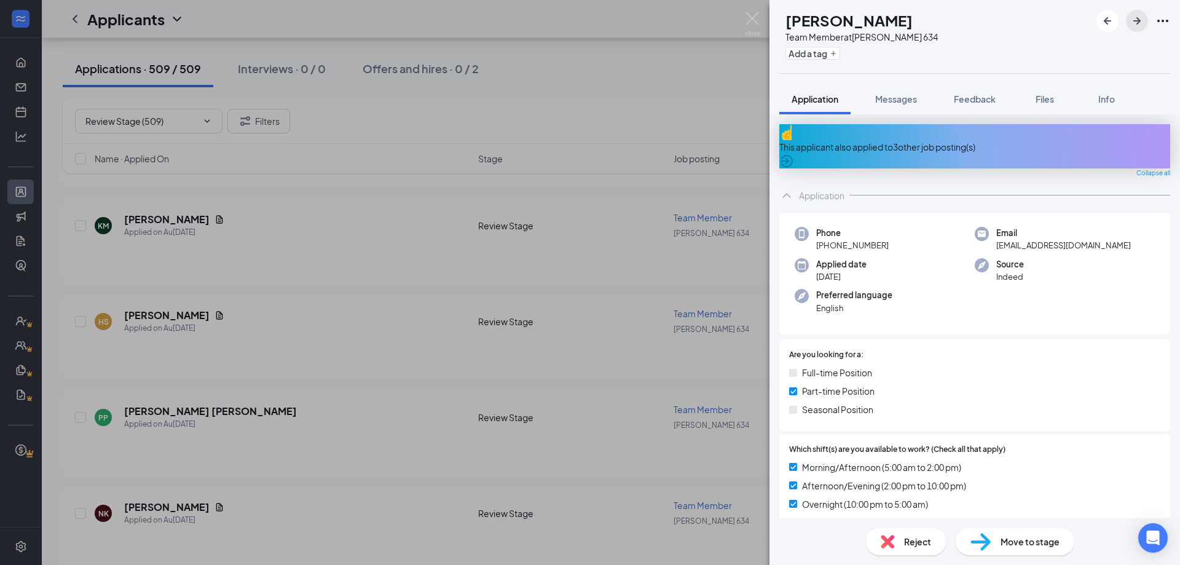
click at [1134, 23] on icon "ArrowRight" at bounding box center [1136, 21] width 15 height 15
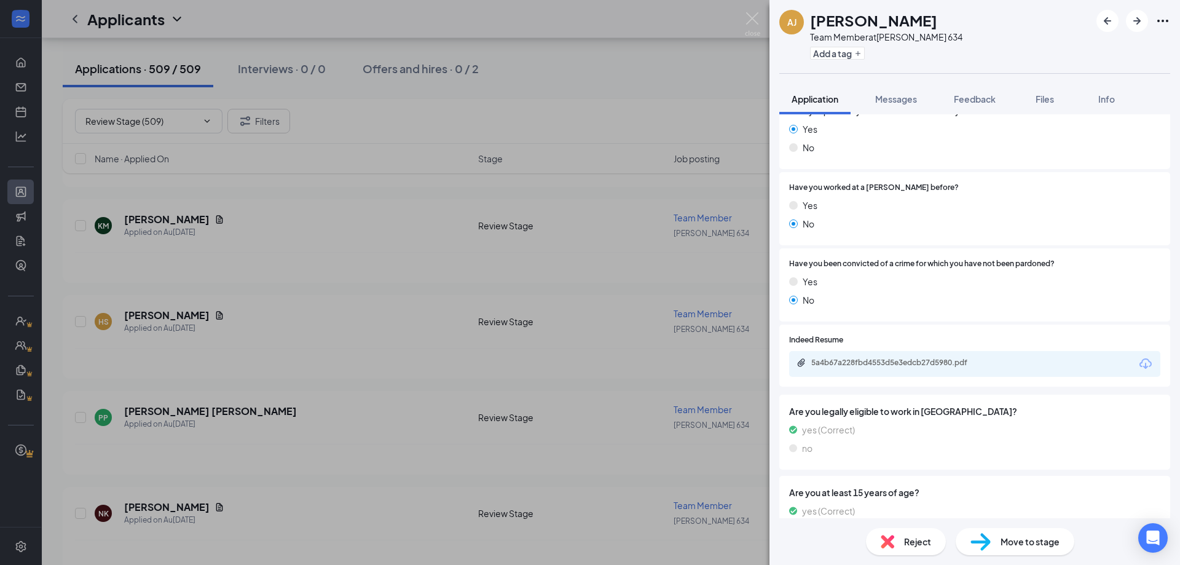
scroll to position [515, 0]
click at [955, 359] on div "5a4b67a228fbd4553d5e3edcb27d5980.pdf" at bounding box center [897, 364] width 172 height 10
click at [1141, 26] on icon "ArrowRight" at bounding box center [1136, 21] width 15 height 15
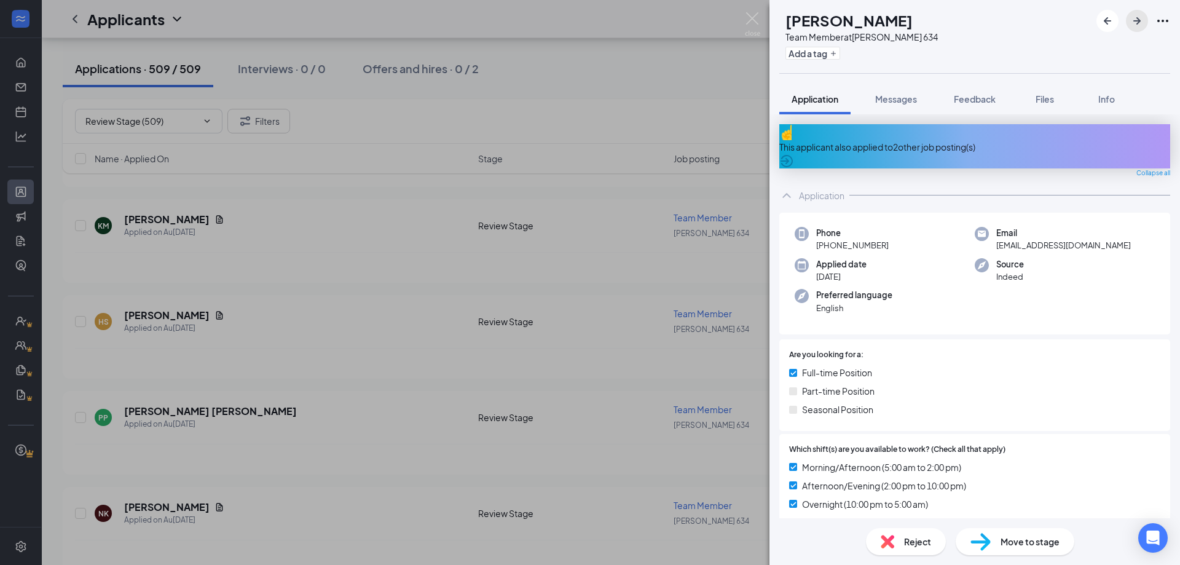
click at [1141, 26] on icon "ArrowRight" at bounding box center [1136, 21] width 15 height 15
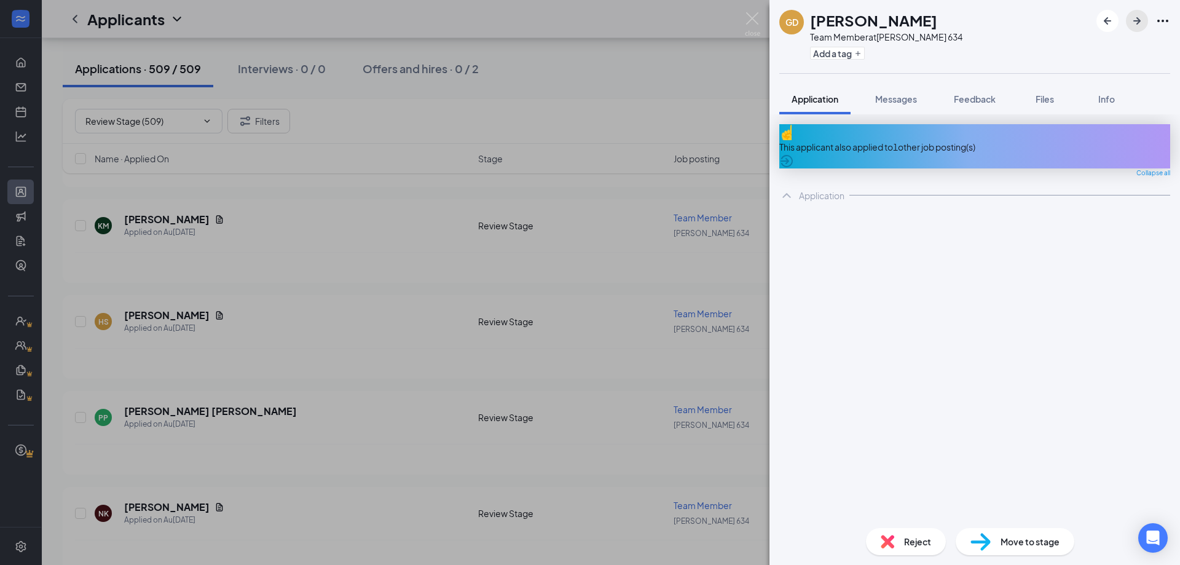
click at [1141, 26] on icon "ArrowRight" at bounding box center [1136, 21] width 15 height 15
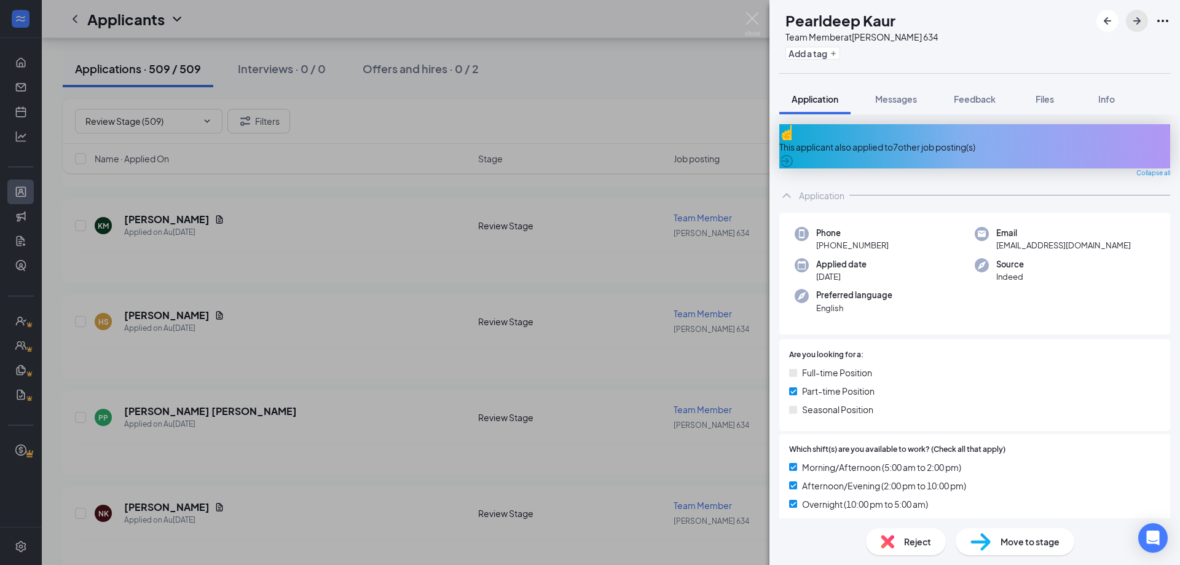
click at [1141, 26] on icon "ArrowRight" at bounding box center [1136, 21] width 15 height 15
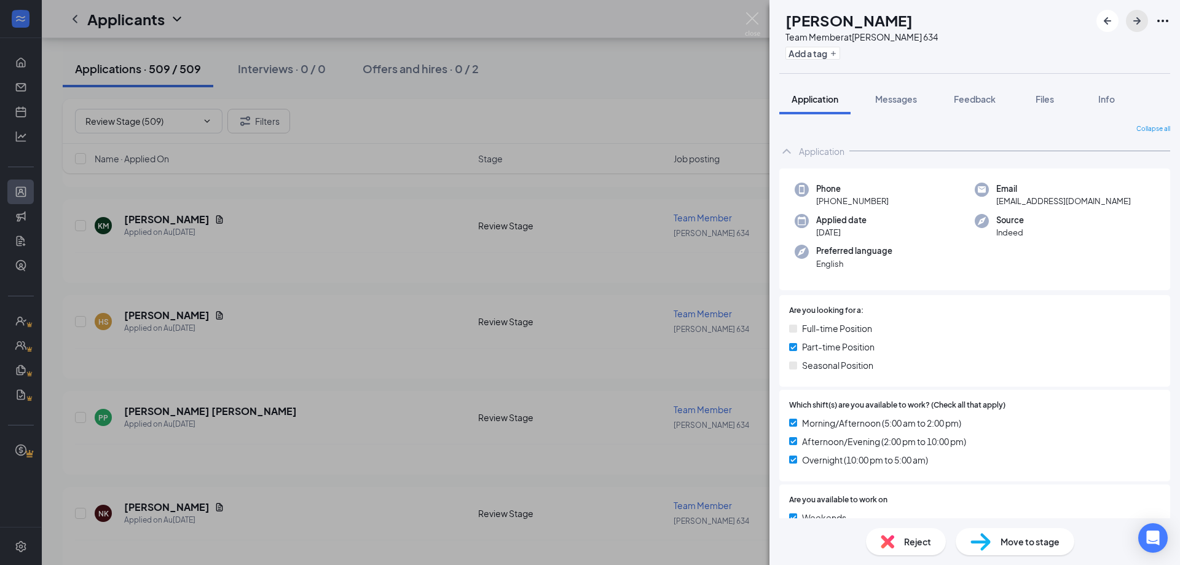
click at [1141, 26] on icon "ArrowRight" at bounding box center [1136, 21] width 15 height 15
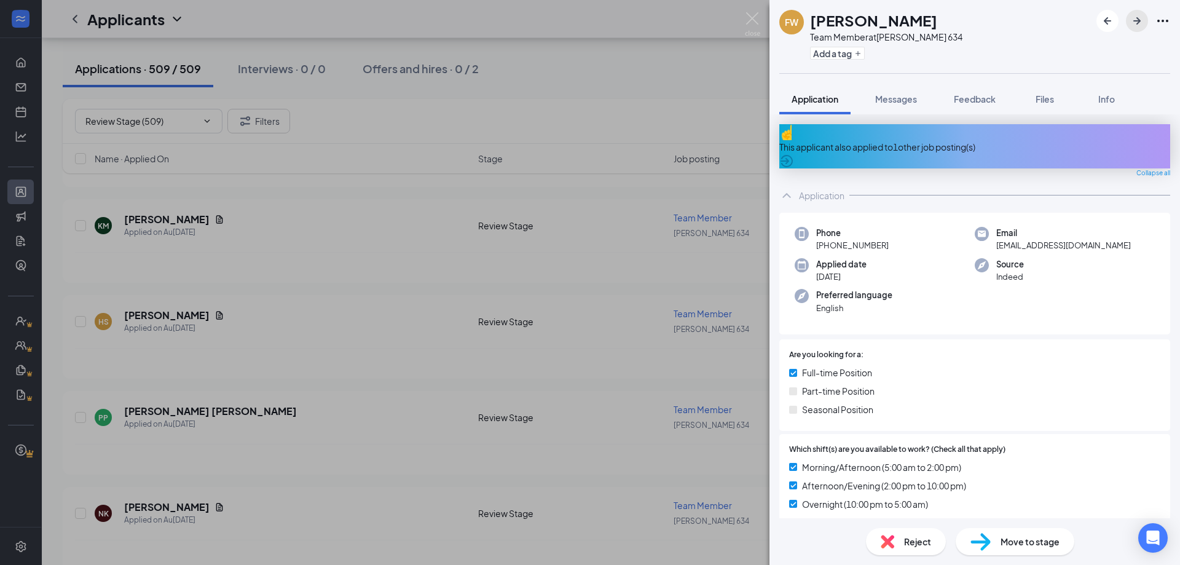
click at [1141, 26] on icon "ArrowRight" at bounding box center [1136, 21] width 15 height 15
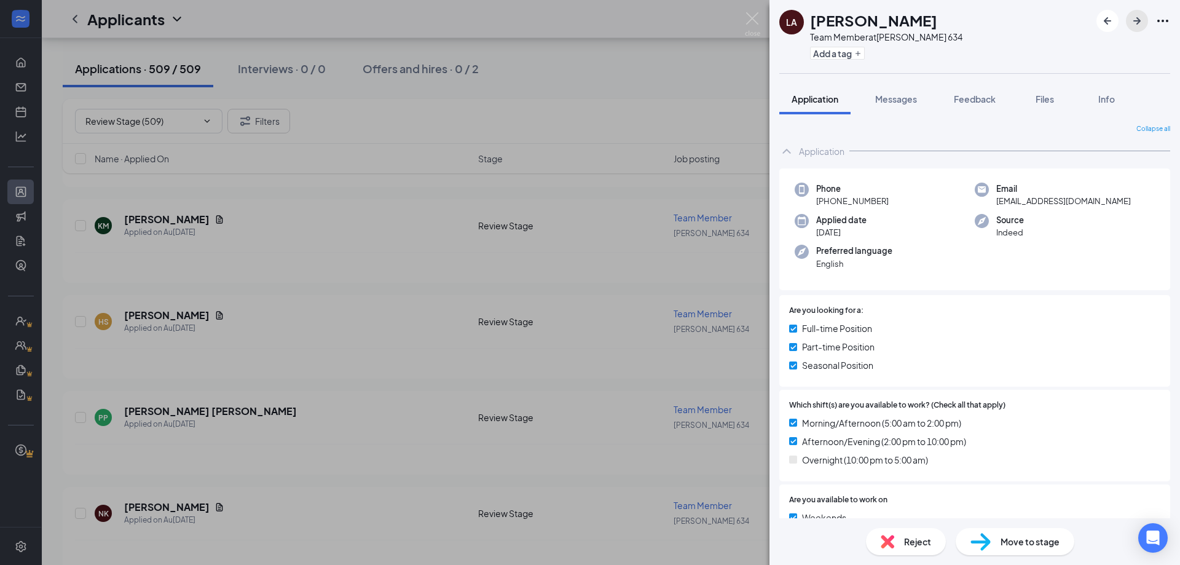
click at [1141, 26] on icon "ArrowRight" at bounding box center [1136, 21] width 15 height 15
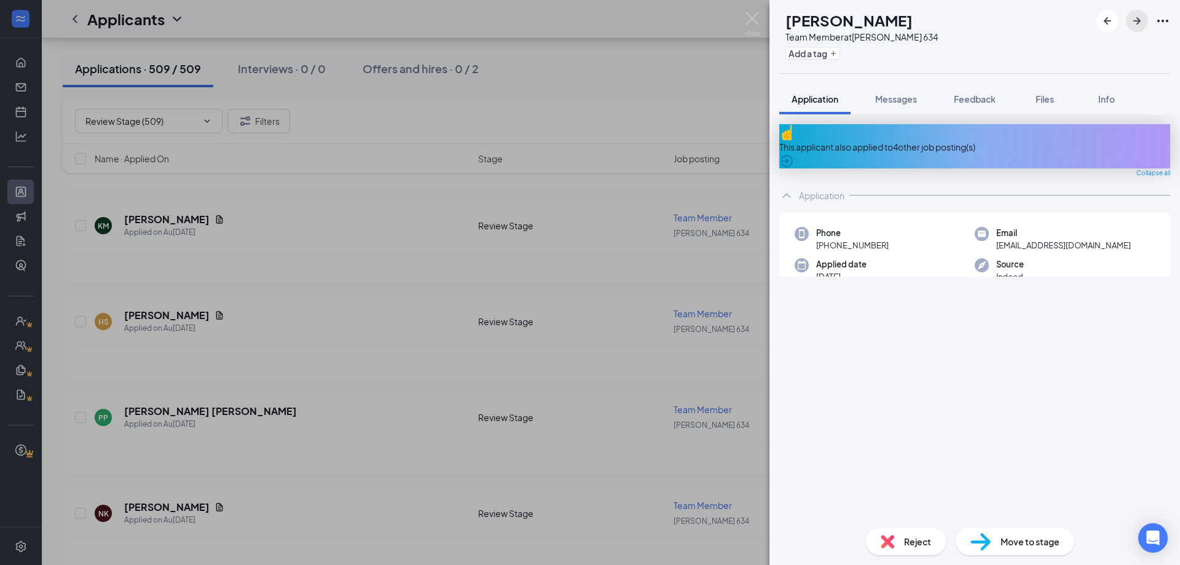
click at [1141, 26] on icon "ArrowRight" at bounding box center [1136, 21] width 15 height 15
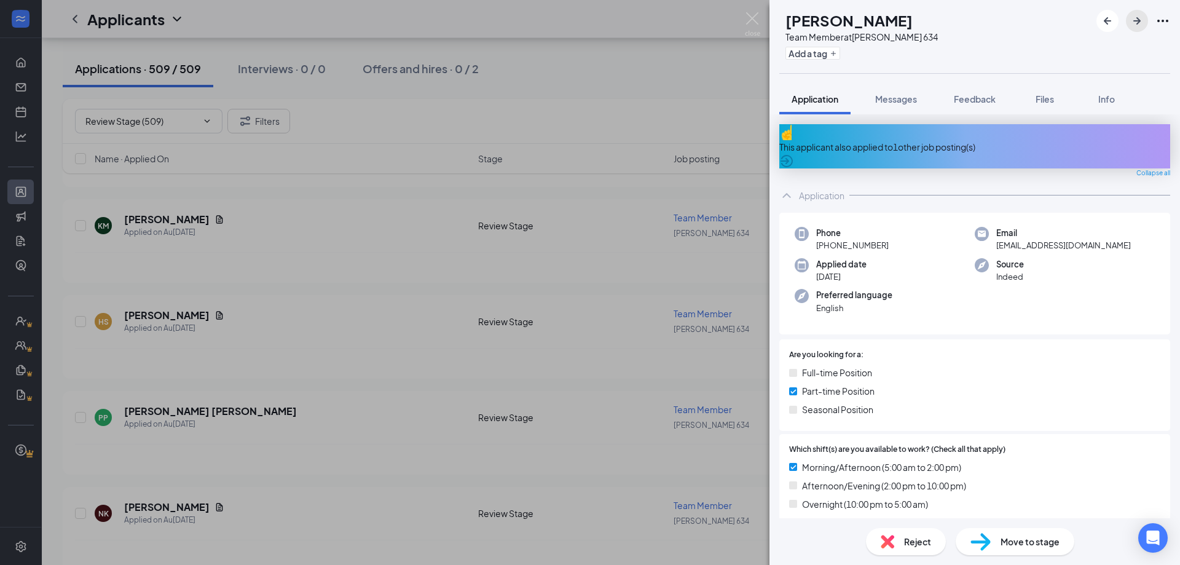
click at [1141, 26] on icon "ArrowRight" at bounding box center [1136, 21] width 15 height 15
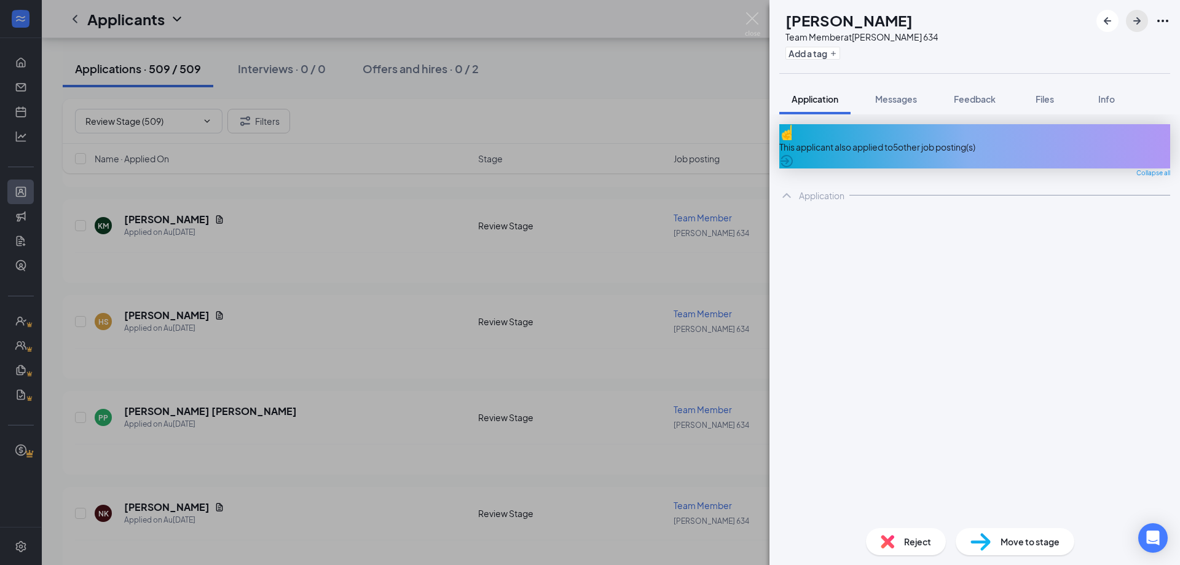
click at [1141, 26] on icon "ArrowRight" at bounding box center [1136, 21] width 15 height 15
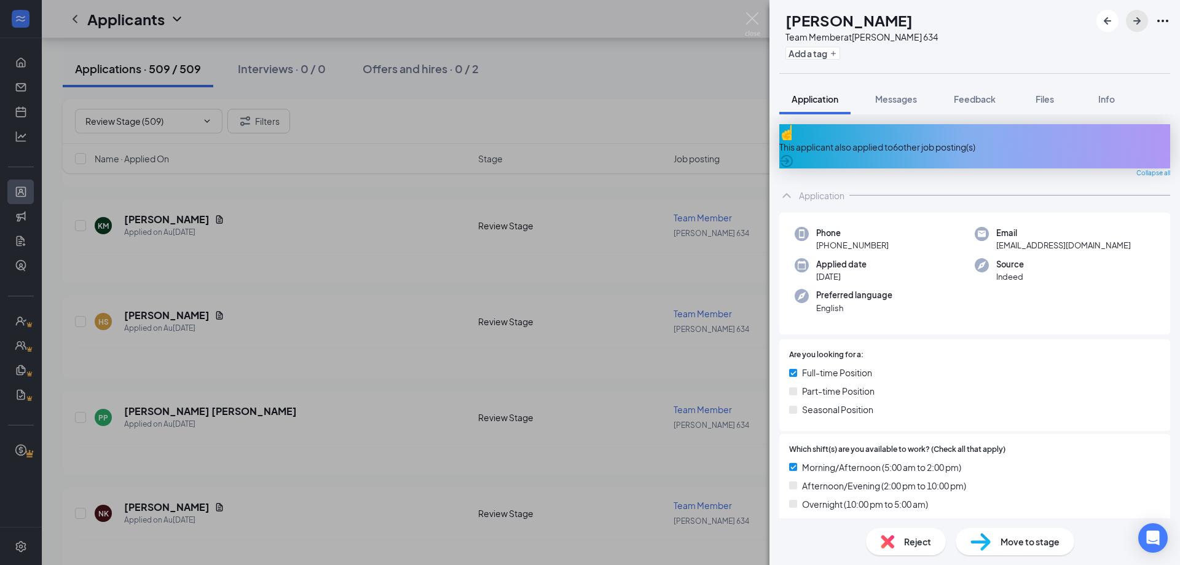
click at [1141, 26] on icon "ArrowRight" at bounding box center [1136, 21] width 15 height 15
click at [715, 68] on div "AM [PERSON_NAME] Team Member at [PERSON_NAME] 634 Add a tag Application Message…" at bounding box center [590, 282] width 1180 height 565
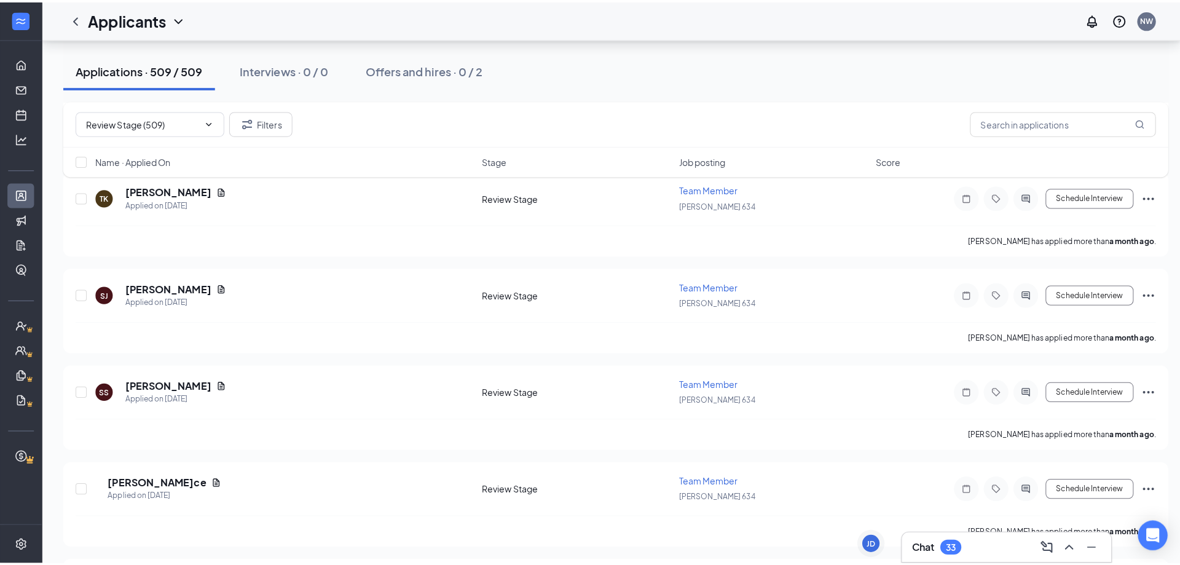
scroll to position [12446, 0]
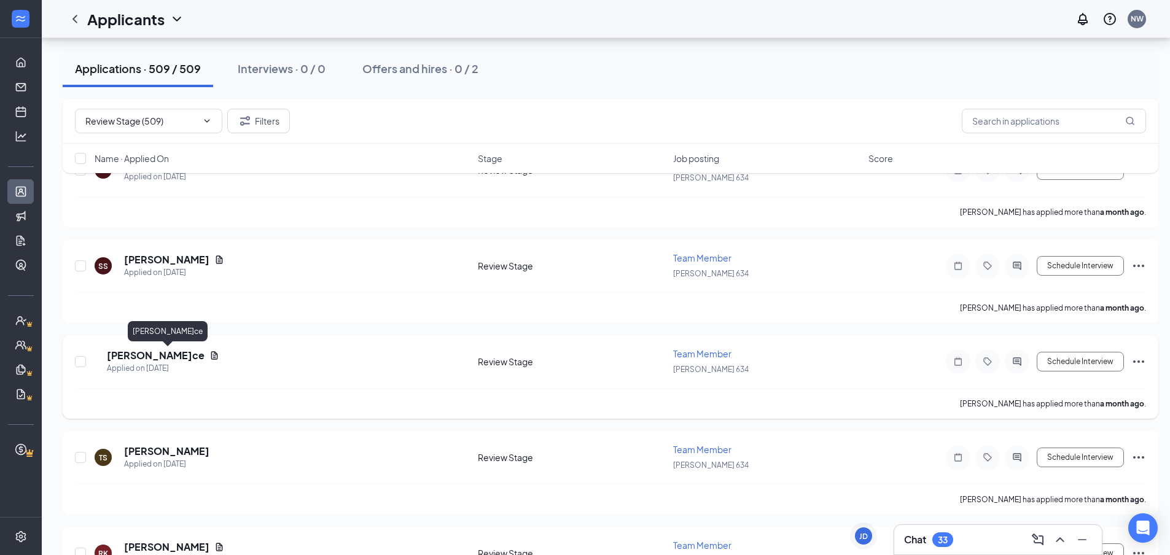
click at [158, 351] on h5 "[PERSON_NAME]ce" at bounding box center [156, 356] width 98 height 14
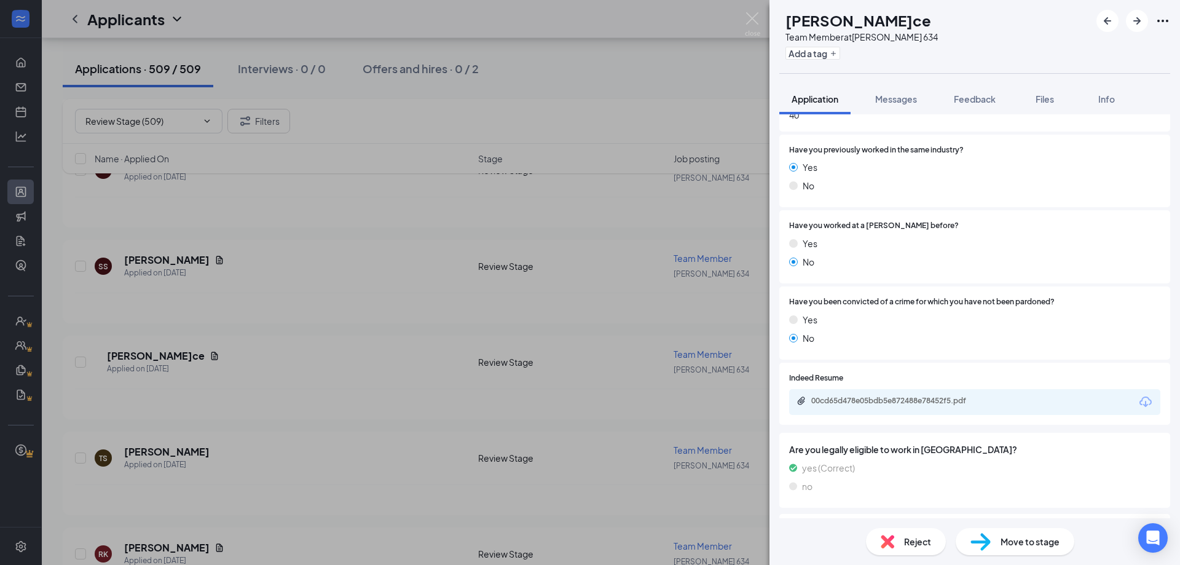
scroll to position [582, 0]
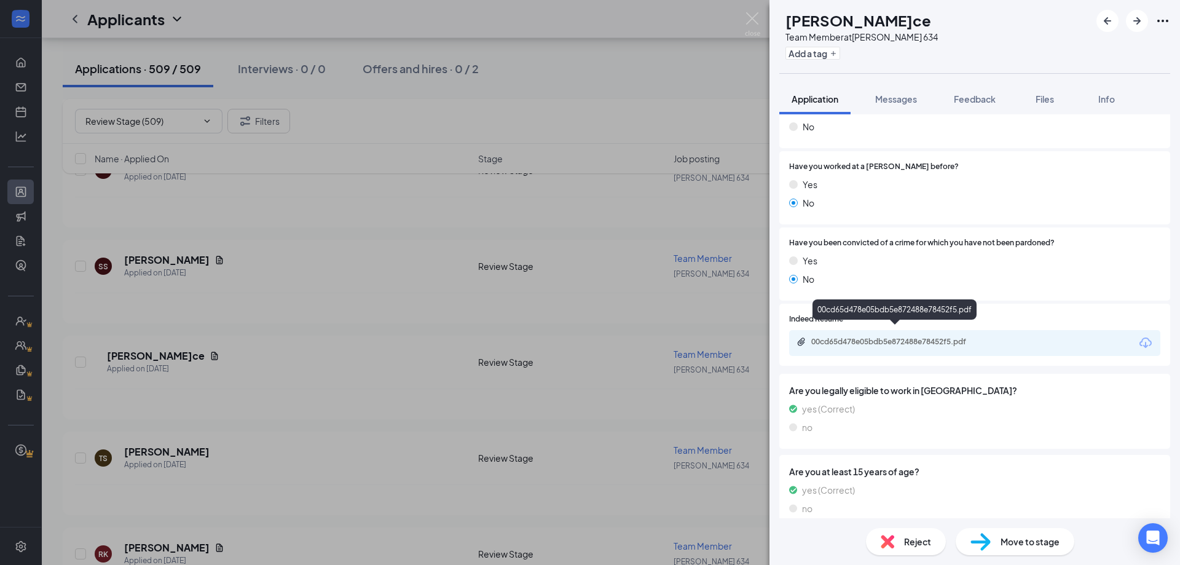
click at [911, 337] on div "00cd65d478e05bdb5e872488e78452f5.pdf" at bounding box center [897, 342] width 172 height 10
click at [1135, 23] on icon "ArrowRight" at bounding box center [1136, 21] width 15 height 15
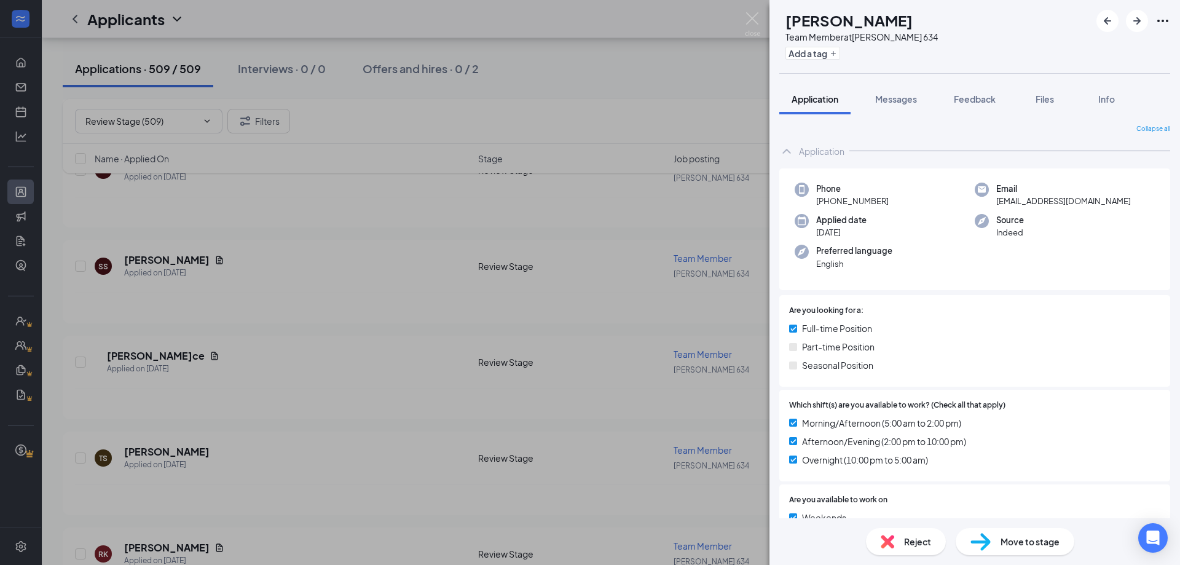
click at [660, 74] on div "TS [PERSON_NAME] Team Member at [PERSON_NAME] 634 Add a tag Application Message…" at bounding box center [590, 282] width 1180 height 565
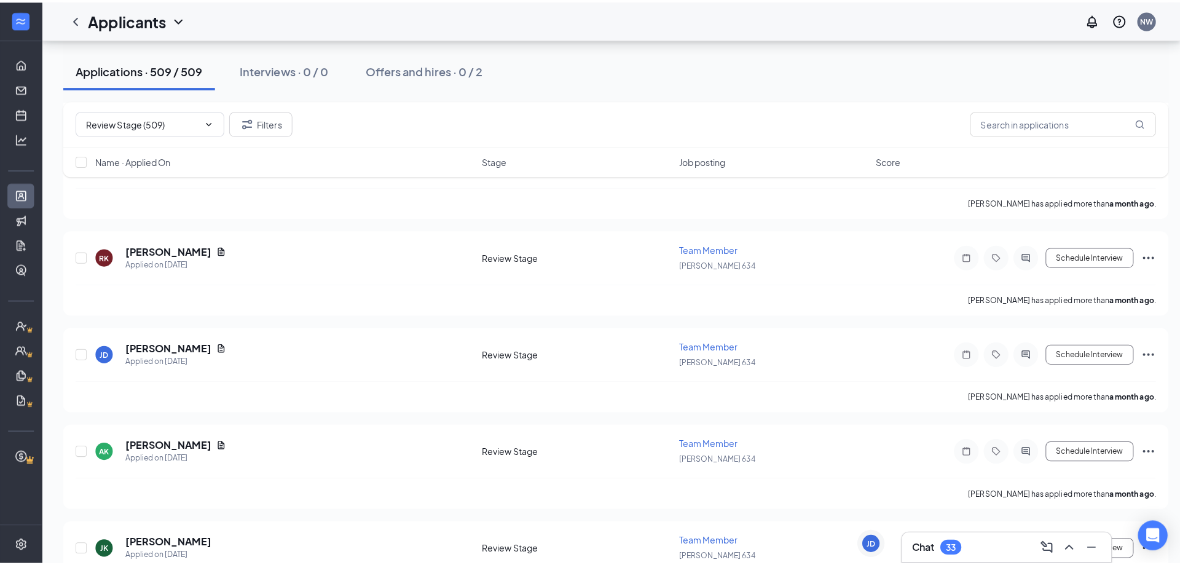
scroll to position [12757, 0]
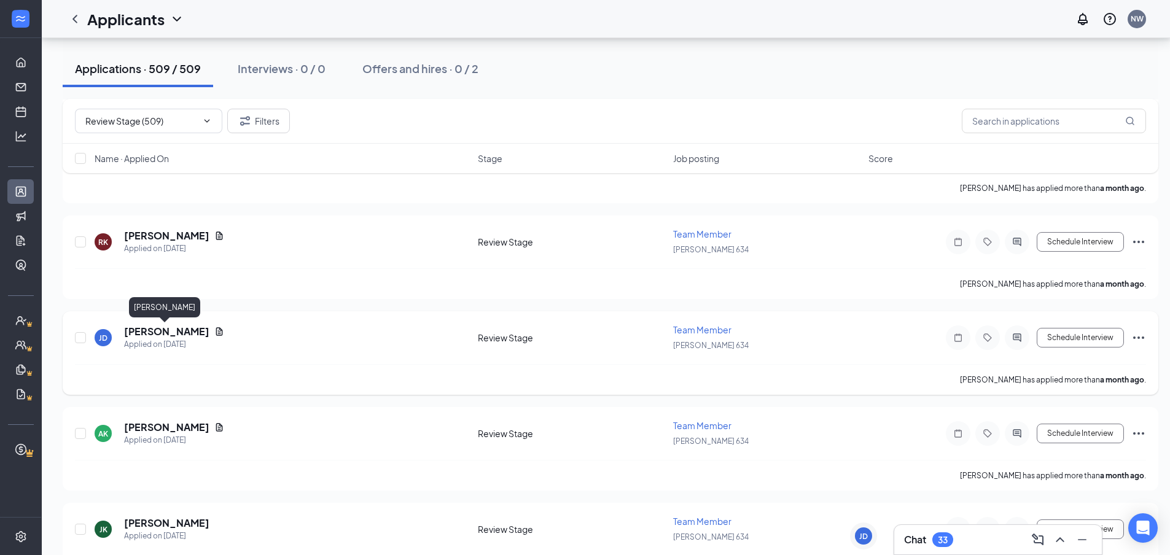
click at [143, 337] on h5 "[PERSON_NAME]" at bounding box center [166, 332] width 85 height 14
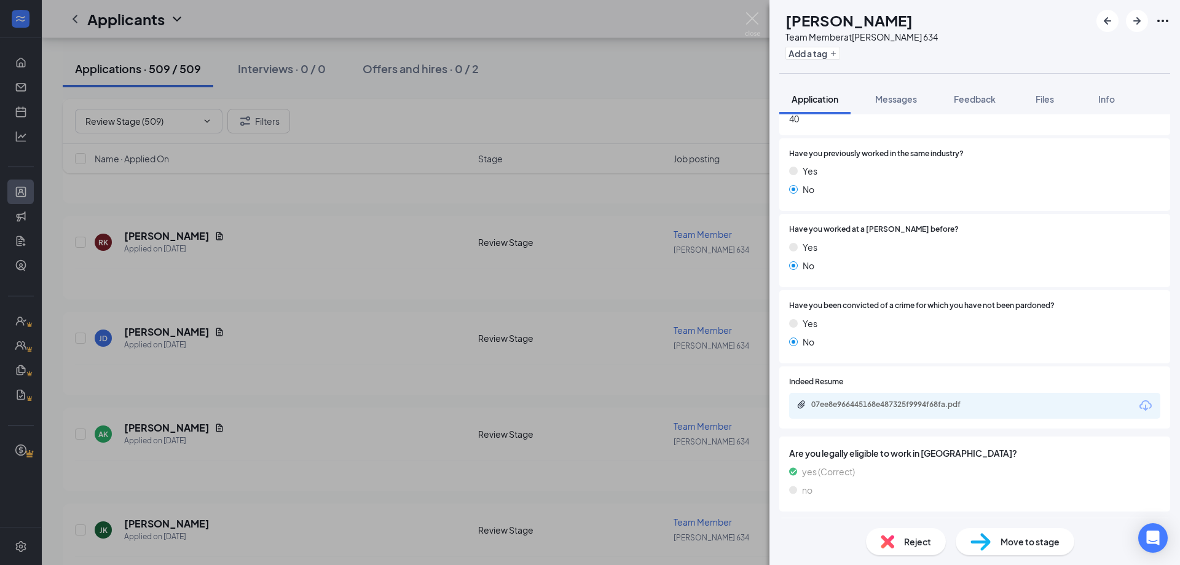
scroll to position [492, 0]
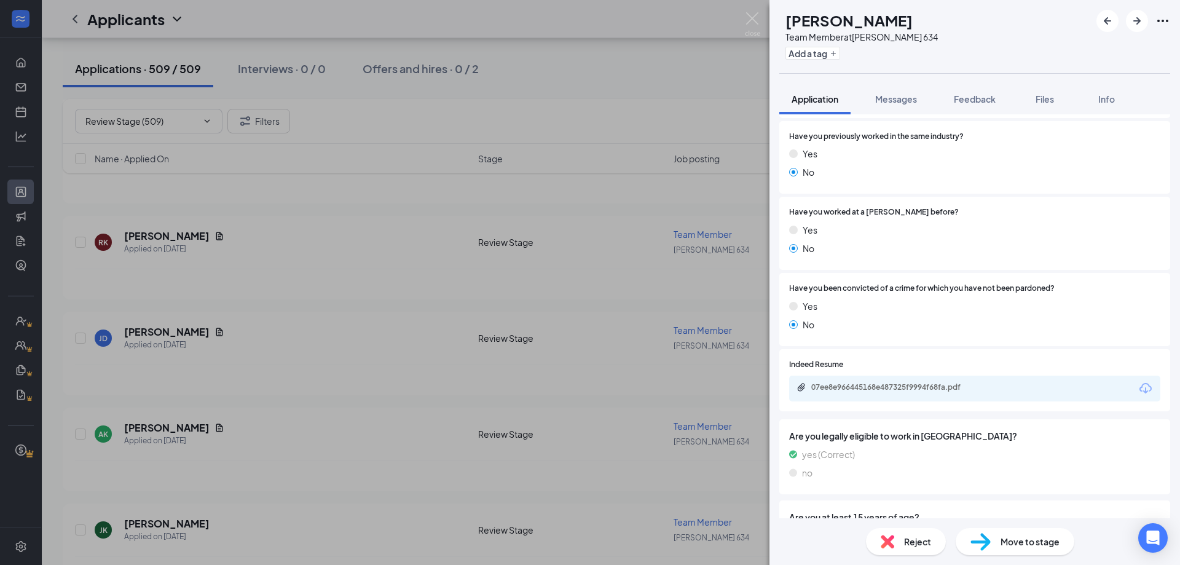
click at [863, 381] on div "07ee8e966445168e487325f9994f68fa.pdf" at bounding box center [974, 388] width 371 height 26
click at [862, 383] on div "07ee8e966445168e487325f9994f68fa.pdf" at bounding box center [897, 387] width 172 height 10
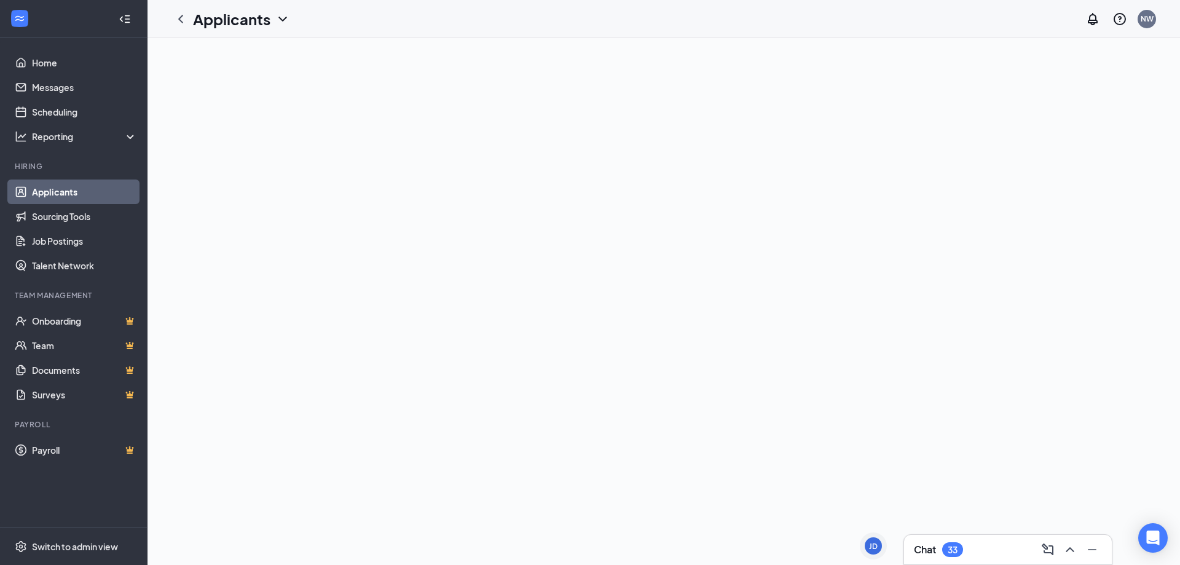
click at [950, 353] on div at bounding box center [663, 301] width 1032 height 527
click at [280, 20] on icon "ChevronDown" at bounding box center [282, 19] width 15 height 15
click at [195, 20] on h1 "Applicants" at bounding box center [231, 19] width 77 height 21
click at [179, 19] on icon "ChevronLeft" at bounding box center [180, 19] width 5 height 8
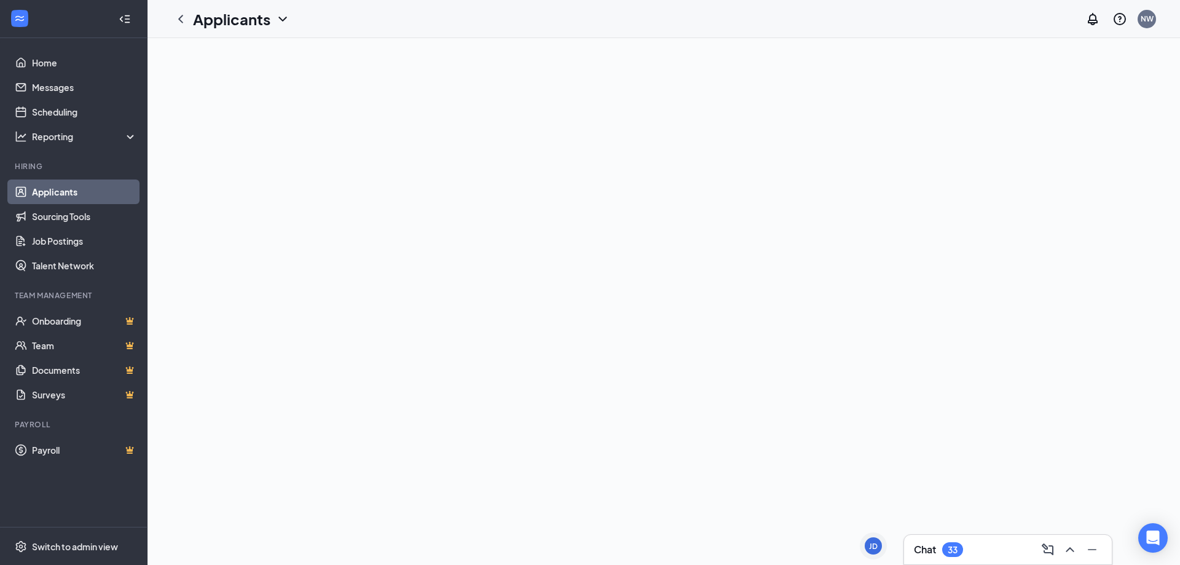
click at [98, 200] on link "Applicants" at bounding box center [84, 191] width 105 height 25
click at [57, 188] on link "Applicants" at bounding box center [84, 191] width 105 height 25
click at [55, 63] on link "Home" at bounding box center [84, 62] width 105 height 25
